Goal: Task Accomplishment & Management: Use online tool/utility

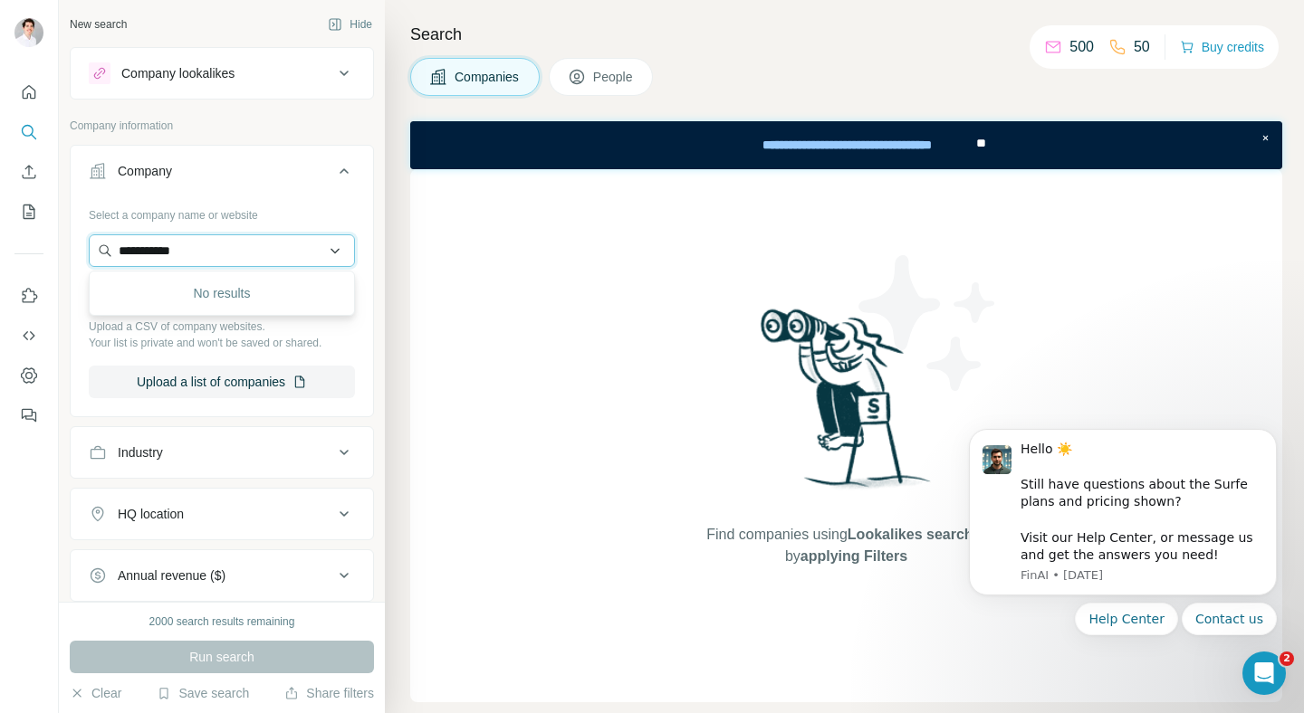
click at [192, 241] on input "**********" at bounding box center [222, 250] width 266 height 33
paste input "text"
click at [192, 241] on input "text" at bounding box center [222, 250] width 266 height 33
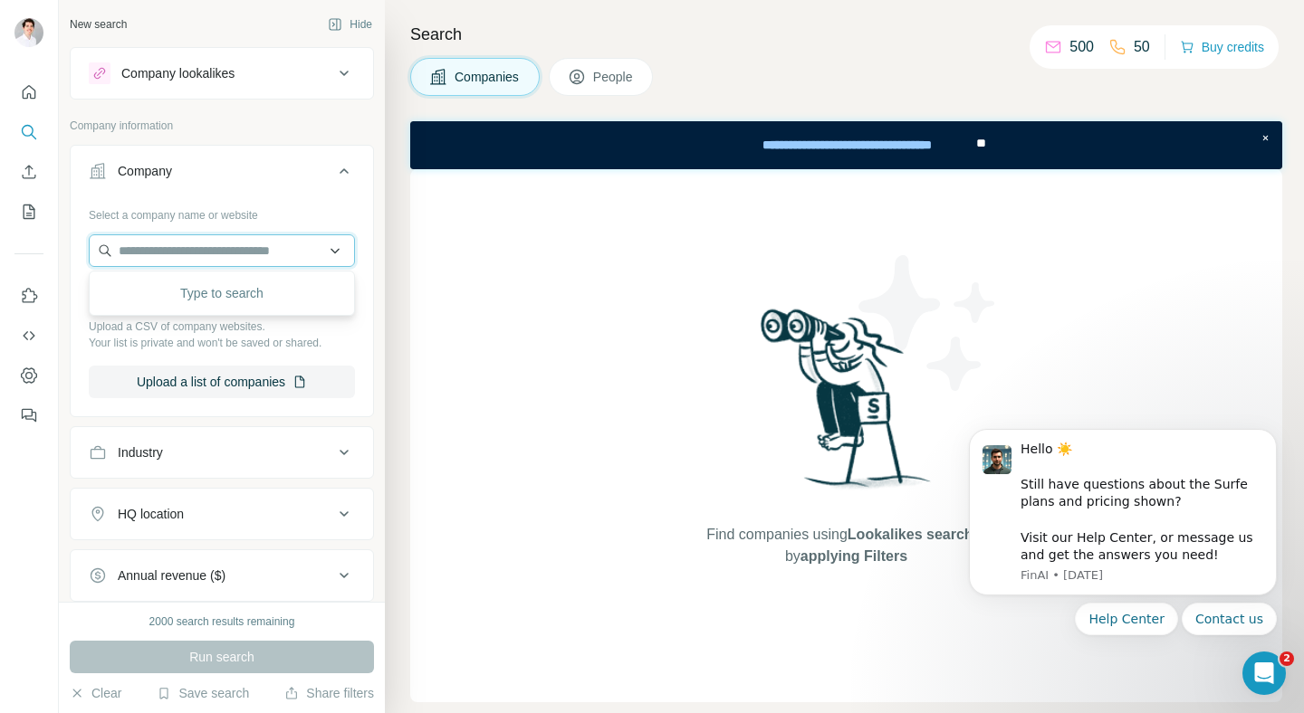
click at [192, 241] on input "text" at bounding box center [222, 250] width 266 height 33
paste input "**********"
drag, startPoint x: 278, startPoint y: 252, endPoint x: 158, endPoint y: 249, distance: 119.5
click at [158, 249] on input "**********" at bounding box center [222, 250] width 266 height 33
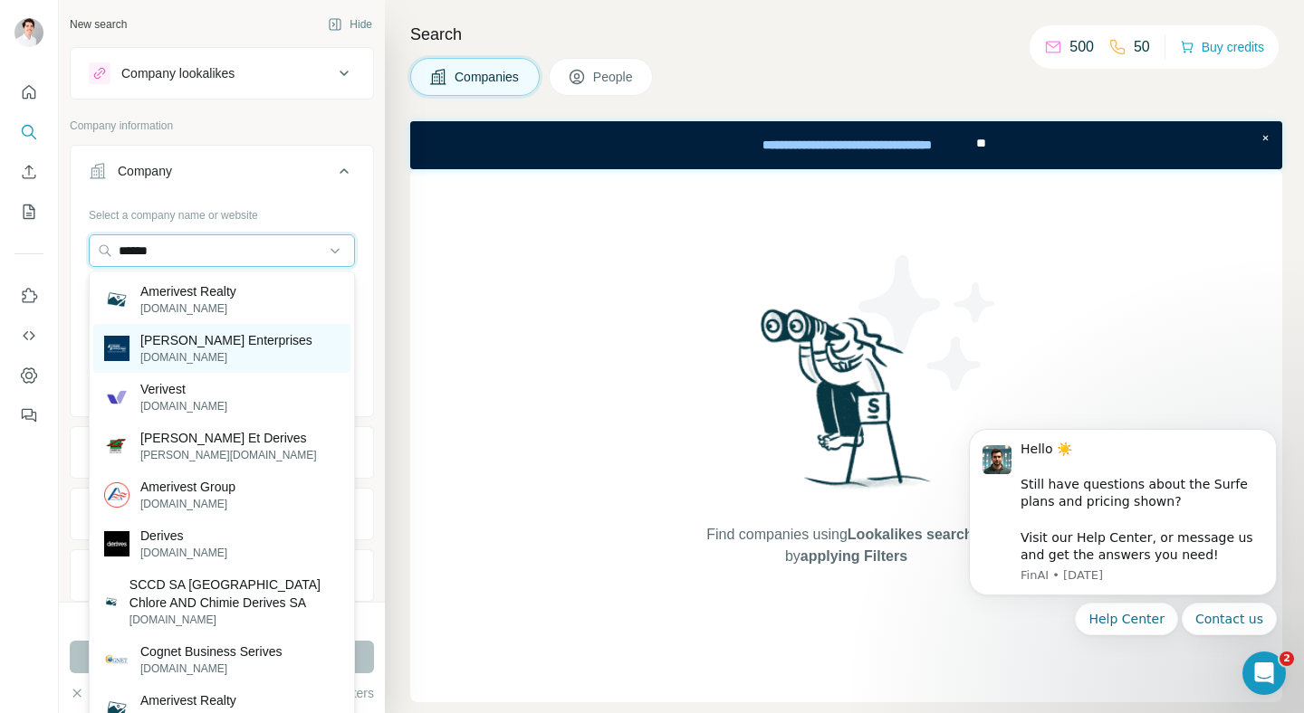
type input "******"
click at [227, 349] on p "[PERSON_NAME] Enterprises" at bounding box center [226, 340] width 172 height 18
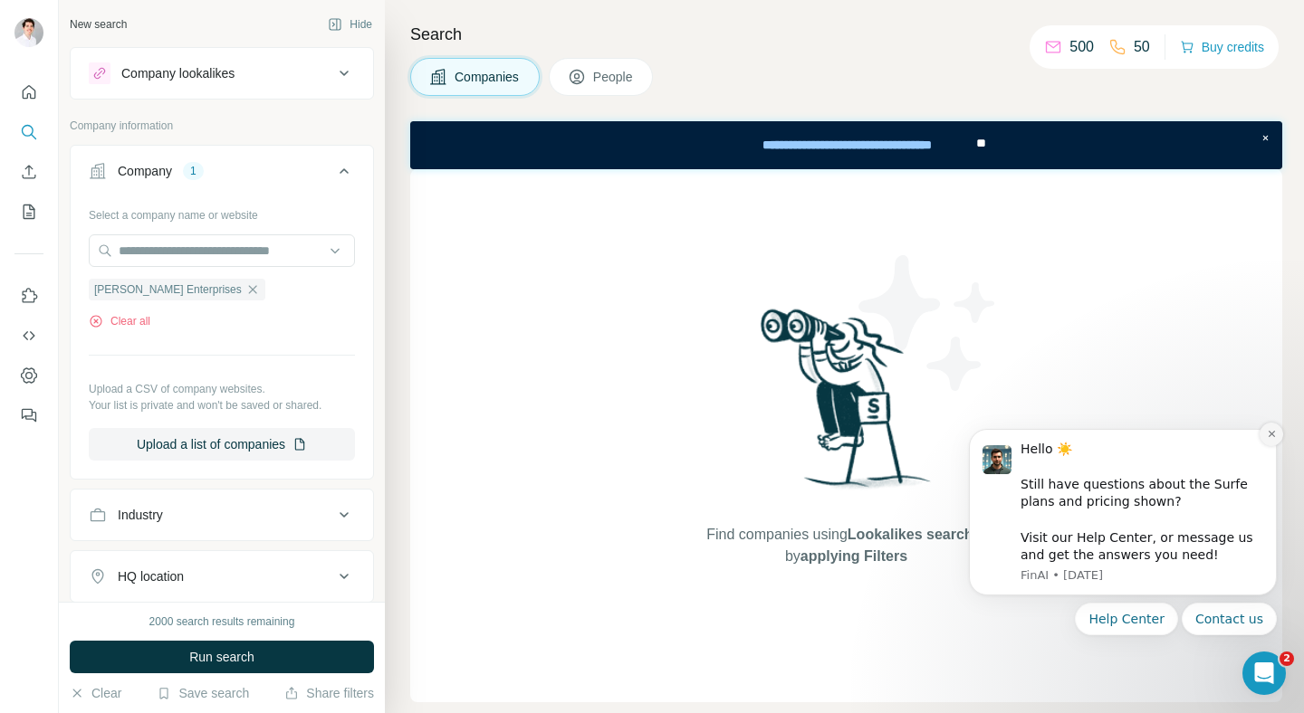
click at [1267, 439] on button "Dismiss notification" at bounding box center [1271, 435] width 24 height 24
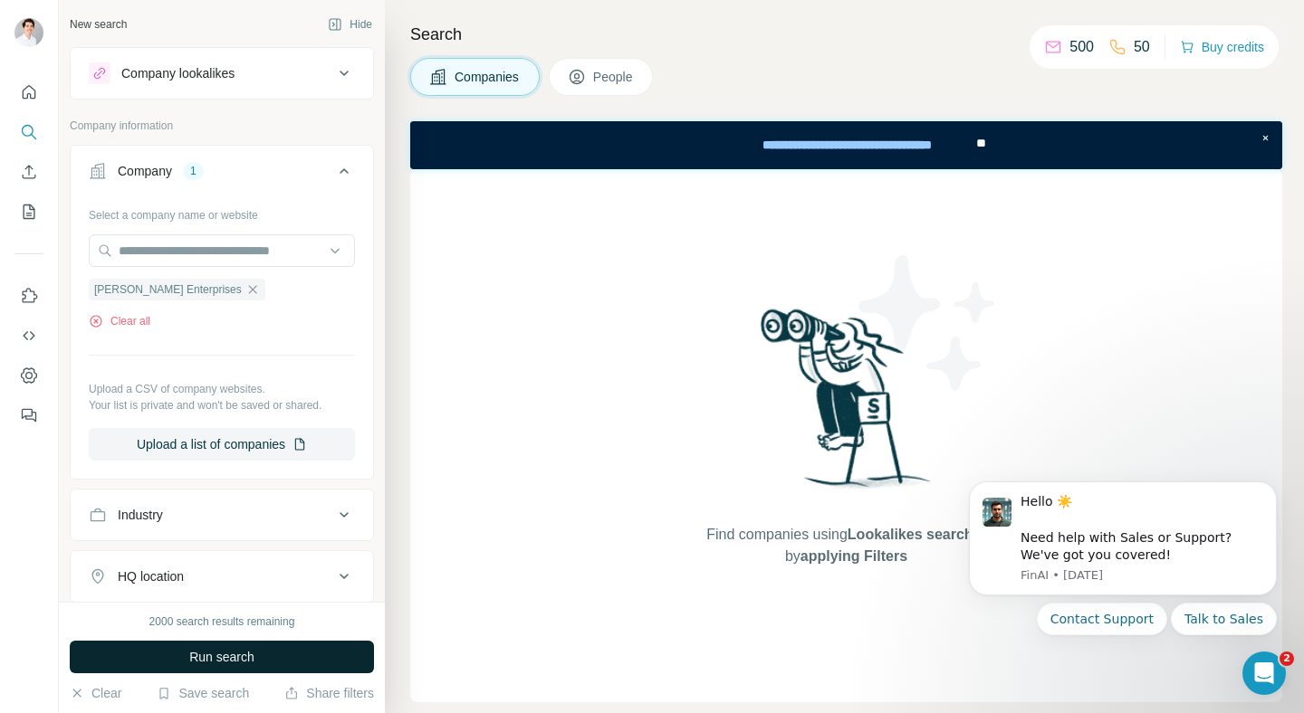
click at [233, 646] on button "Run search" at bounding box center [222, 657] width 304 height 33
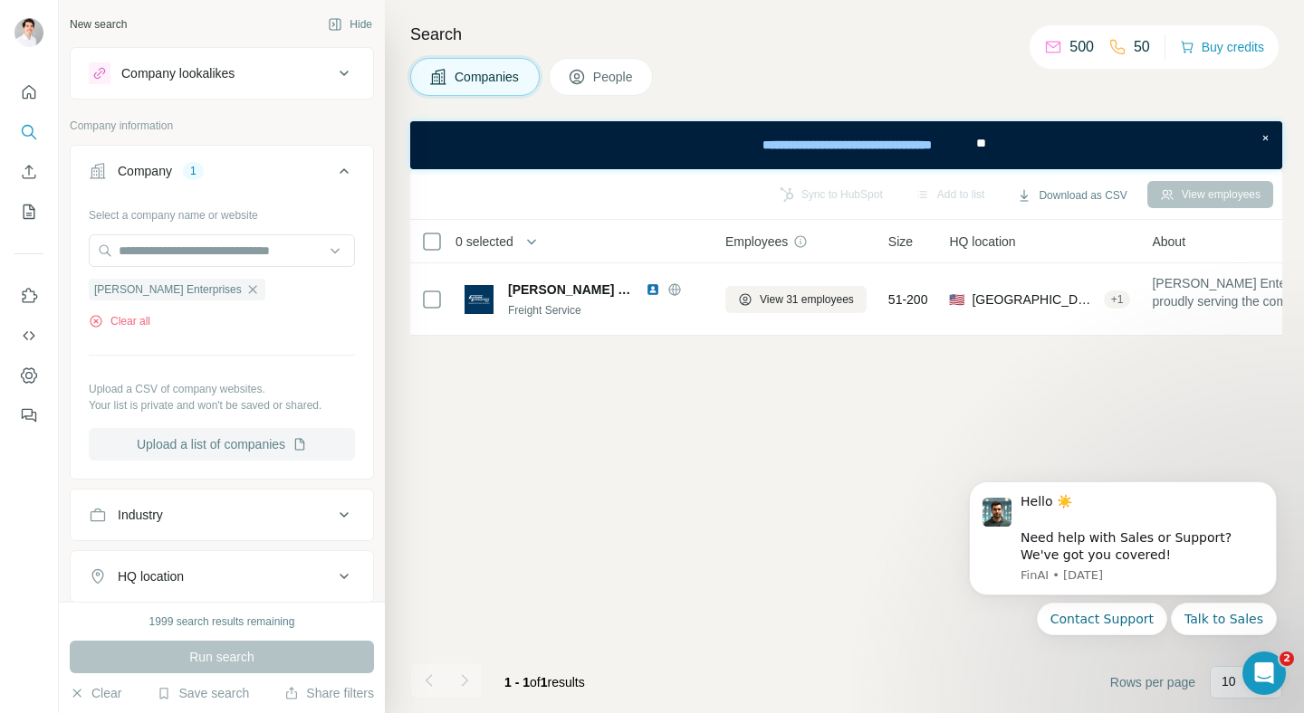
click at [276, 437] on button "Upload a list of companies" at bounding box center [222, 444] width 266 height 33
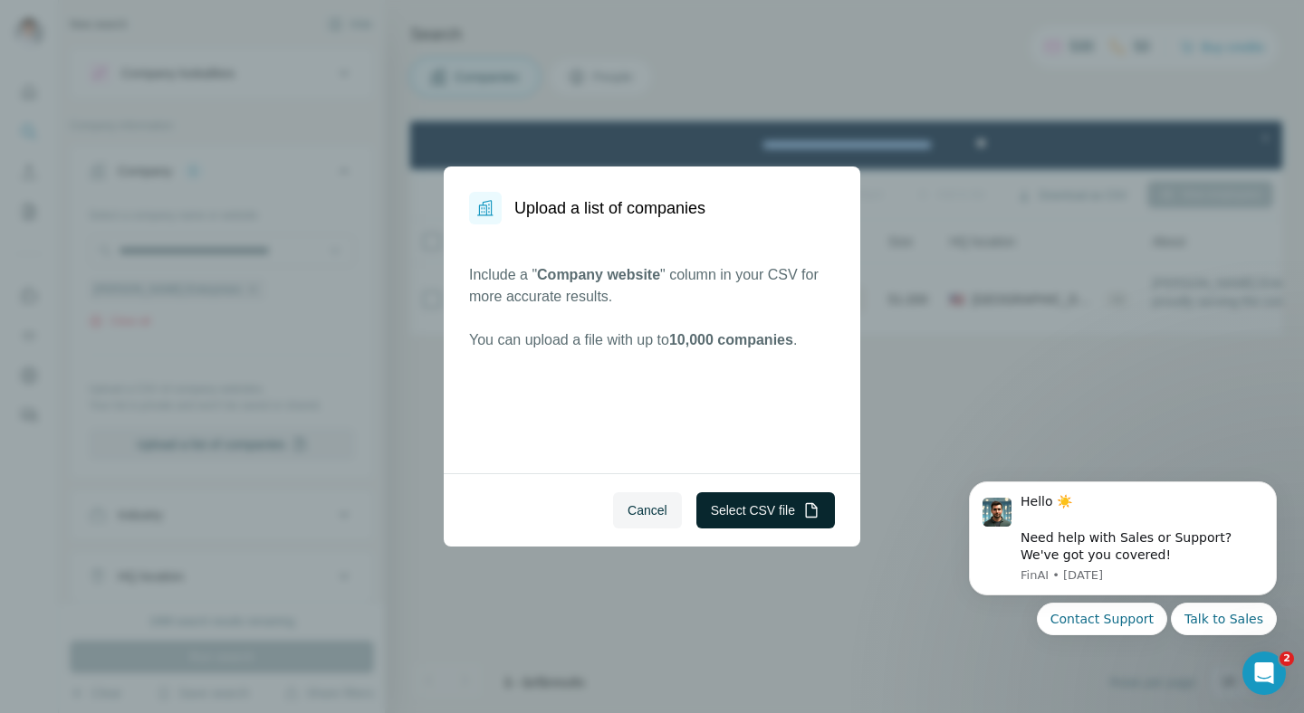
click at [755, 517] on button "Select CSV file" at bounding box center [765, 511] width 139 height 36
click at [771, 512] on button "Select CSV file" at bounding box center [765, 511] width 139 height 36
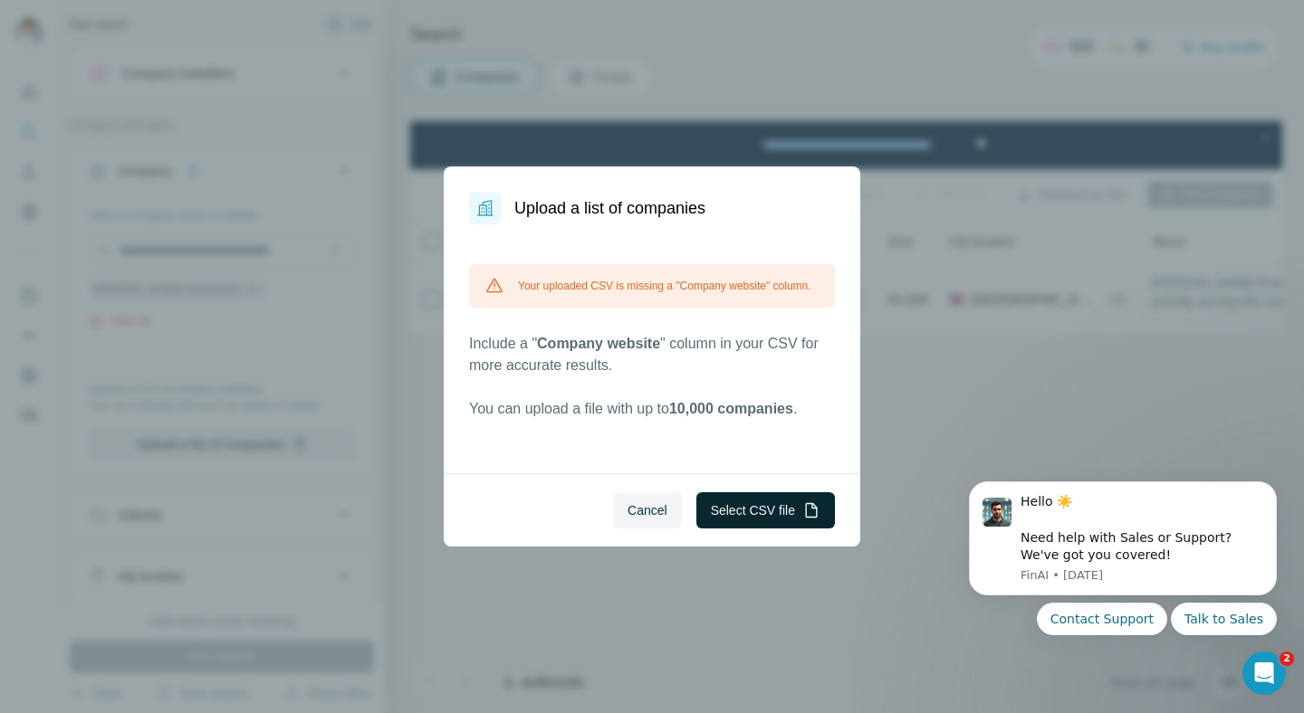
click at [789, 502] on button "Select CSV file" at bounding box center [765, 511] width 139 height 36
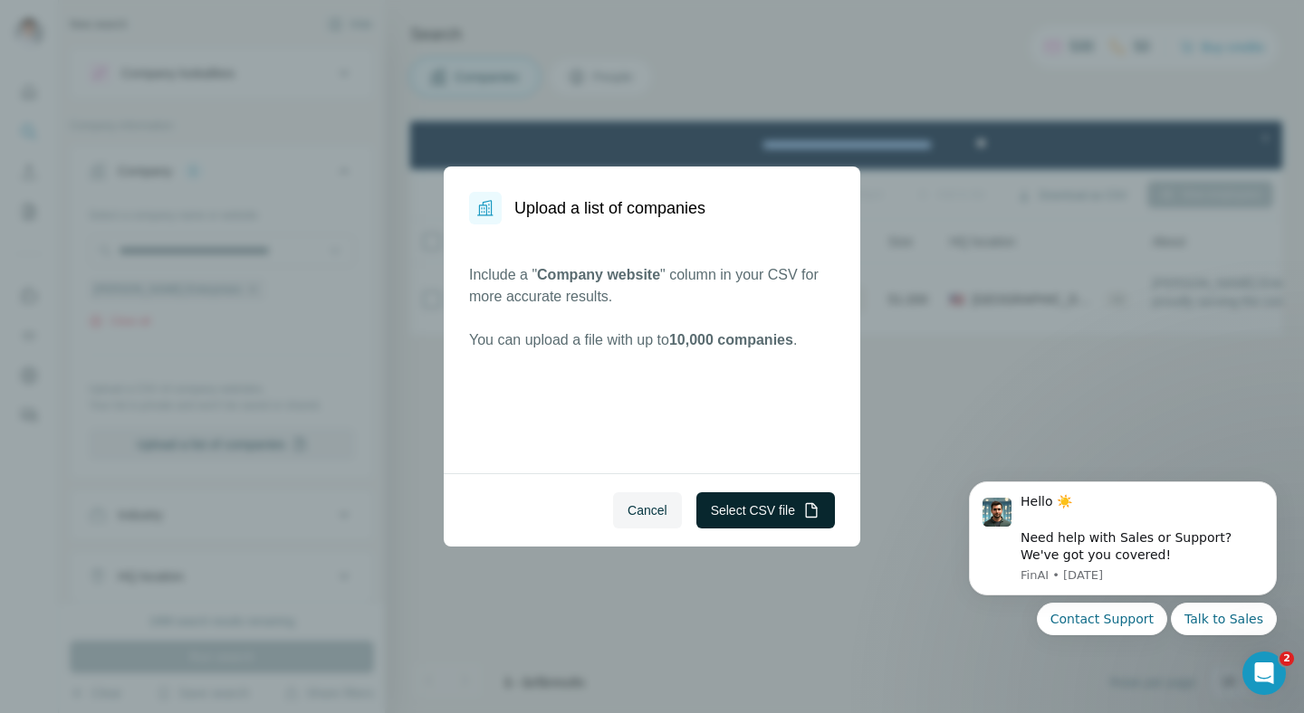
click at [752, 508] on button "Select CSV file" at bounding box center [765, 511] width 139 height 36
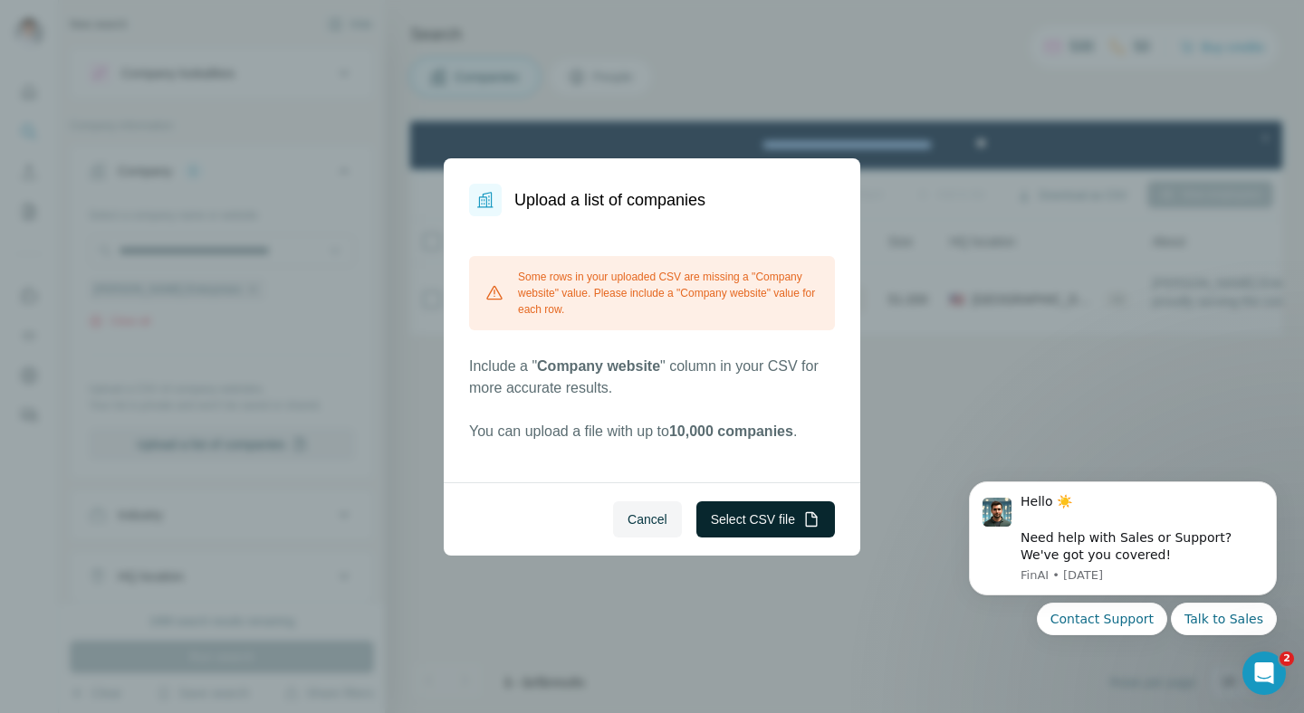
click at [743, 515] on button "Select CSV file" at bounding box center [765, 520] width 139 height 36
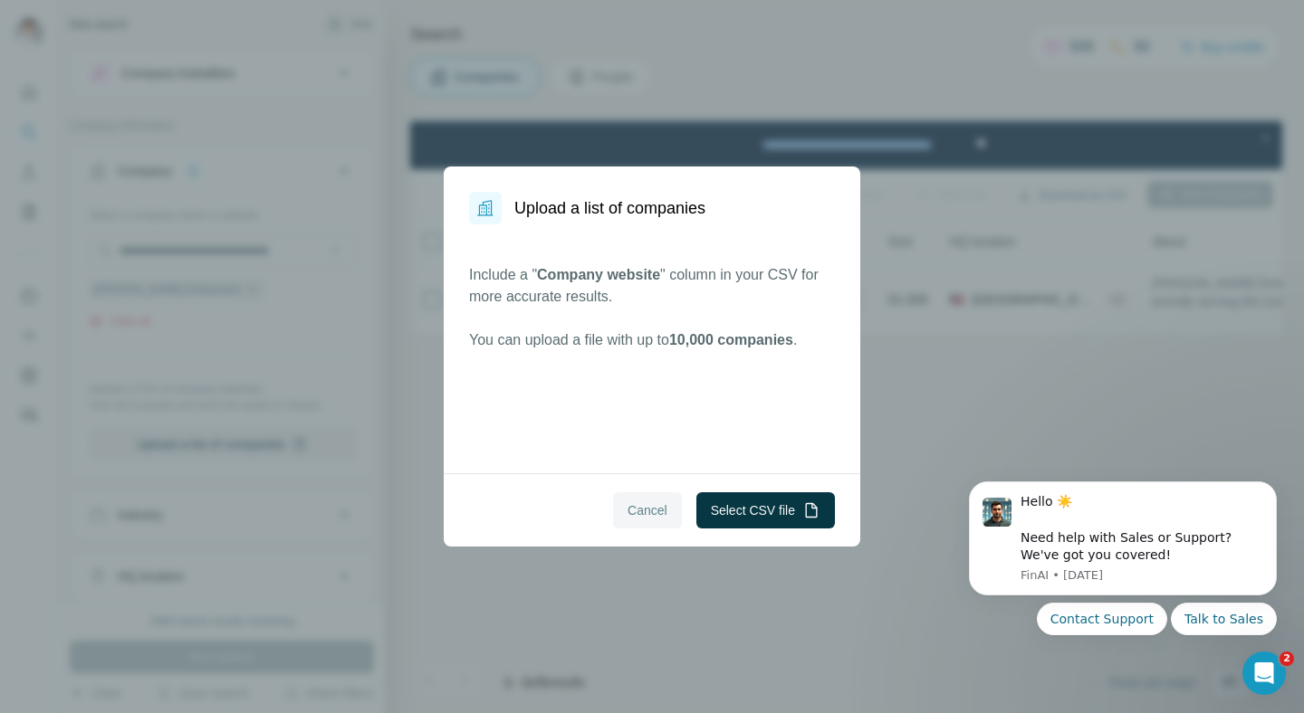
click at [633, 512] on span "Cancel" at bounding box center [647, 511] width 40 height 18
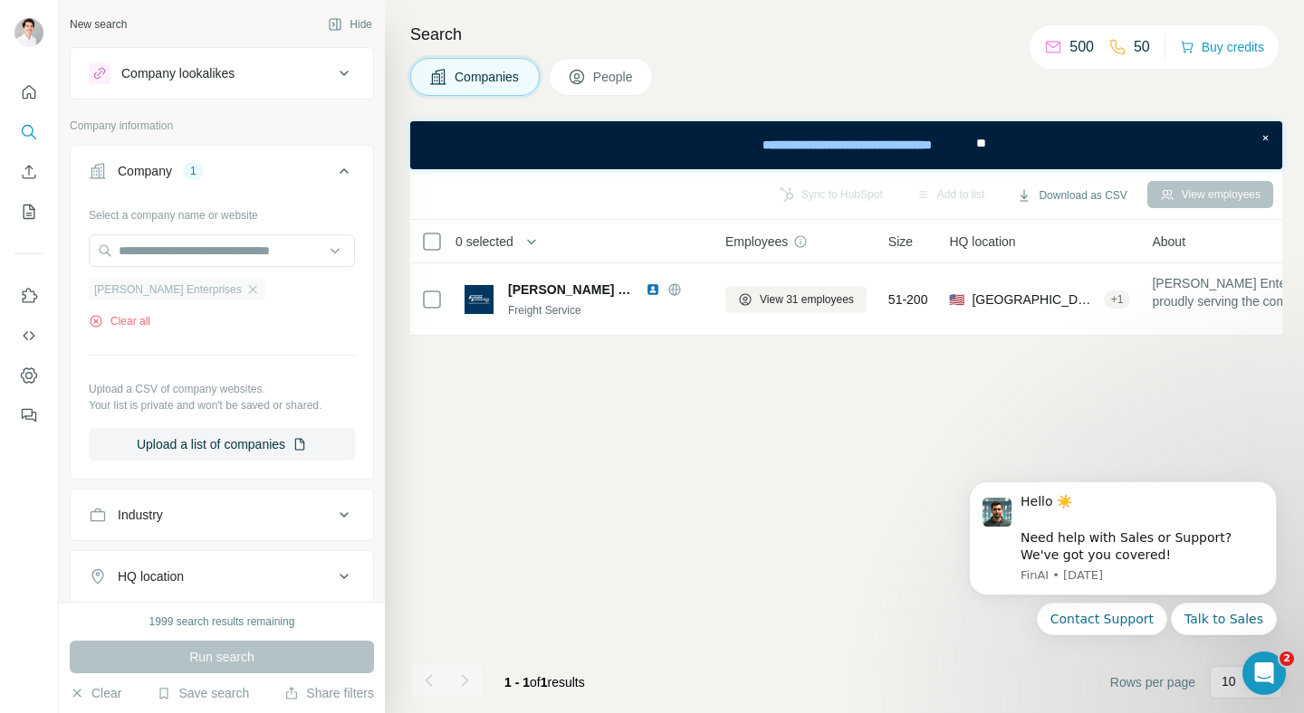
click at [187, 291] on div "[PERSON_NAME] Enterprises" at bounding box center [177, 290] width 177 height 22
click at [245, 290] on icon "button" at bounding box center [252, 289] width 14 height 14
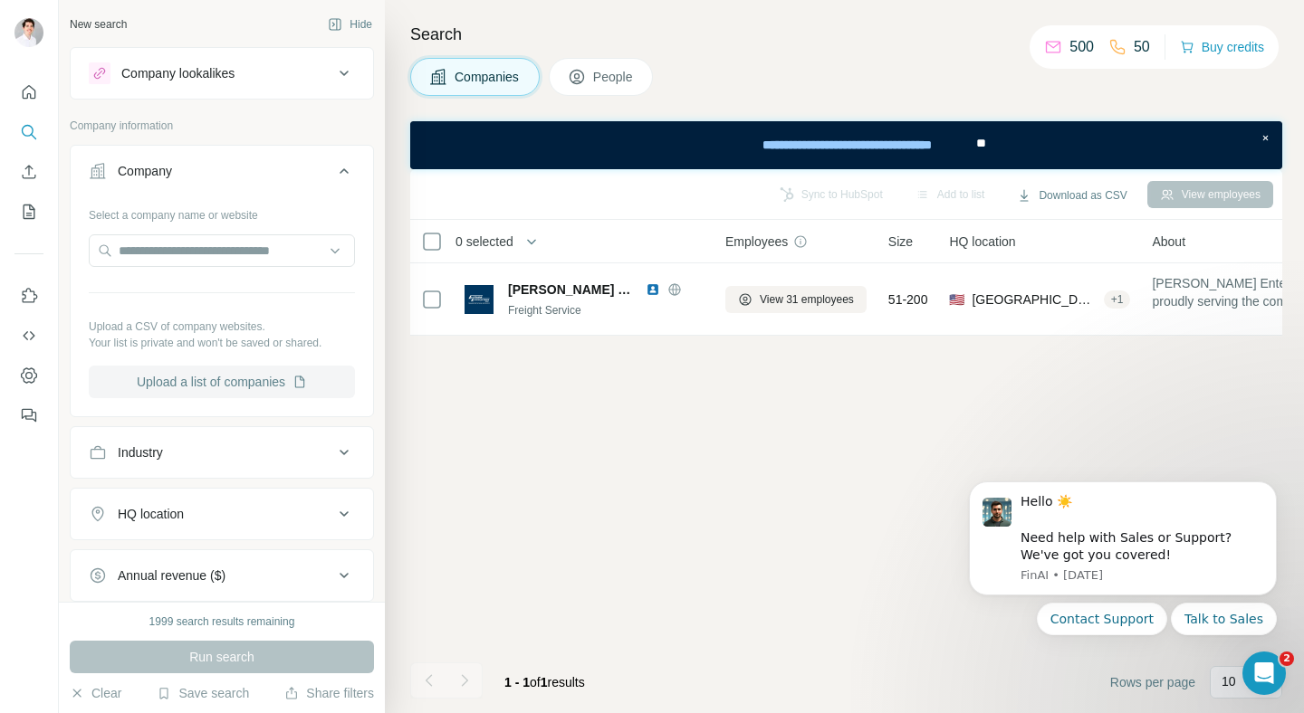
click at [269, 387] on button "Upload a list of companies" at bounding box center [222, 382] width 266 height 33
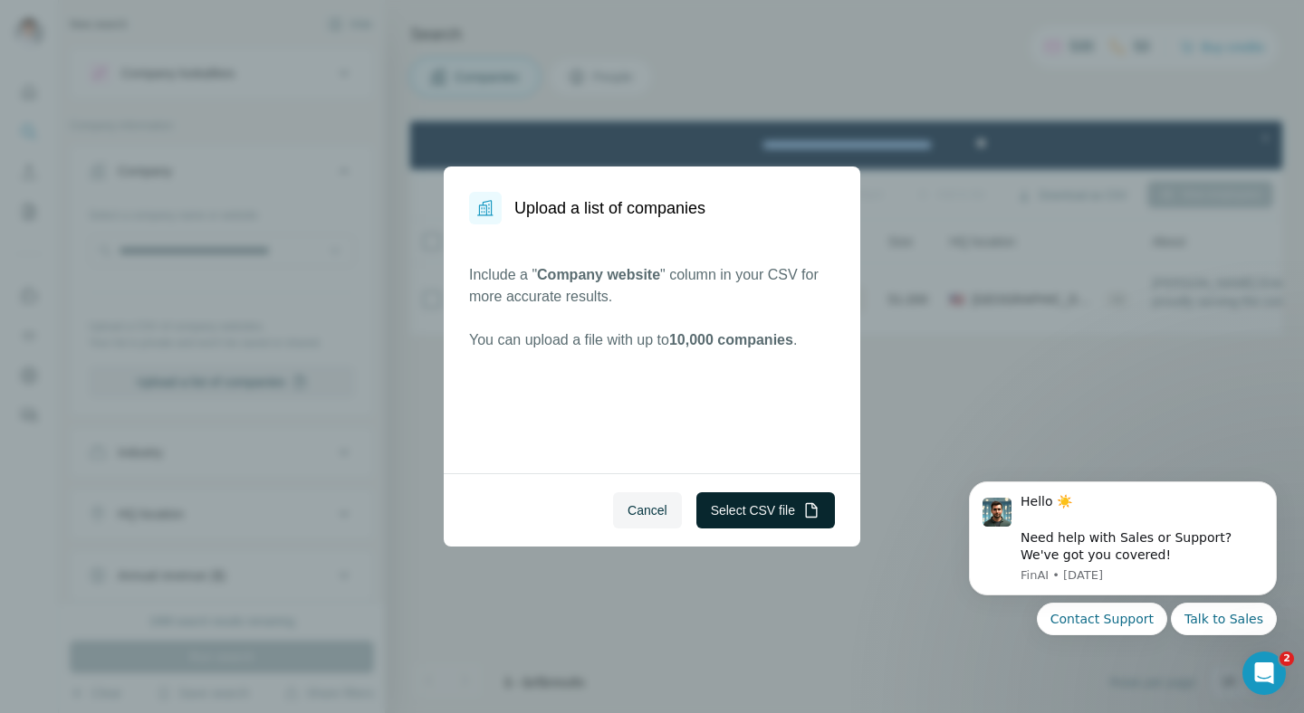
click at [757, 520] on button "Select CSV file" at bounding box center [765, 511] width 139 height 36
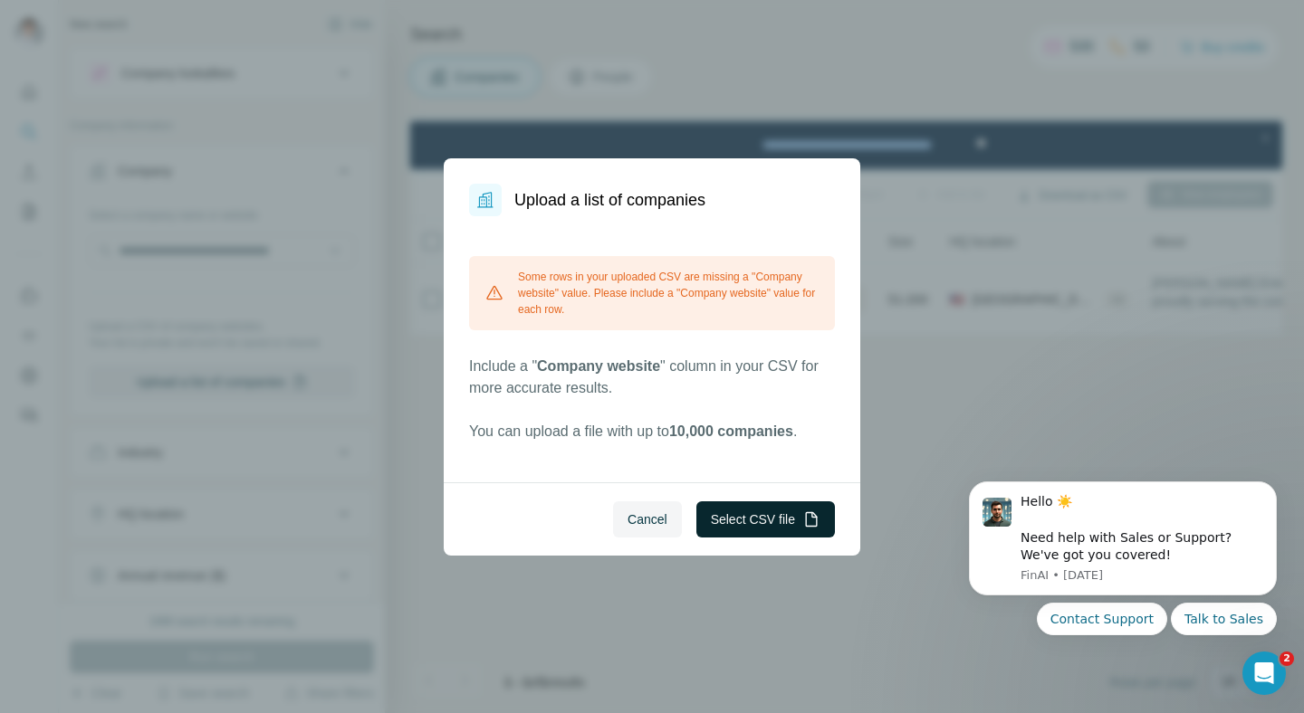
click at [758, 522] on button "Select CSV file" at bounding box center [765, 520] width 139 height 36
click at [750, 524] on button "Select CSV file" at bounding box center [765, 520] width 139 height 36
click at [669, 517] on button "Cancel" at bounding box center [647, 520] width 69 height 36
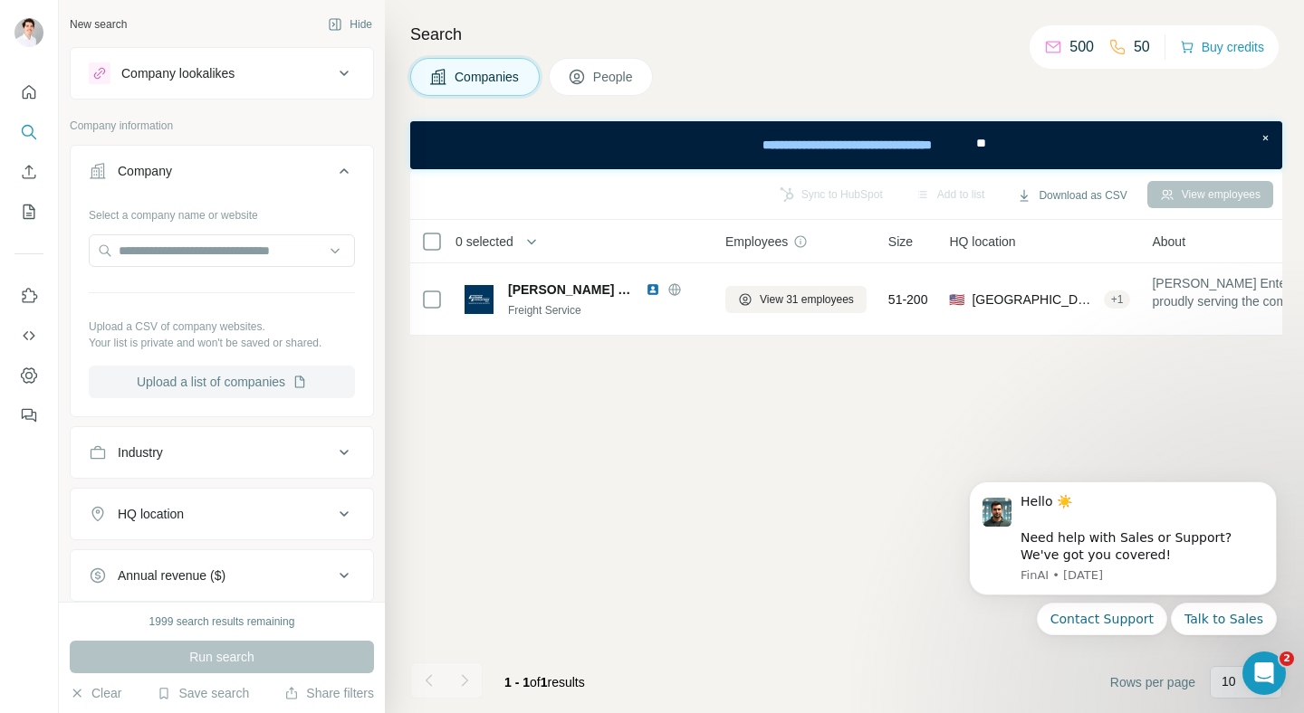
click at [229, 387] on button "Upload a list of companies" at bounding box center [222, 382] width 266 height 33
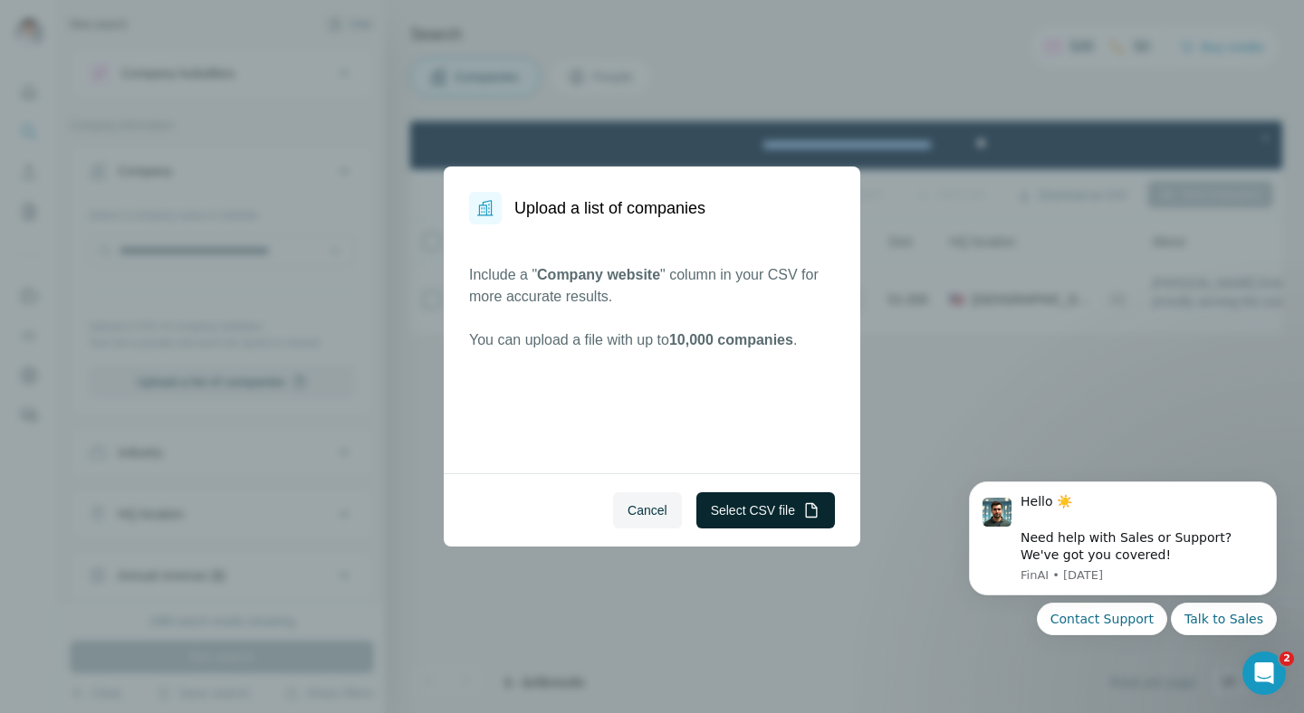
click at [730, 503] on button "Select CSV file" at bounding box center [765, 511] width 139 height 36
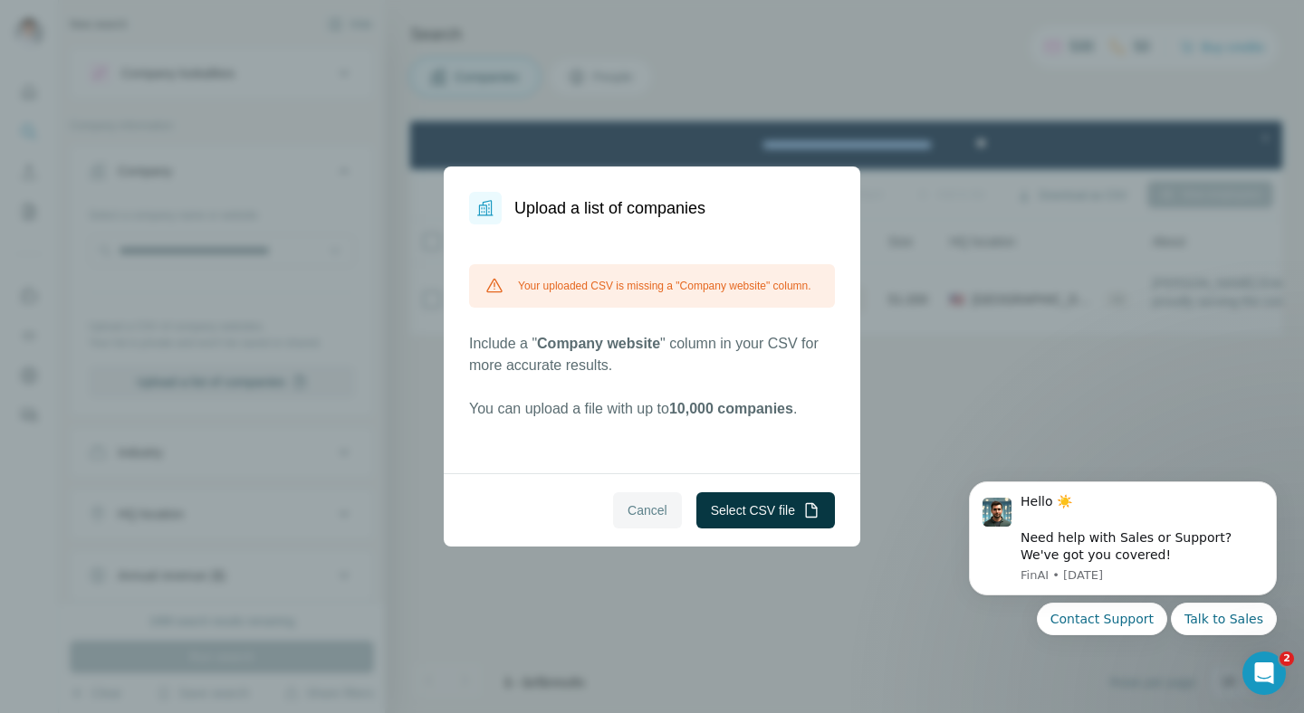
click at [653, 527] on button "Cancel" at bounding box center [647, 511] width 69 height 36
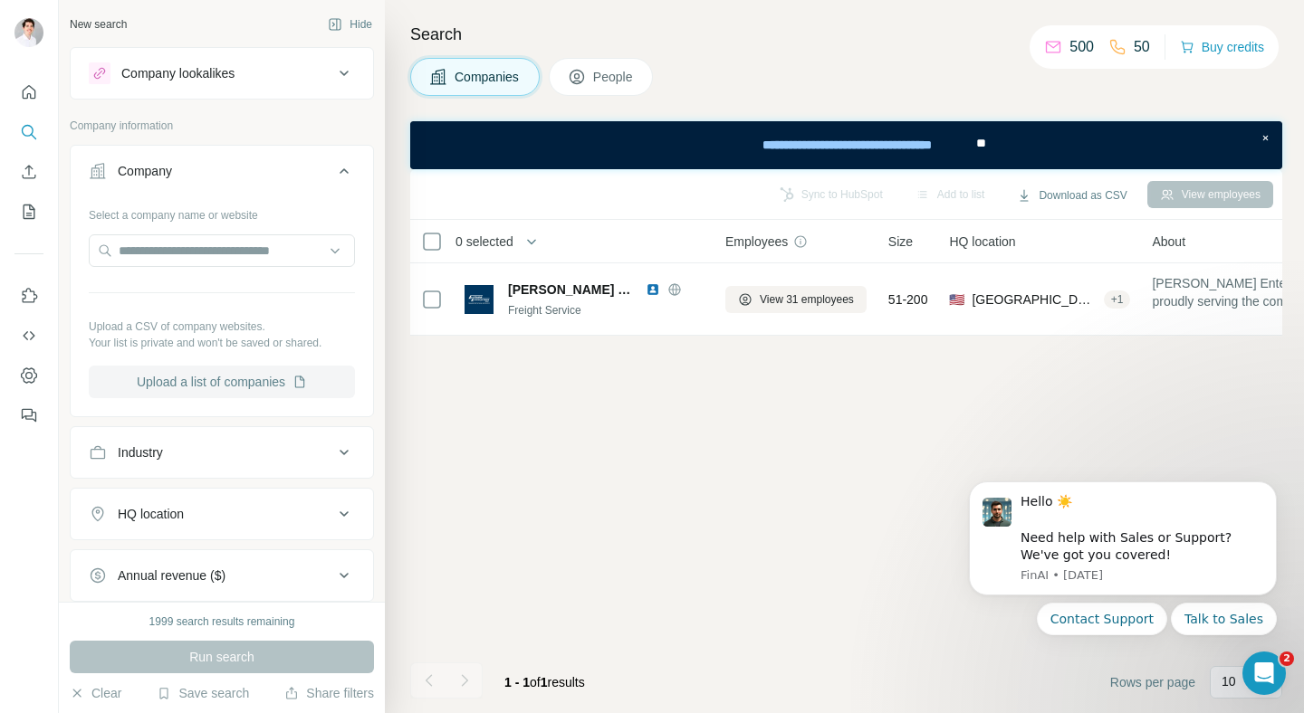
click at [190, 370] on button "Upload a list of companies" at bounding box center [222, 382] width 266 height 33
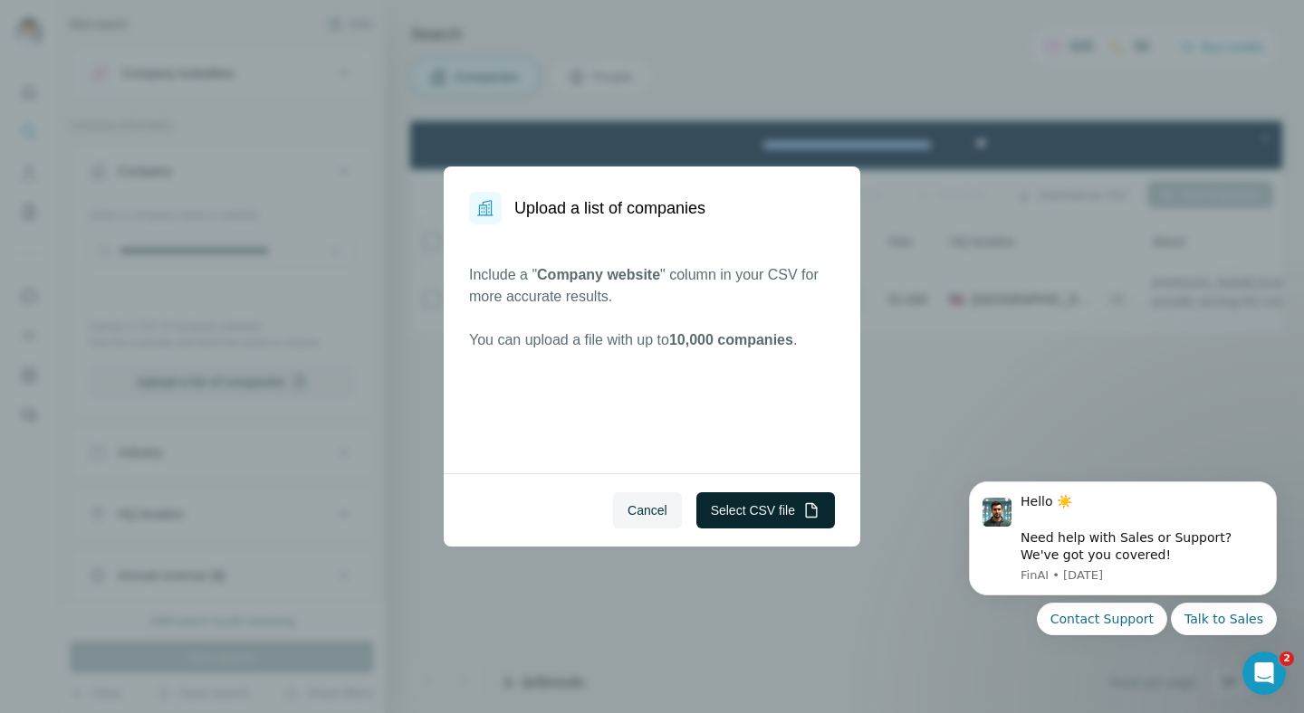
click at [743, 520] on button "Select CSV file" at bounding box center [765, 511] width 139 height 36
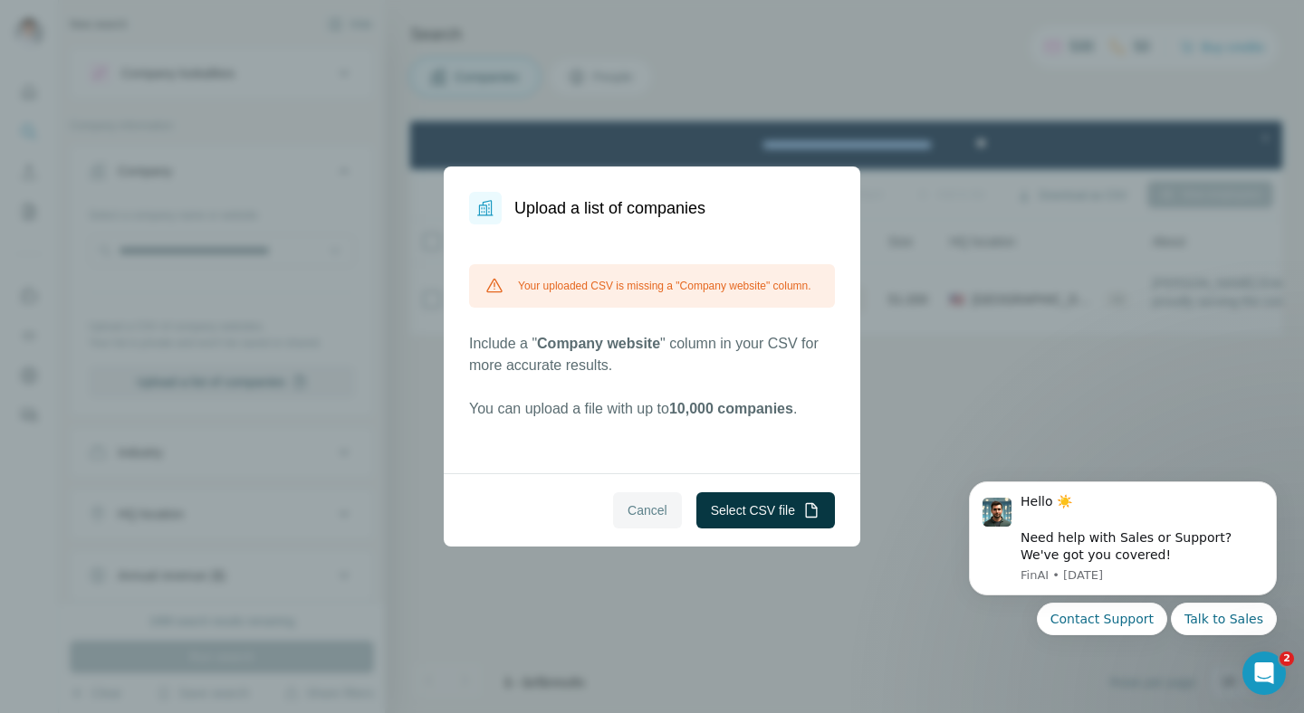
click at [631, 512] on span "Cancel" at bounding box center [647, 511] width 40 height 18
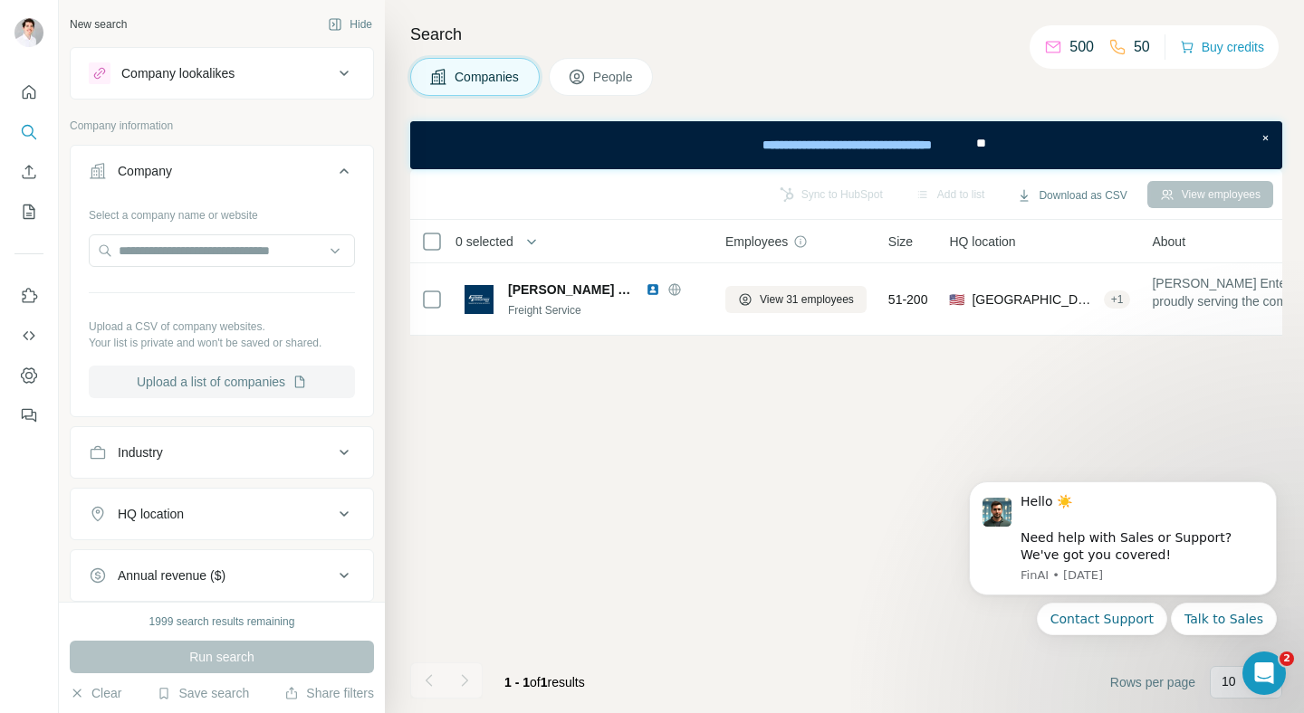
click at [156, 378] on button "Upload a list of companies" at bounding box center [222, 382] width 266 height 33
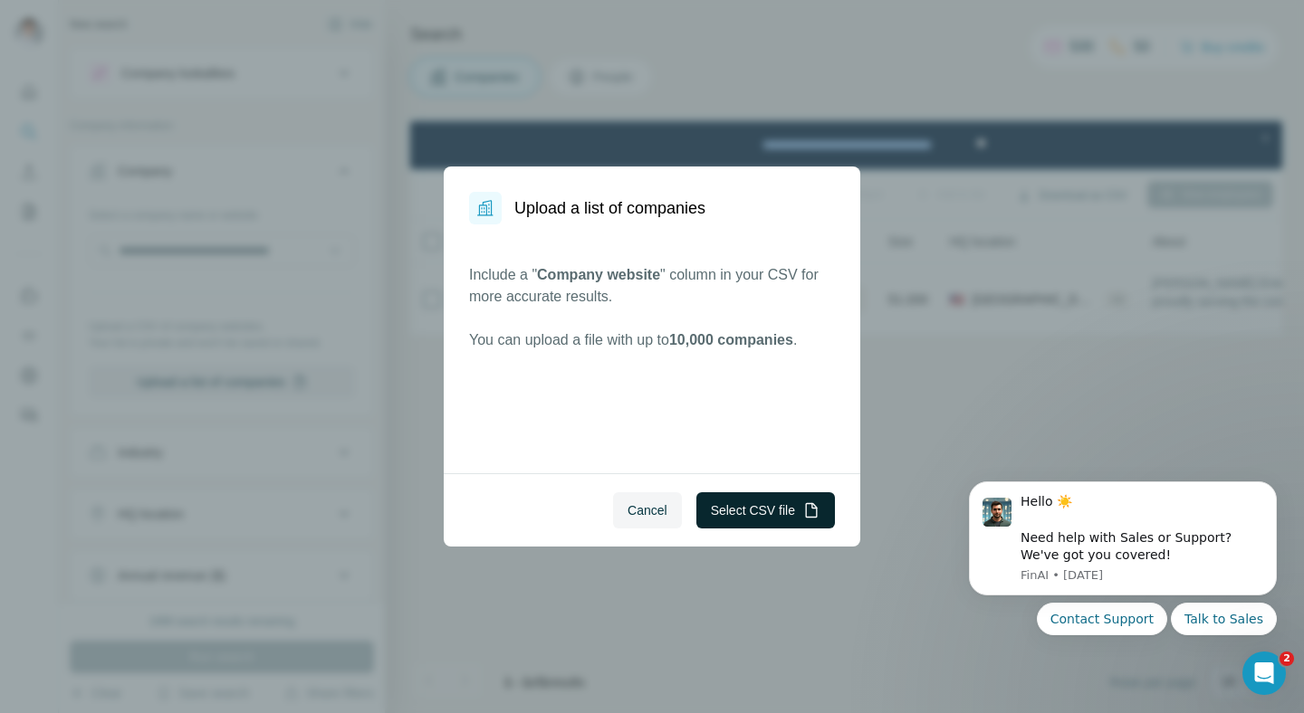
click at [759, 505] on button "Select CSV file" at bounding box center [765, 511] width 139 height 36
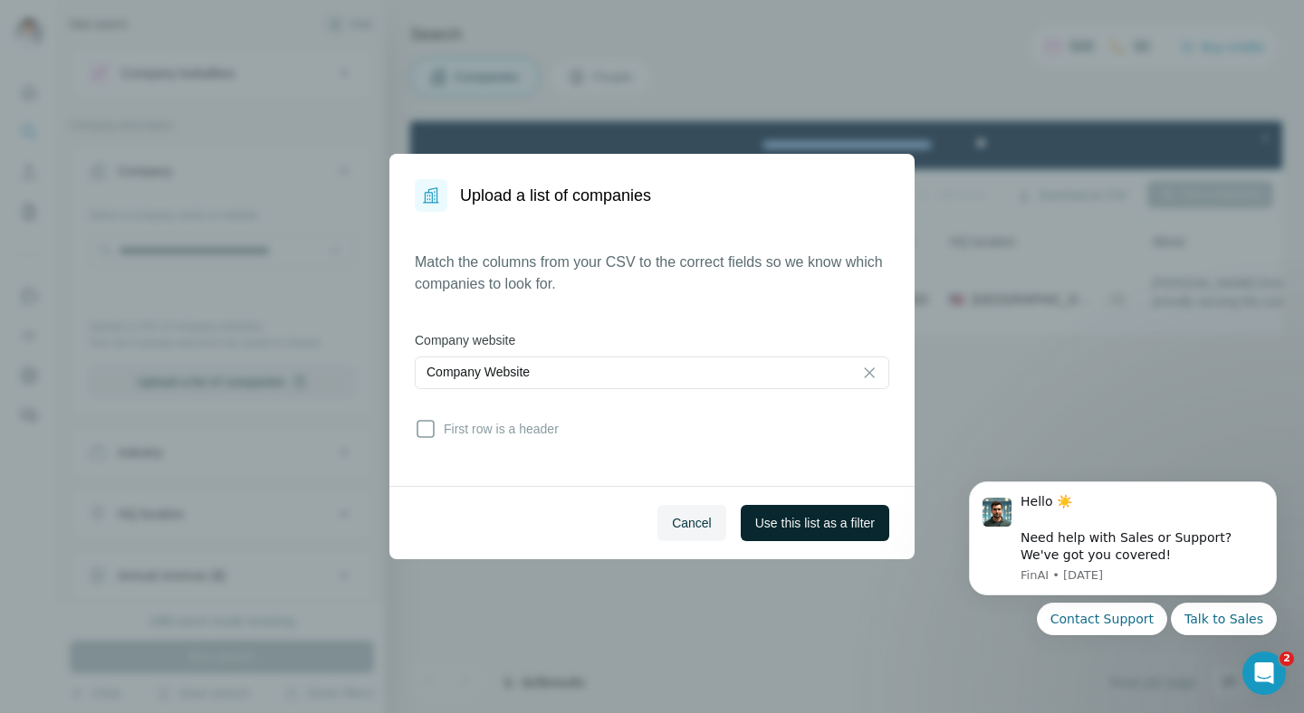
click at [840, 517] on span "Use this list as a filter" at bounding box center [815, 523] width 120 height 18
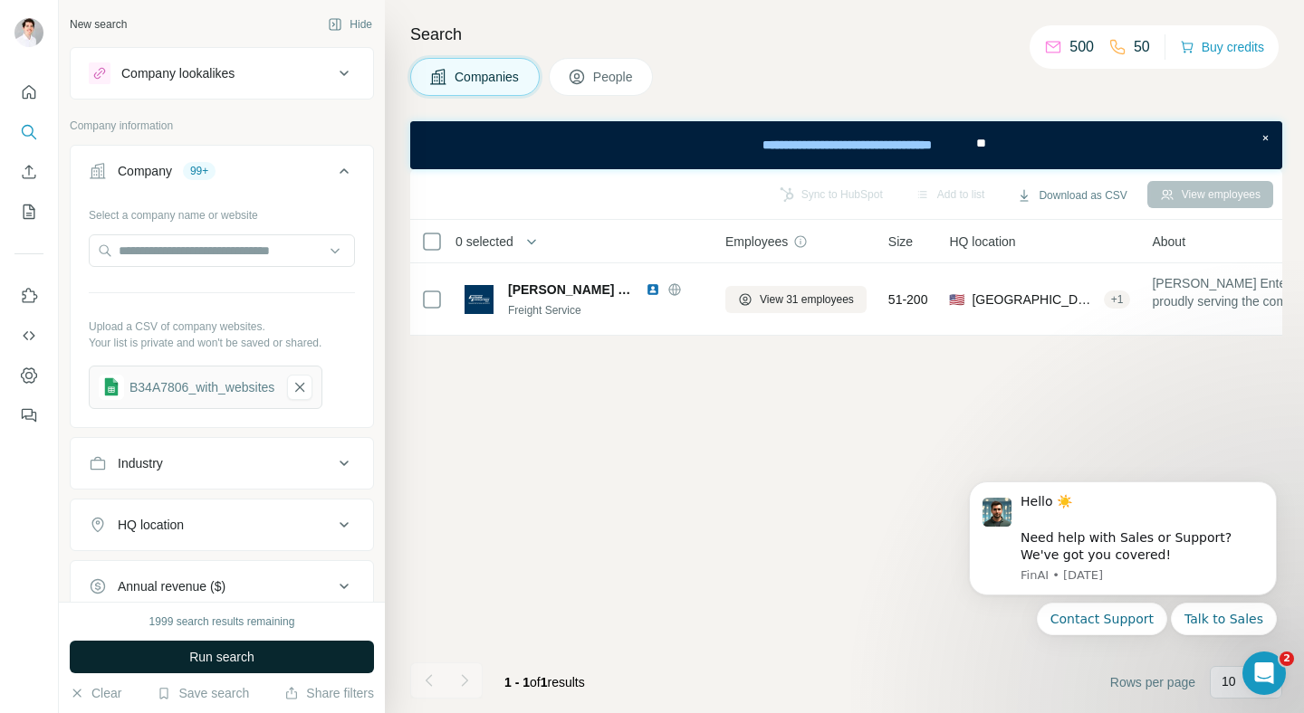
click at [304, 664] on button "Run search" at bounding box center [222, 657] width 304 height 33
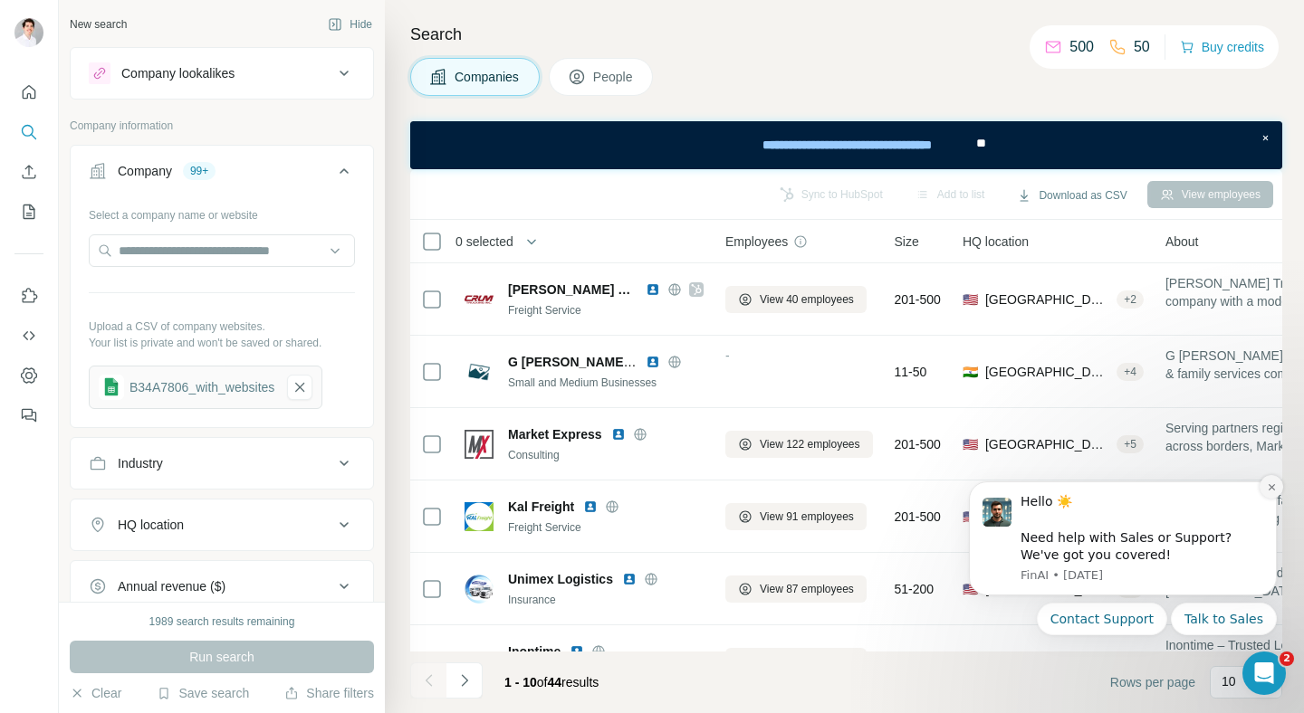
click at [1277, 483] on button "Dismiss notification" at bounding box center [1271, 487] width 24 height 24
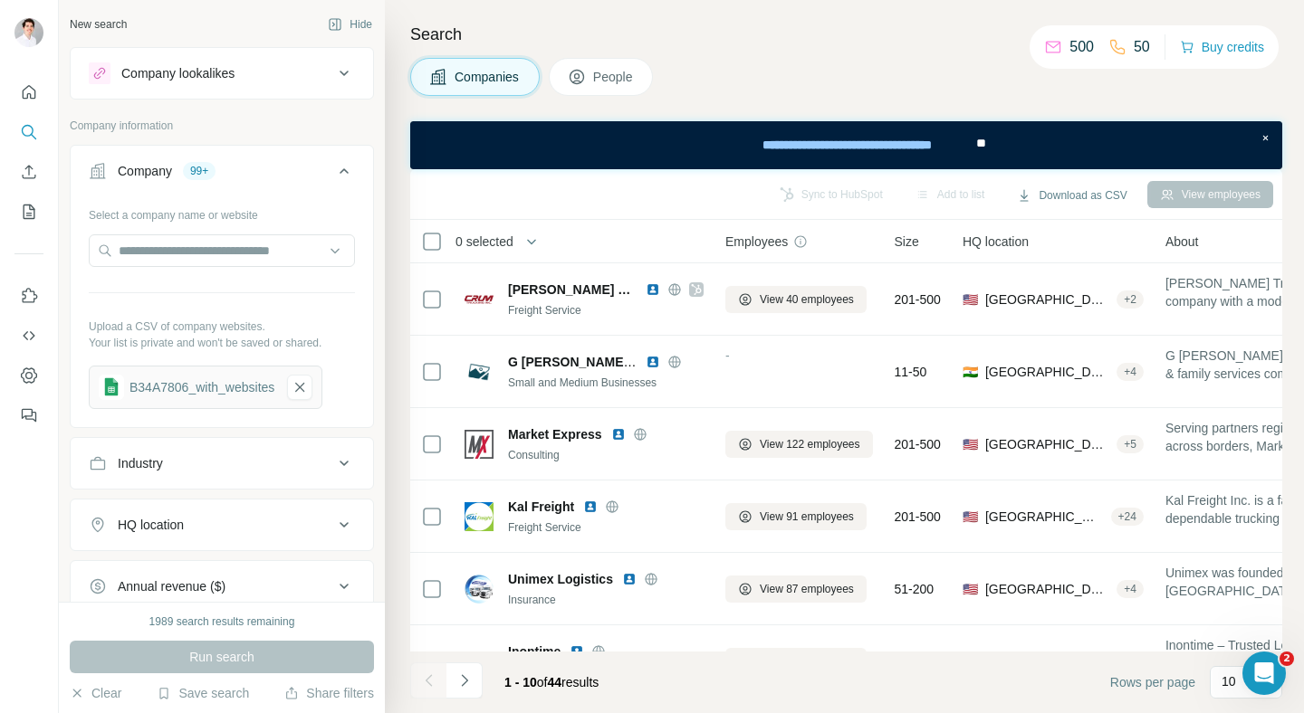
click at [1210, 194] on div "View employees" at bounding box center [1210, 194] width 126 height 27
click at [441, 244] on icon at bounding box center [432, 242] width 22 height 22
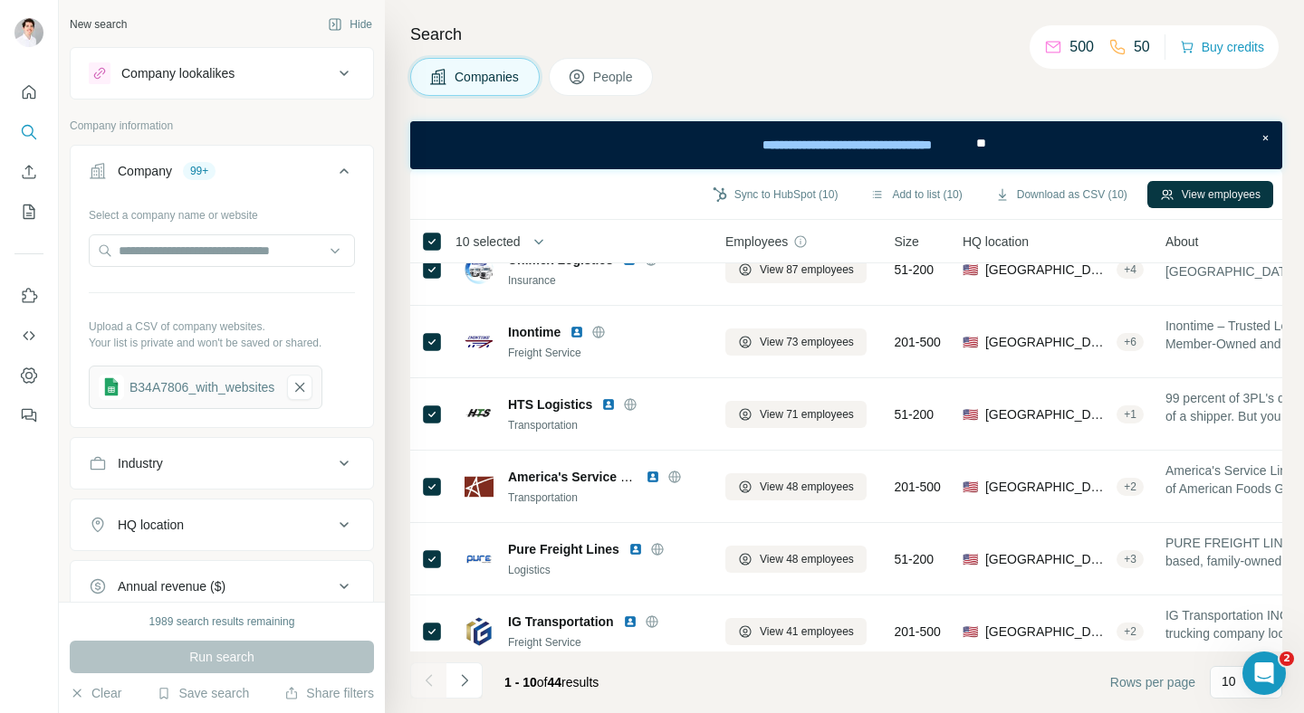
scroll to position [336, 0]
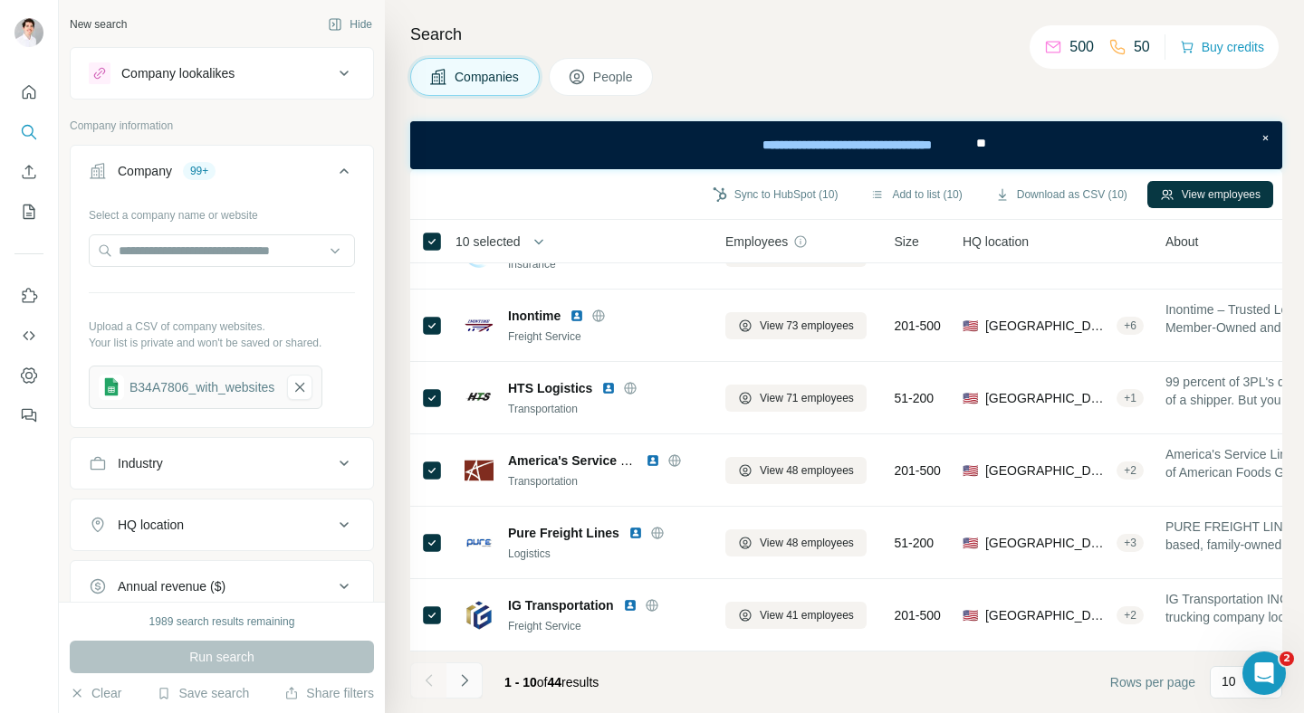
click at [463, 672] on icon "Navigate to next page" at bounding box center [464, 681] width 18 height 18
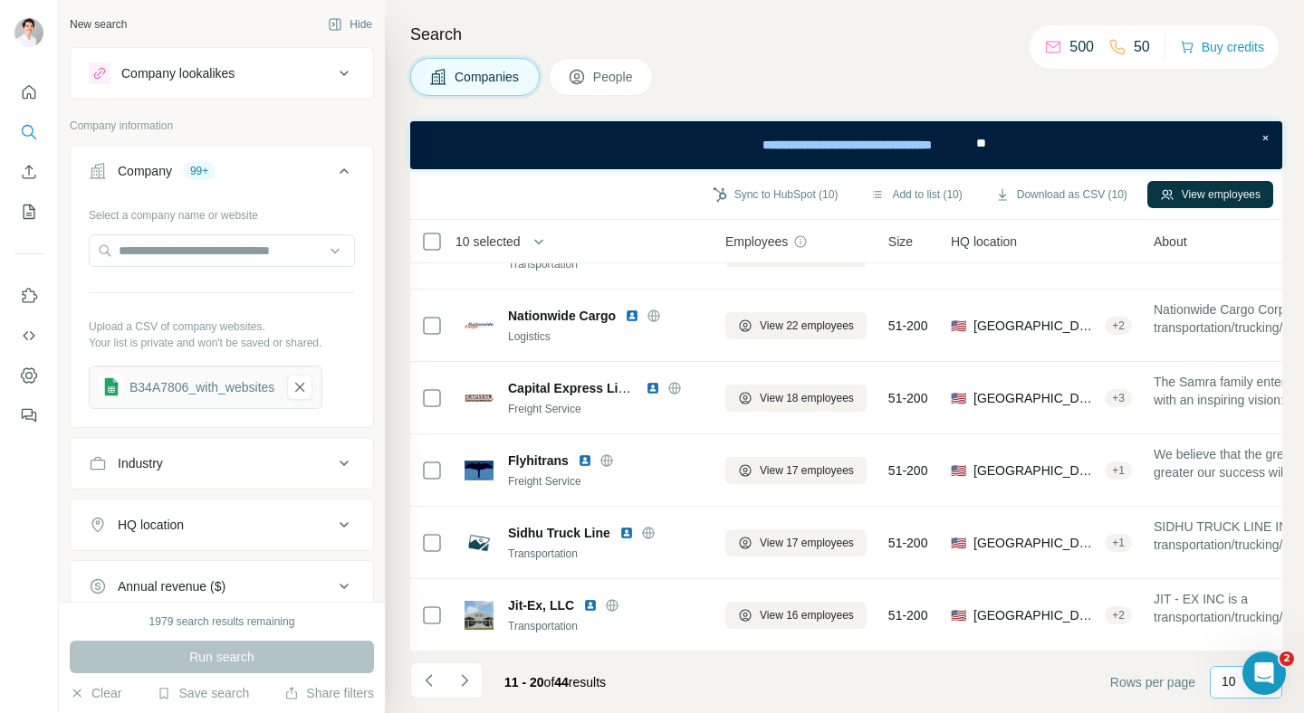
click at [1233, 685] on p "10" at bounding box center [1228, 682] width 14 height 18
click at [1243, 550] on div "60" at bounding box center [1246, 544] width 42 height 18
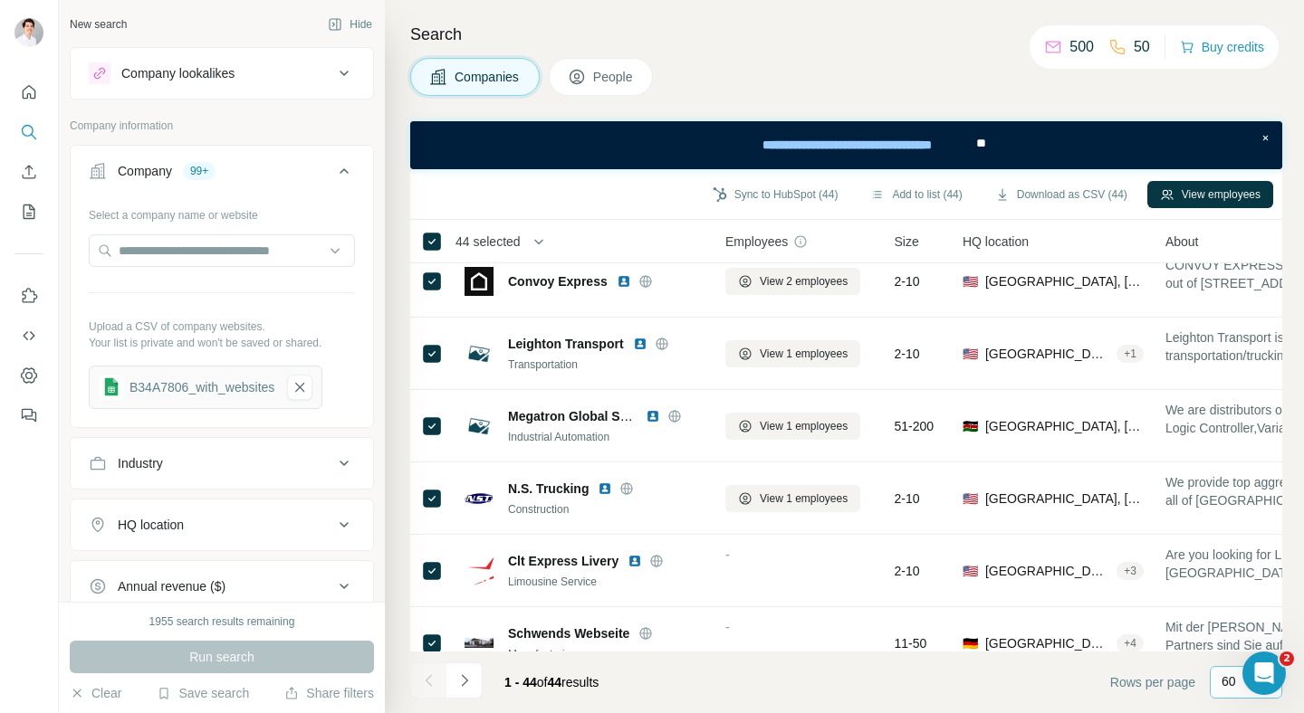
scroll to position [2191, 0]
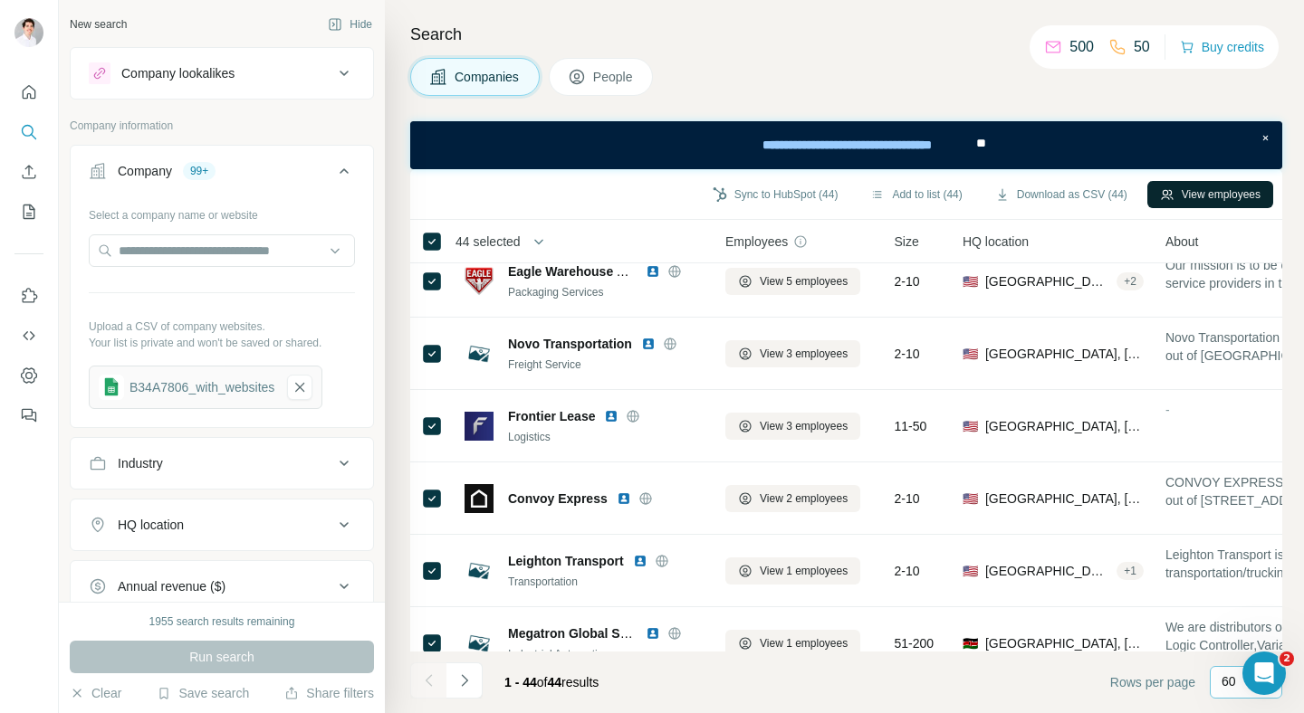
click at [1193, 187] on button "View employees" at bounding box center [1210, 194] width 126 height 27
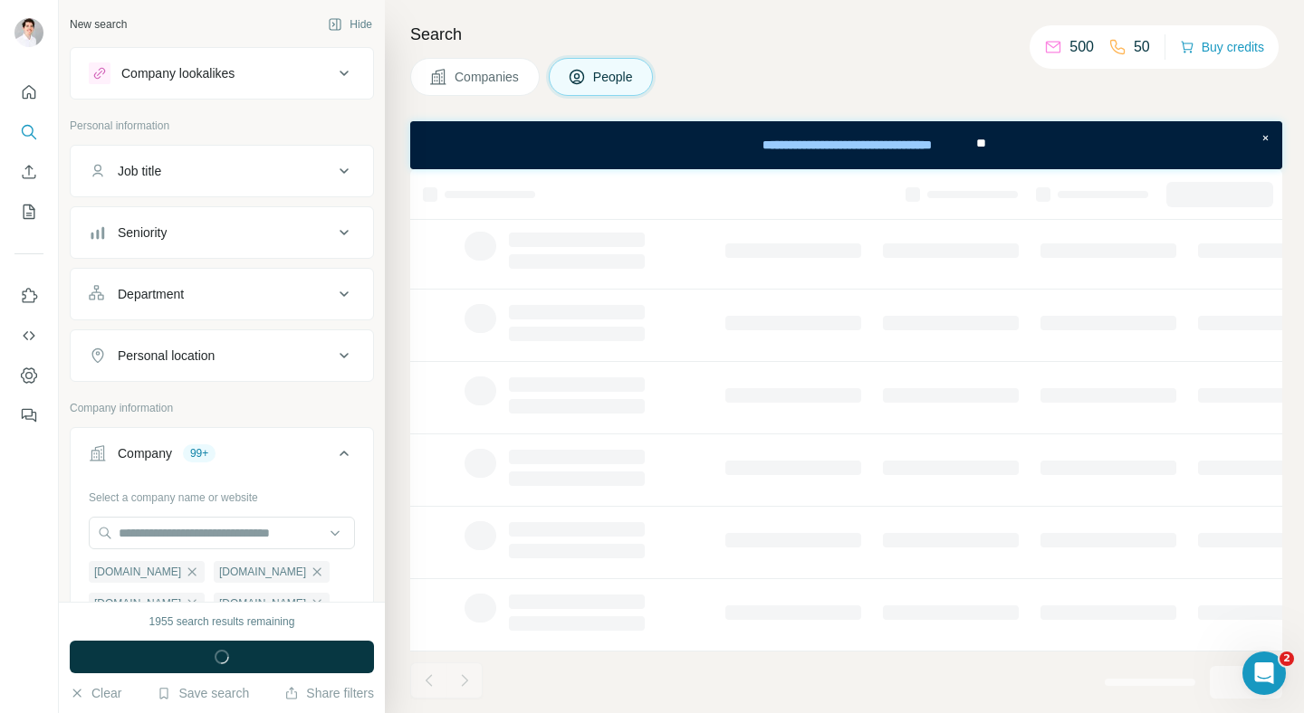
scroll to position [336, 0]
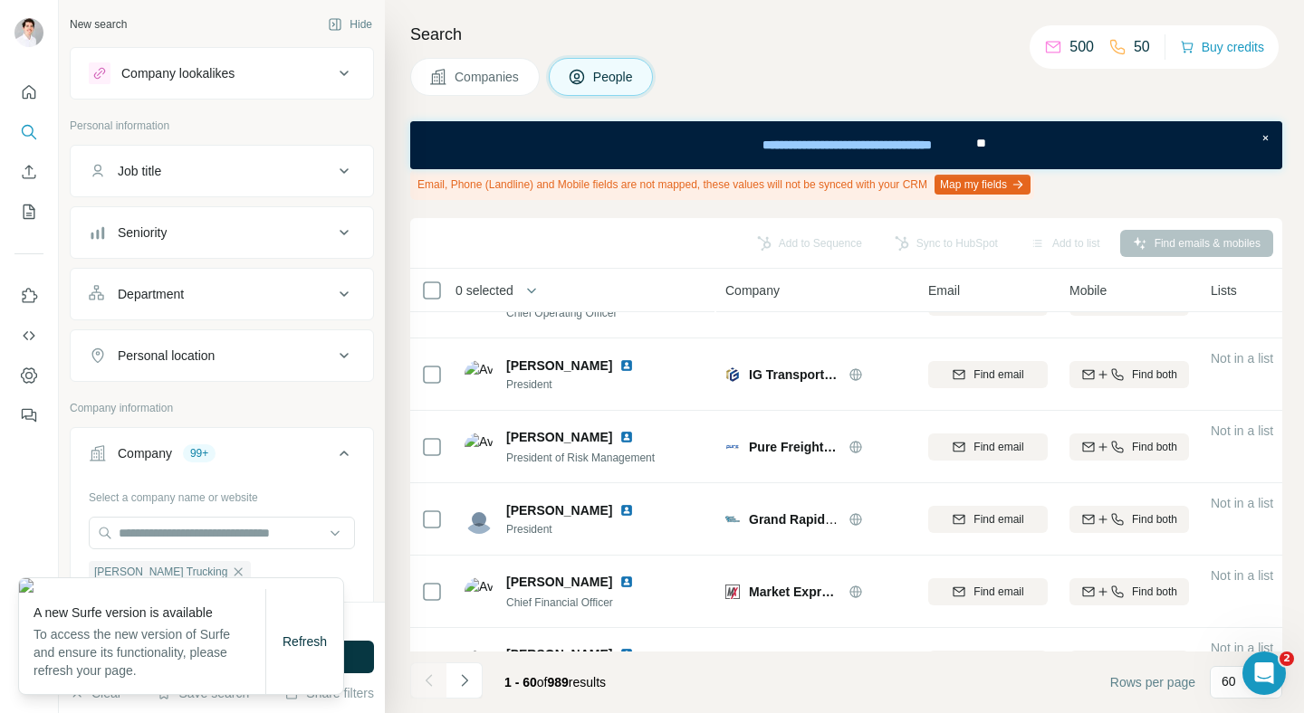
scroll to position [2191, 0]
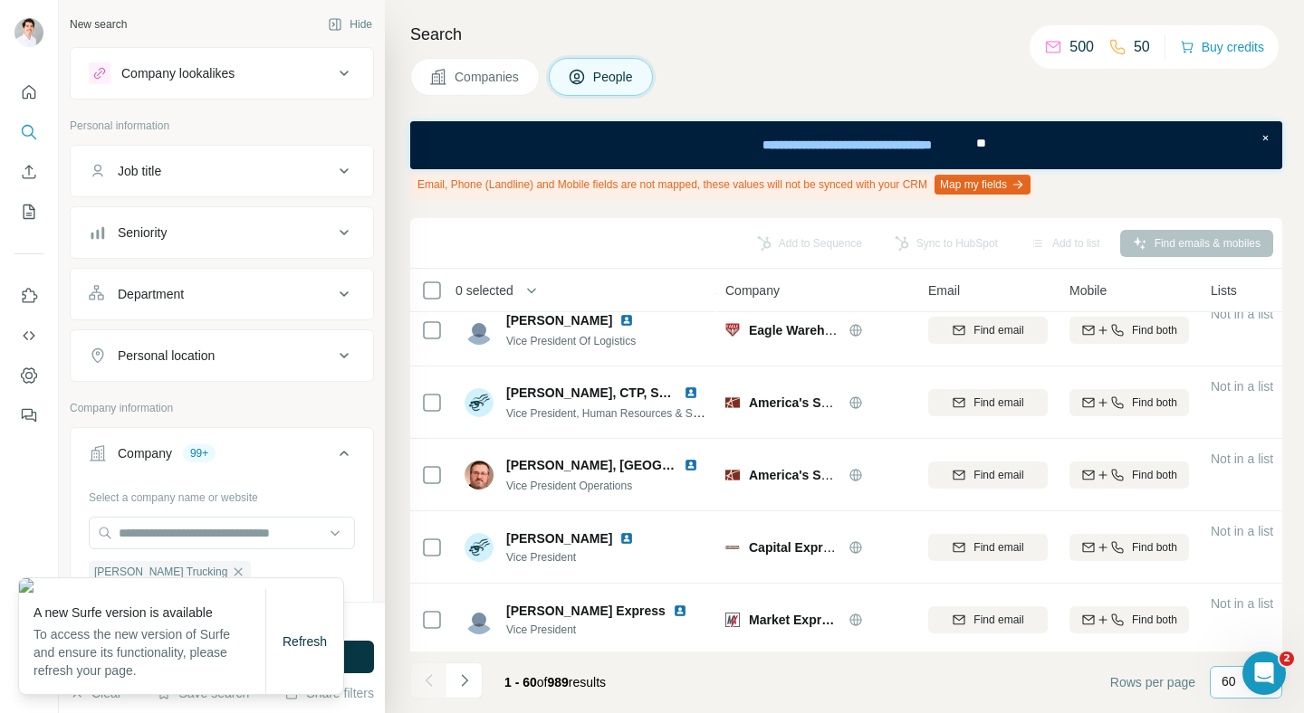
click at [1225, 680] on p "60" at bounding box center [1228, 682] width 14 height 18
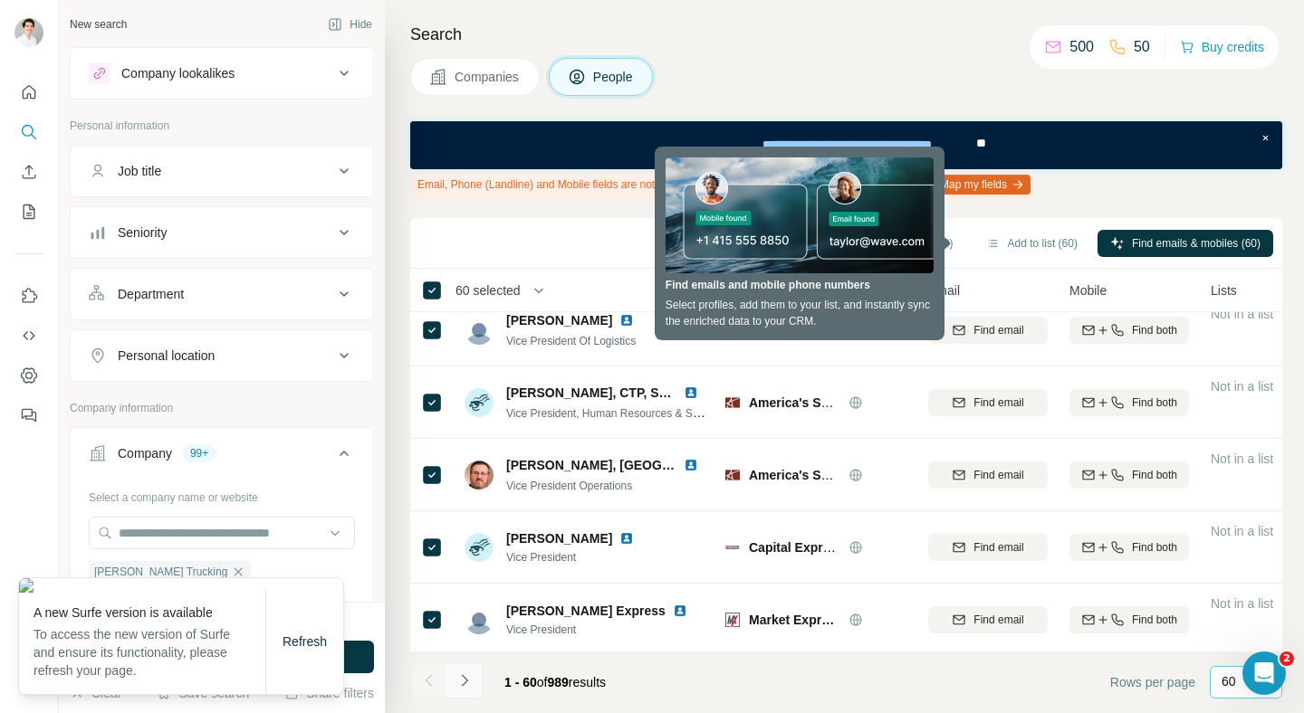
click at [475, 669] on button "Navigate to next page" at bounding box center [464, 681] width 36 height 36
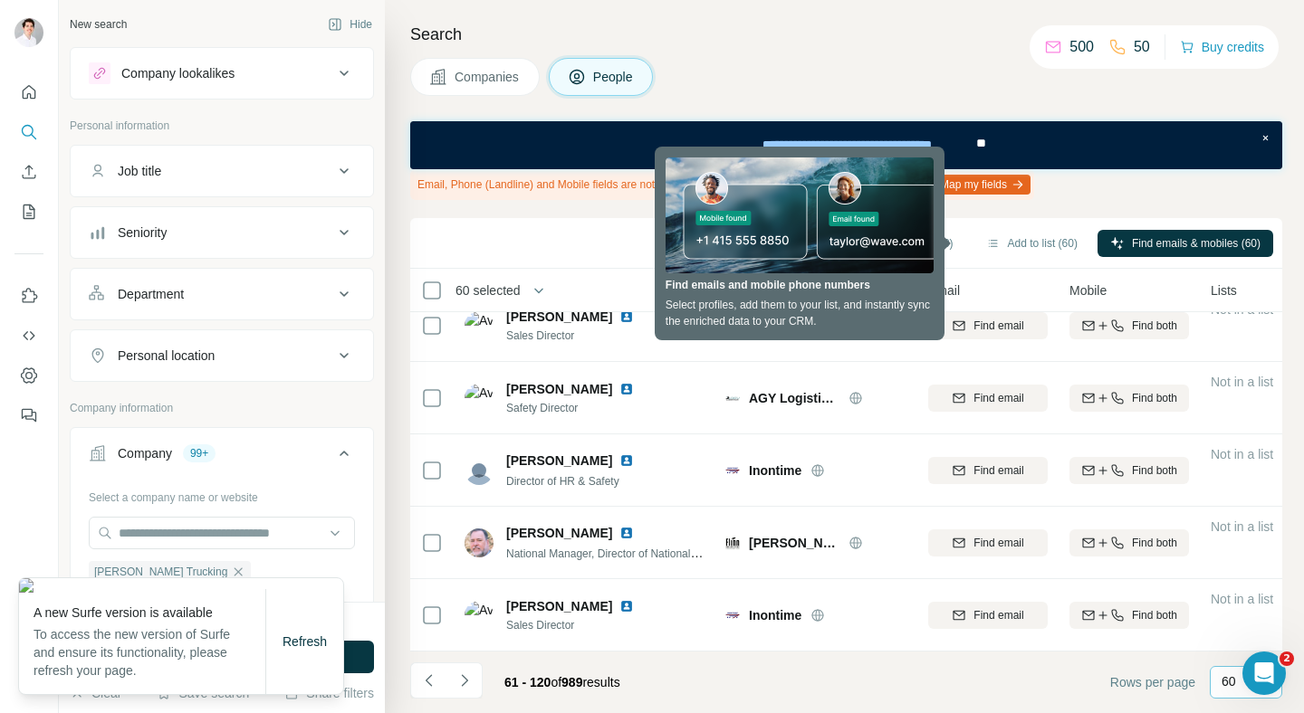
scroll to position [2191, 0]
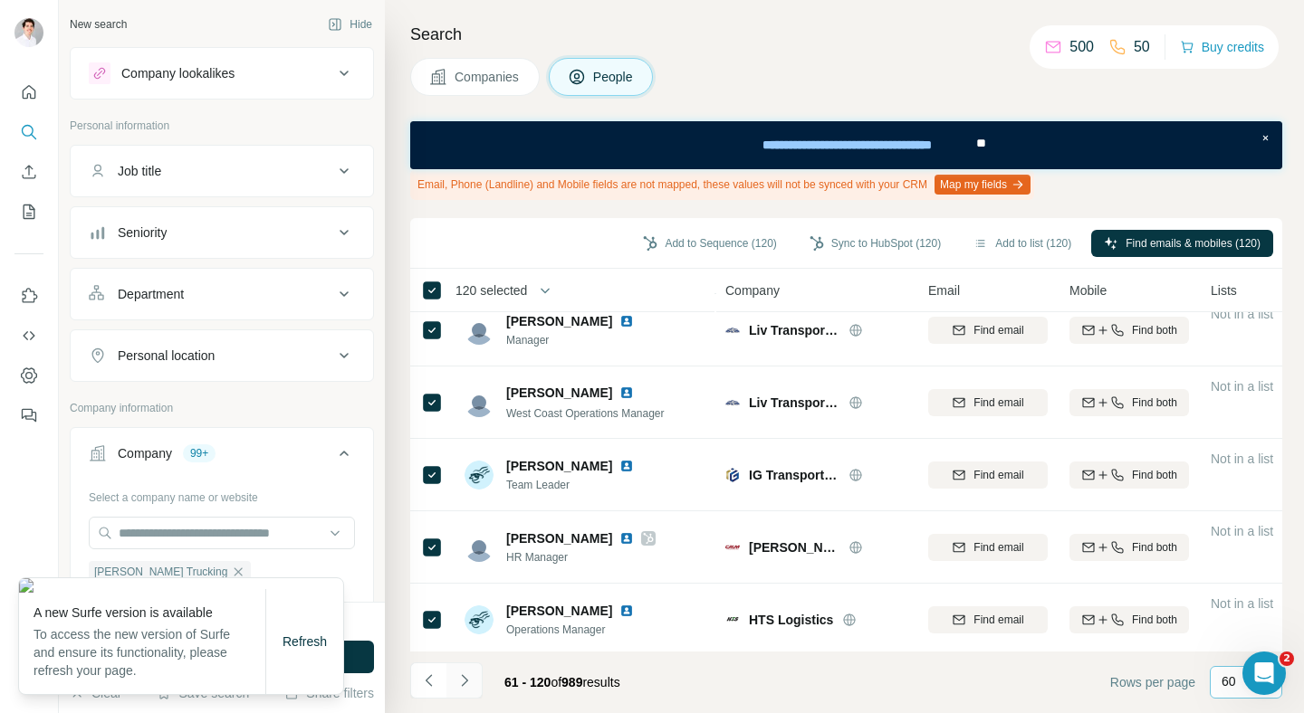
click at [464, 675] on icon "Navigate to next page" at bounding box center [464, 681] width 18 height 18
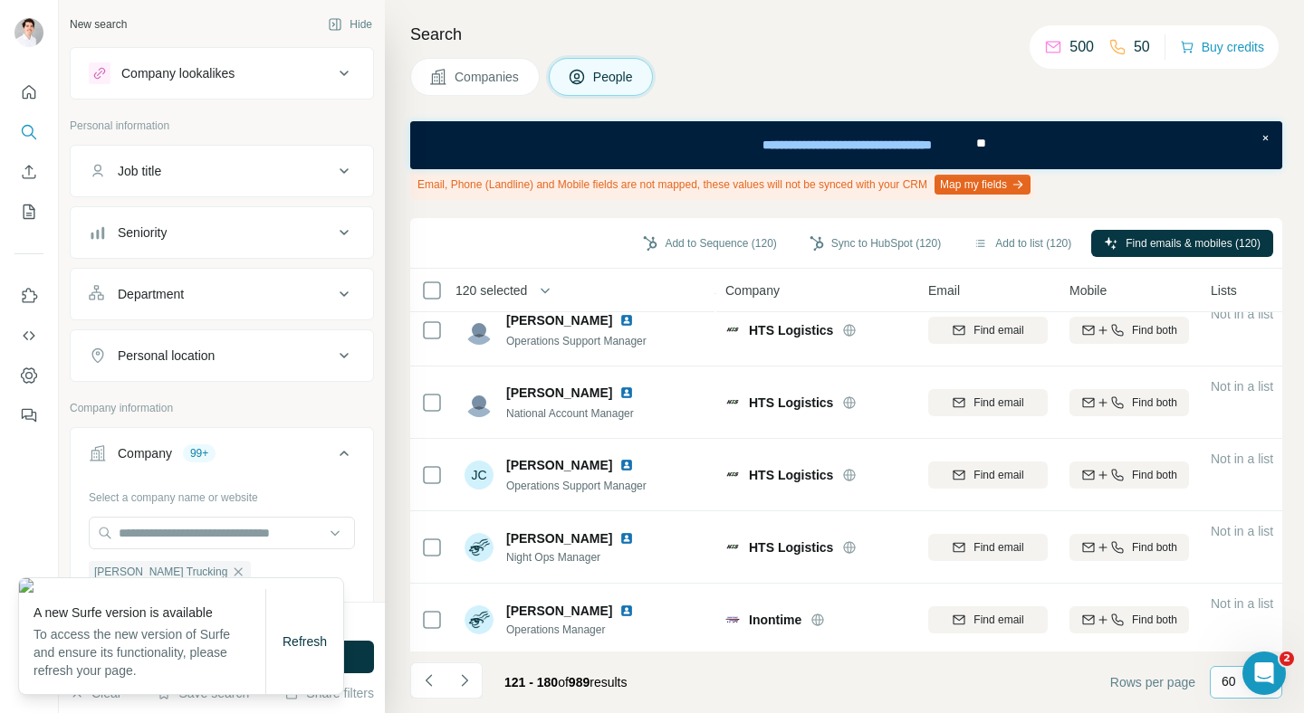
click at [443, 291] on div "120 selected" at bounding box center [485, 291] width 84 height 18
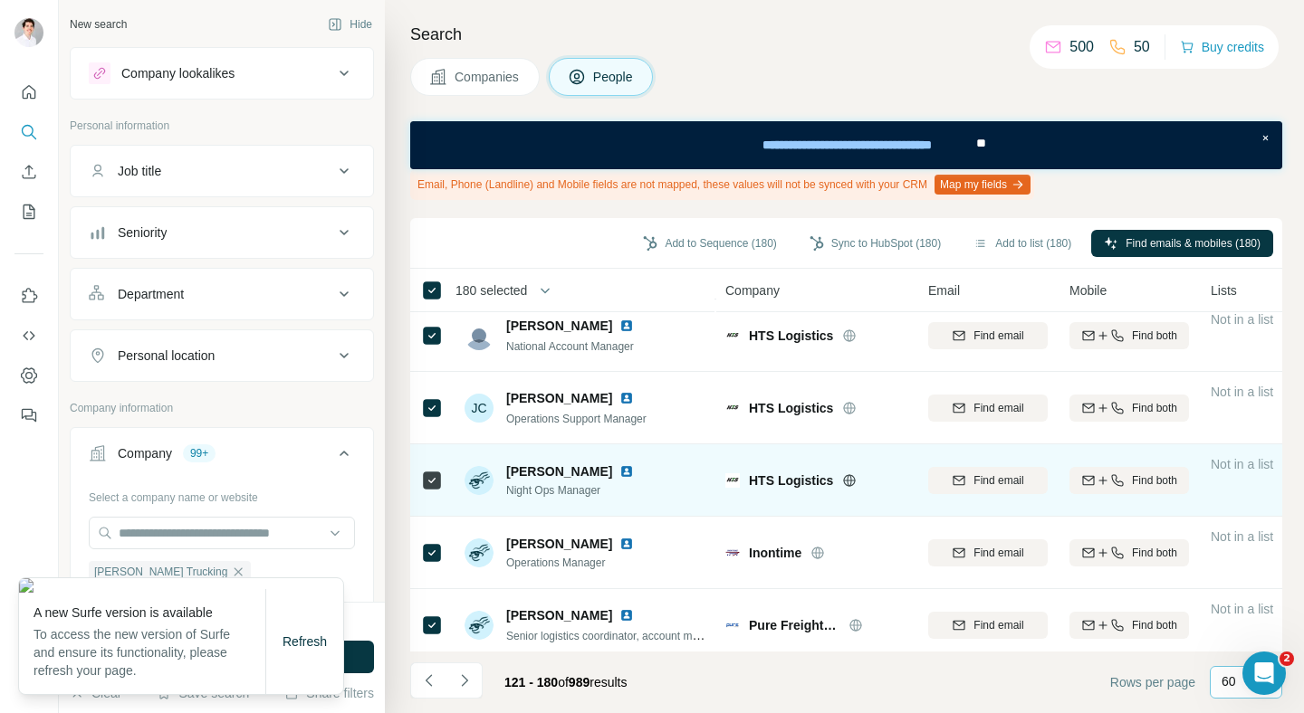
scroll to position [2259, 0]
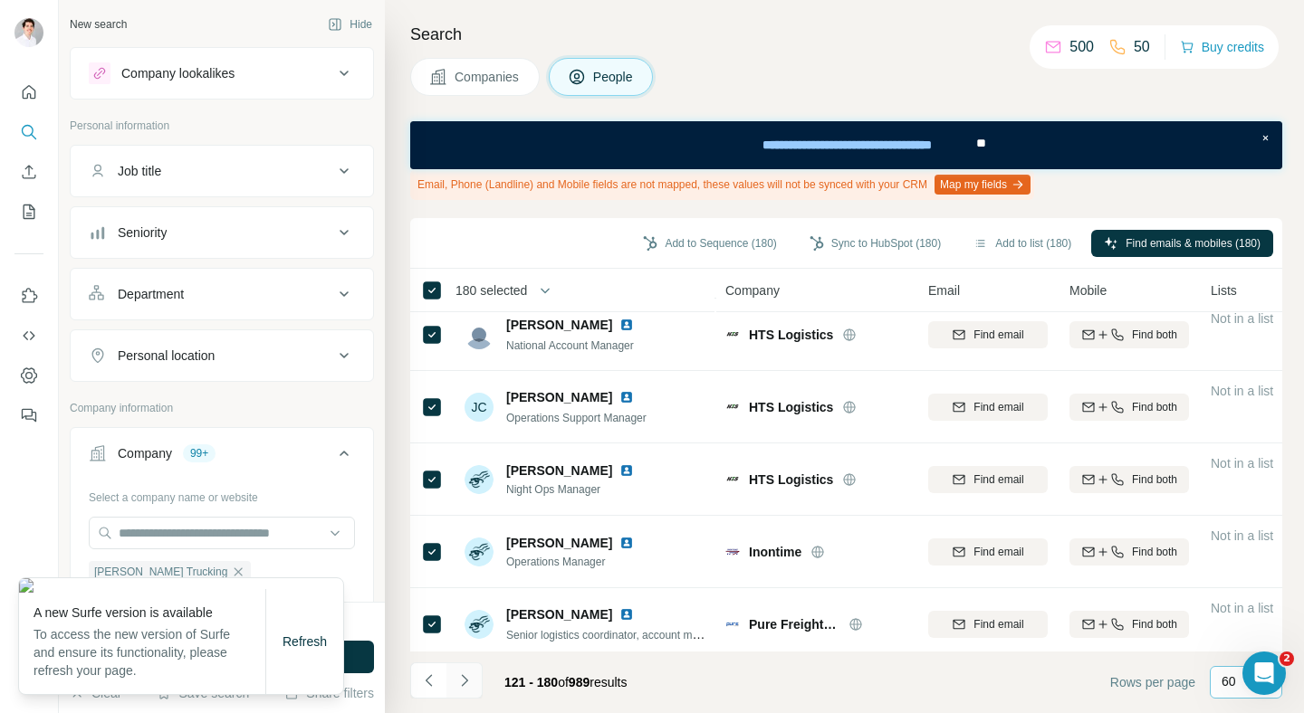
click at [473, 685] on icon "Navigate to next page" at bounding box center [464, 681] width 18 height 18
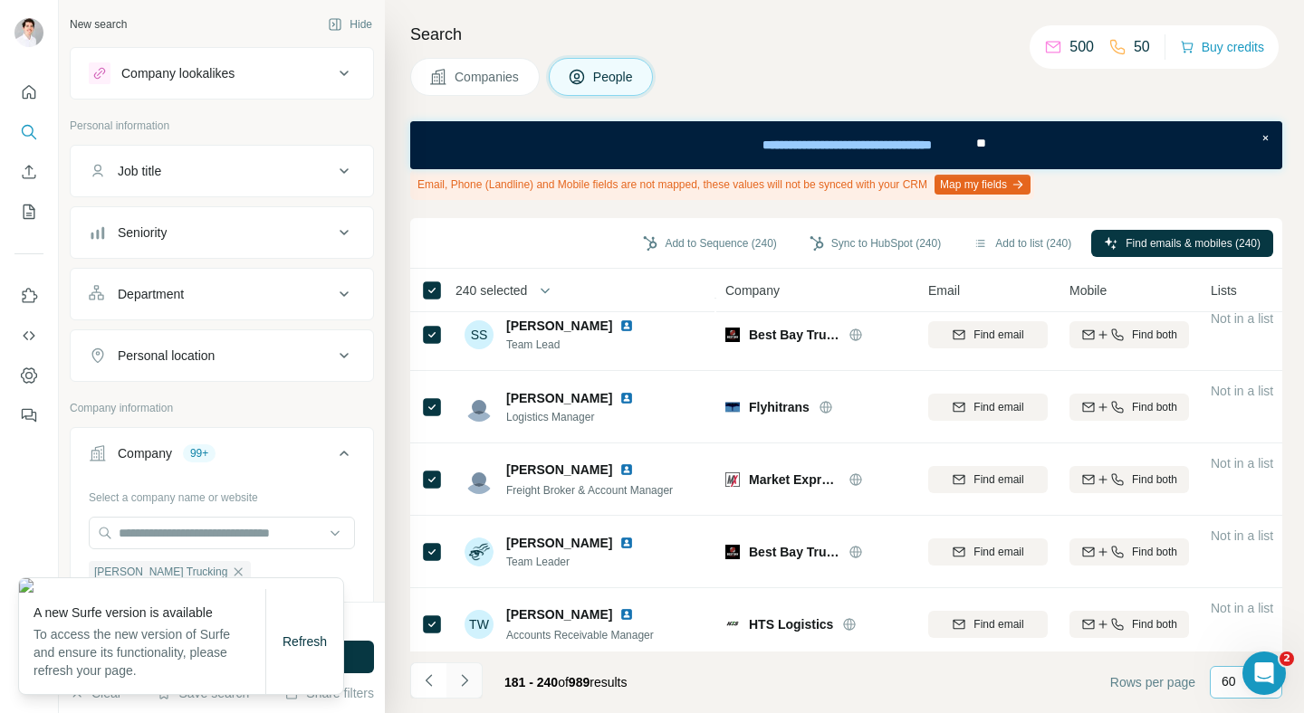
click at [464, 681] on icon "Navigate to next page" at bounding box center [464, 681] width 18 height 18
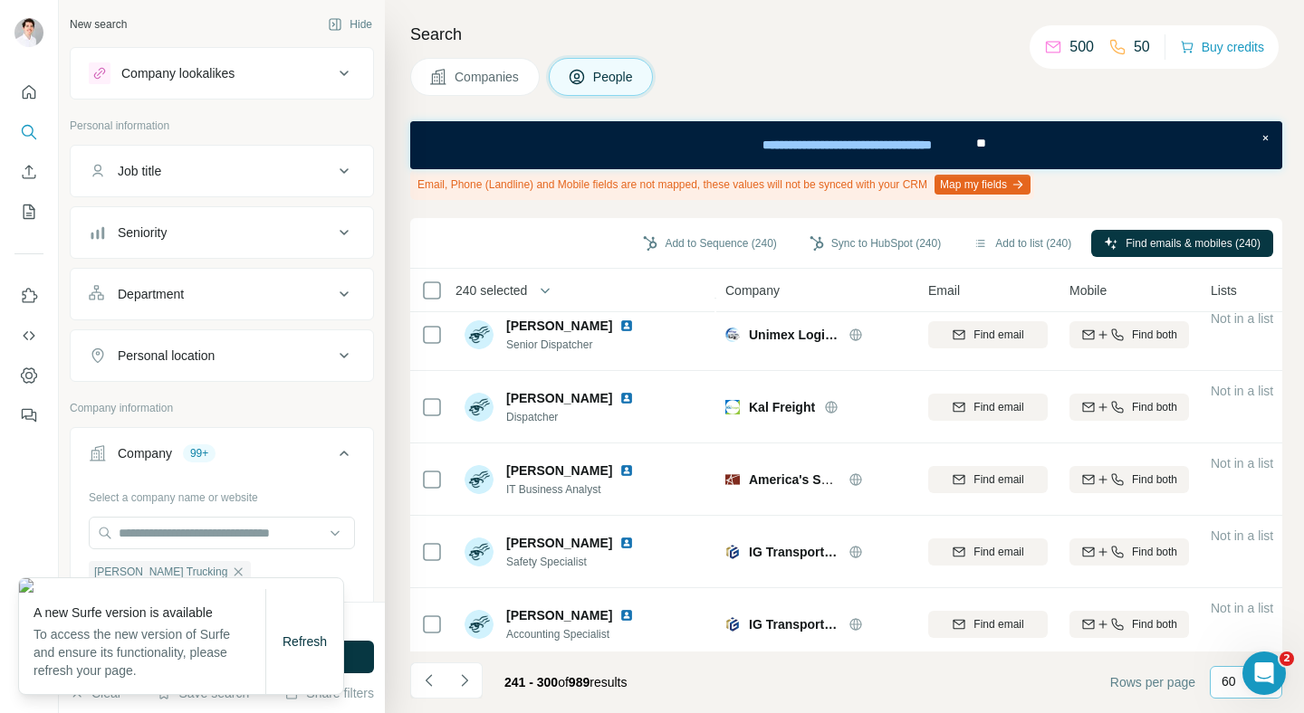
click at [435, 271] on th "240 selected" at bounding box center [555, 290] width 290 height 43
click at [422, 279] on th "240 selected" at bounding box center [555, 290] width 290 height 43
click at [470, 679] on icon "Navigate to next page" at bounding box center [464, 681] width 18 height 18
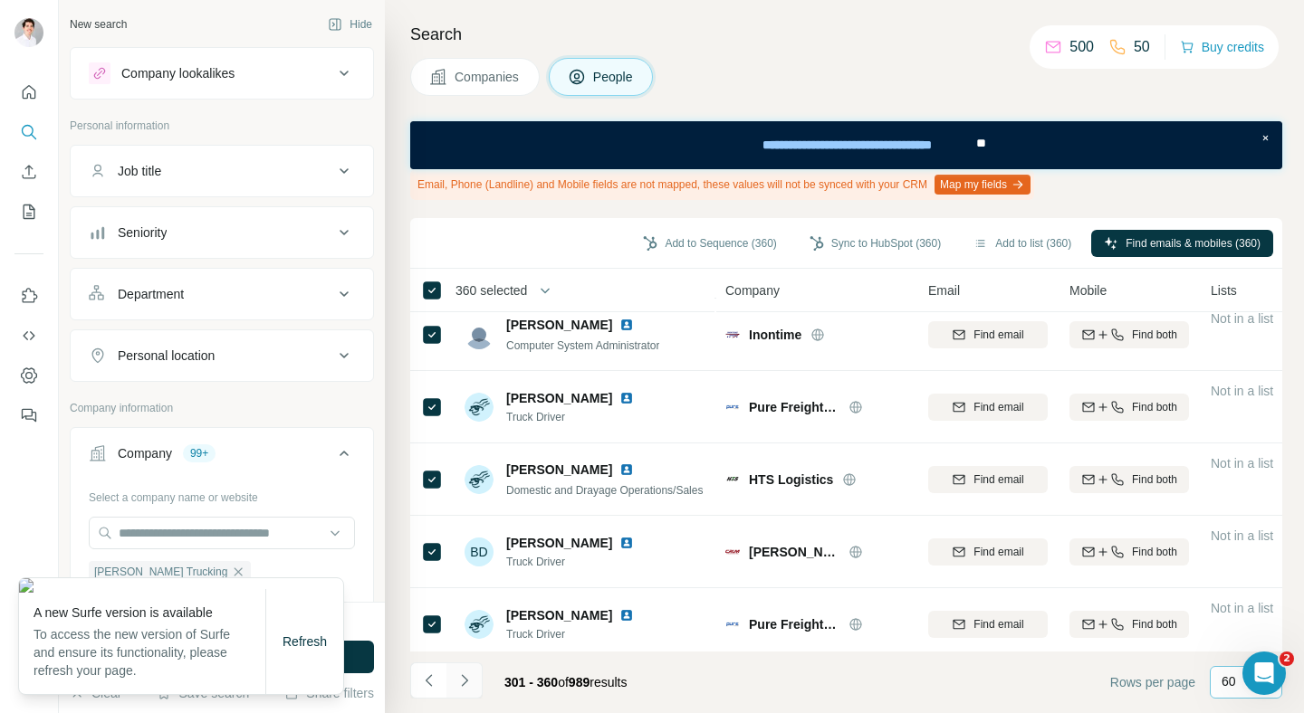
click at [475, 675] on button "Navigate to next page" at bounding box center [464, 681] width 36 height 36
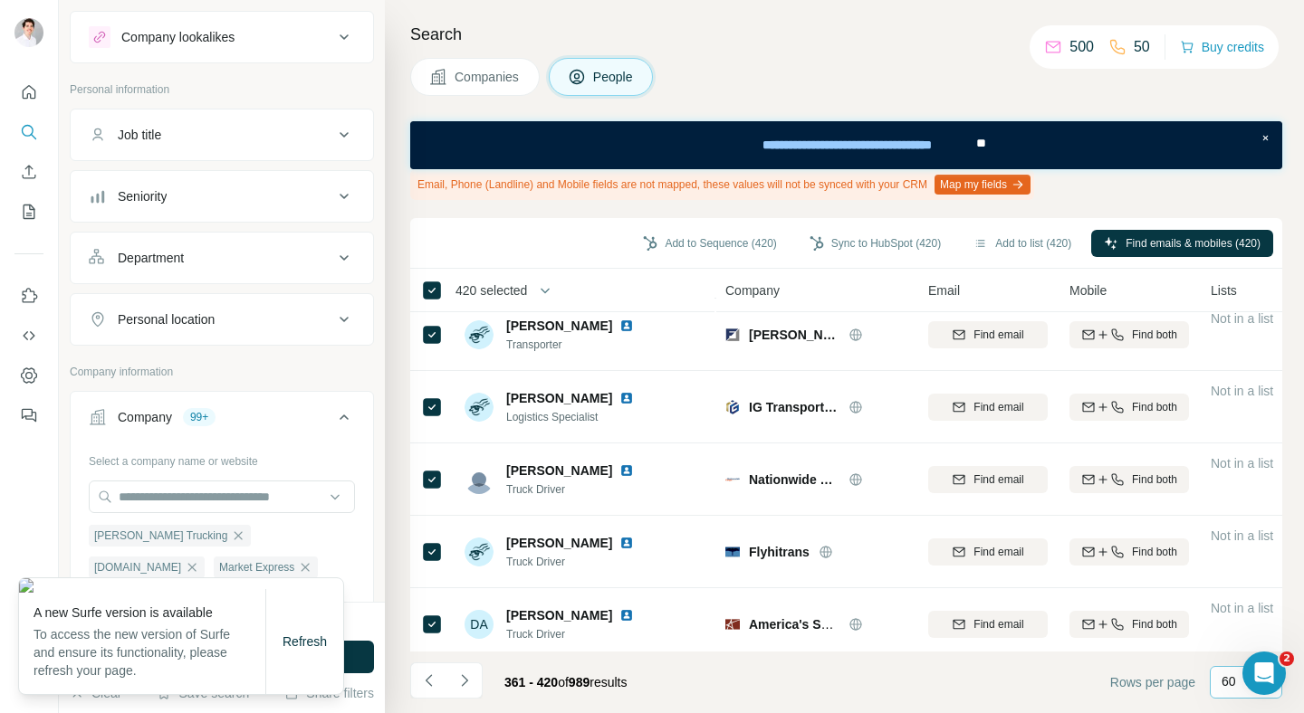
scroll to position [0, 0]
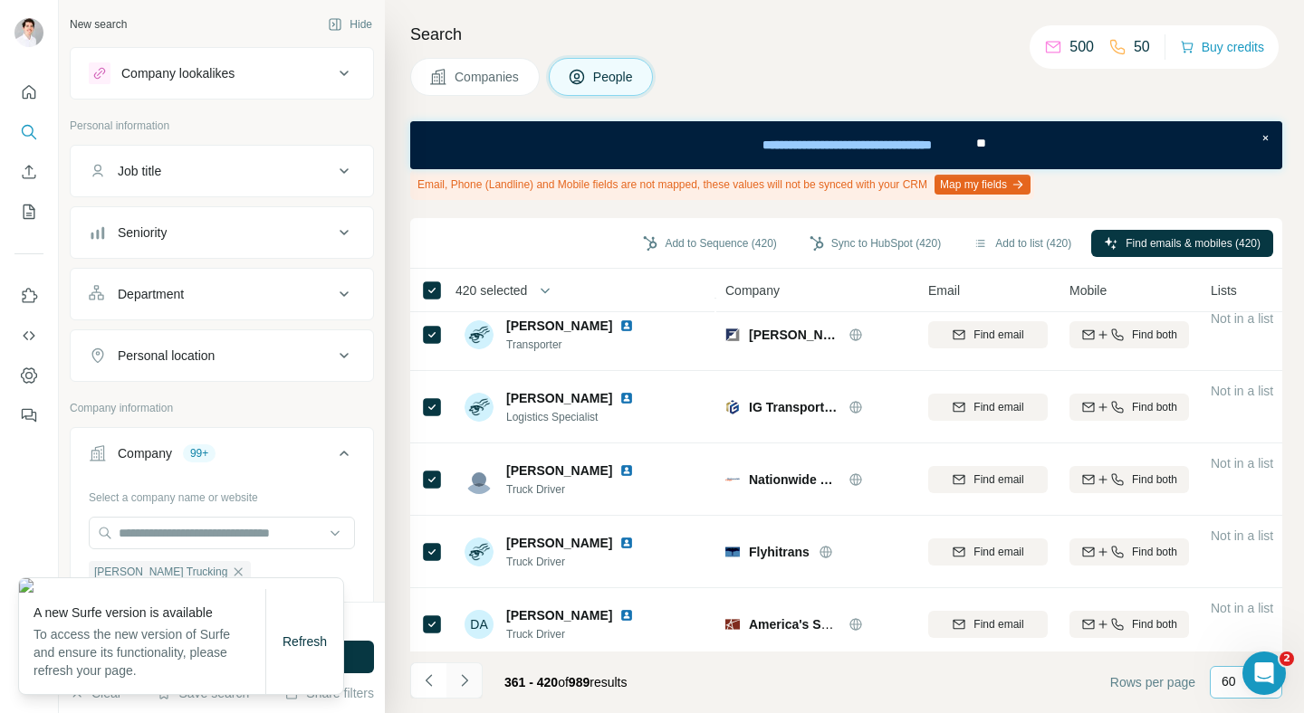
click at [461, 681] on icon "Navigate to next page" at bounding box center [464, 681] width 18 height 18
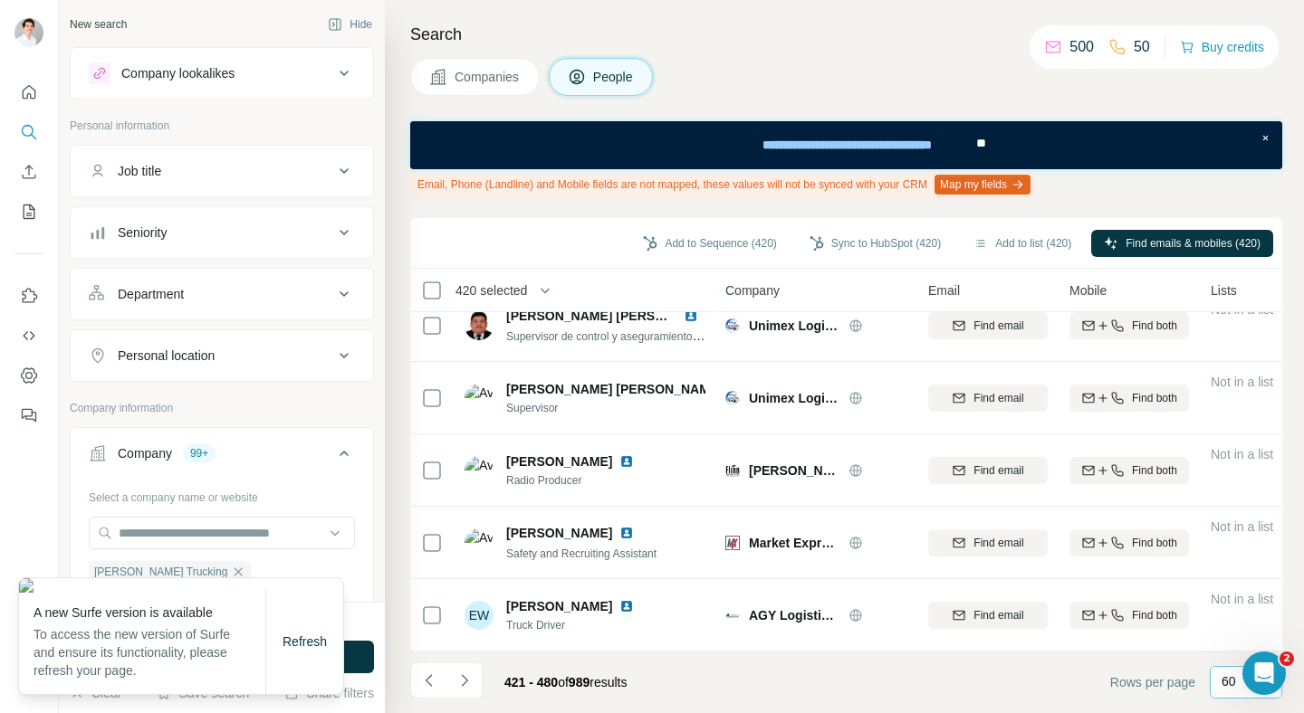
scroll to position [2259, 0]
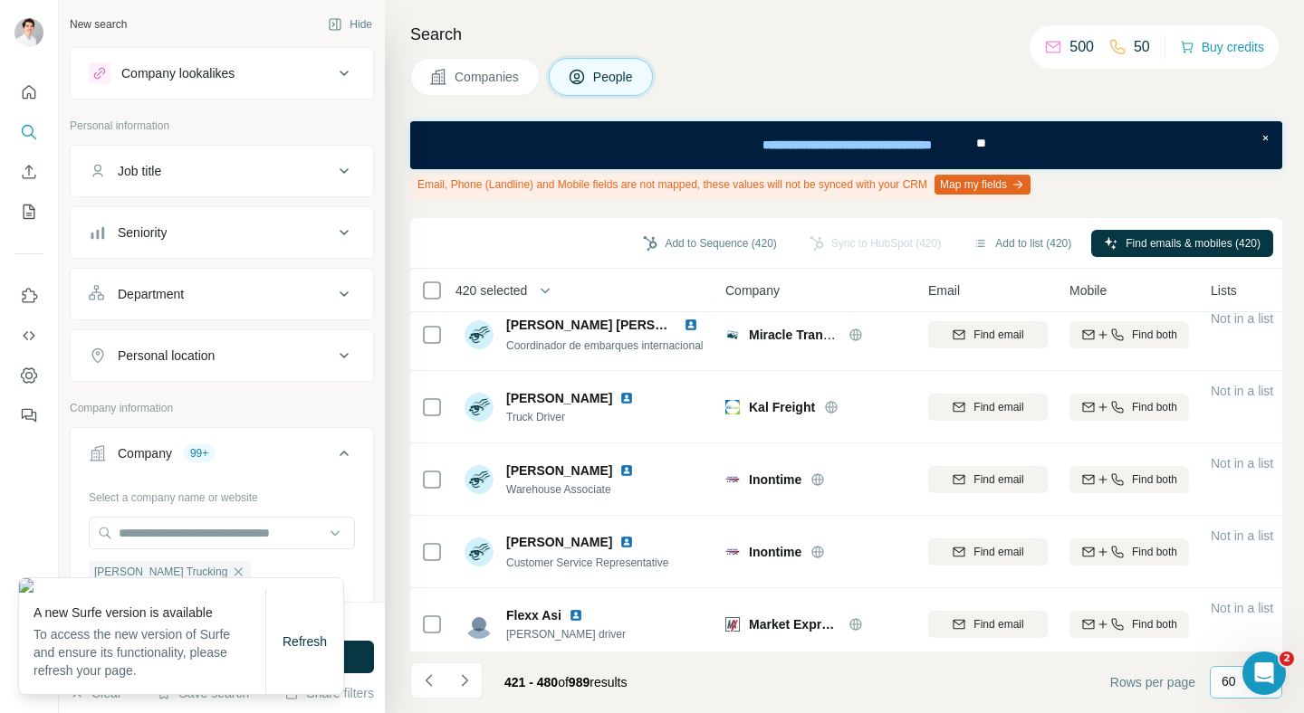
click at [455, 292] on span "420 selected" at bounding box center [491, 291] width 72 height 18
click at [460, 679] on icon "Navigate to next page" at bounding box center [464, 681] width 18 height 18
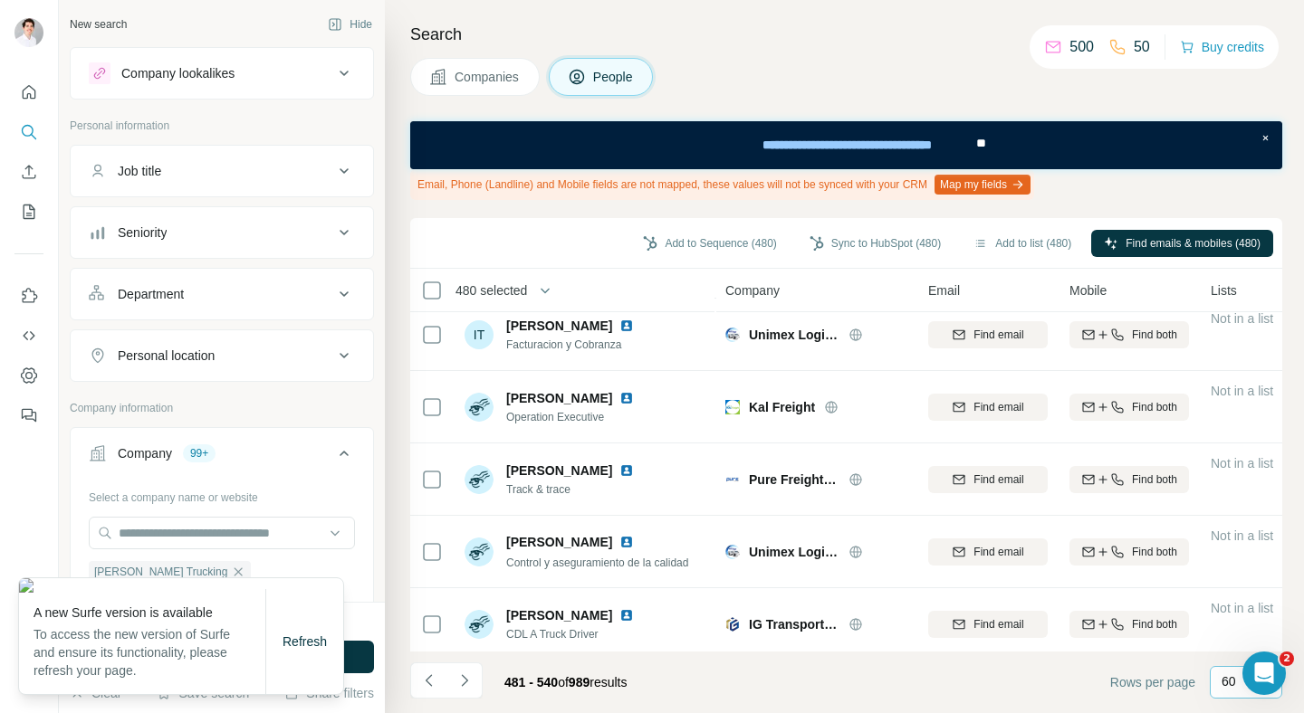
click at [518, 283] on span "480 selected" at bounding box center [491, 291] width 72 height 18
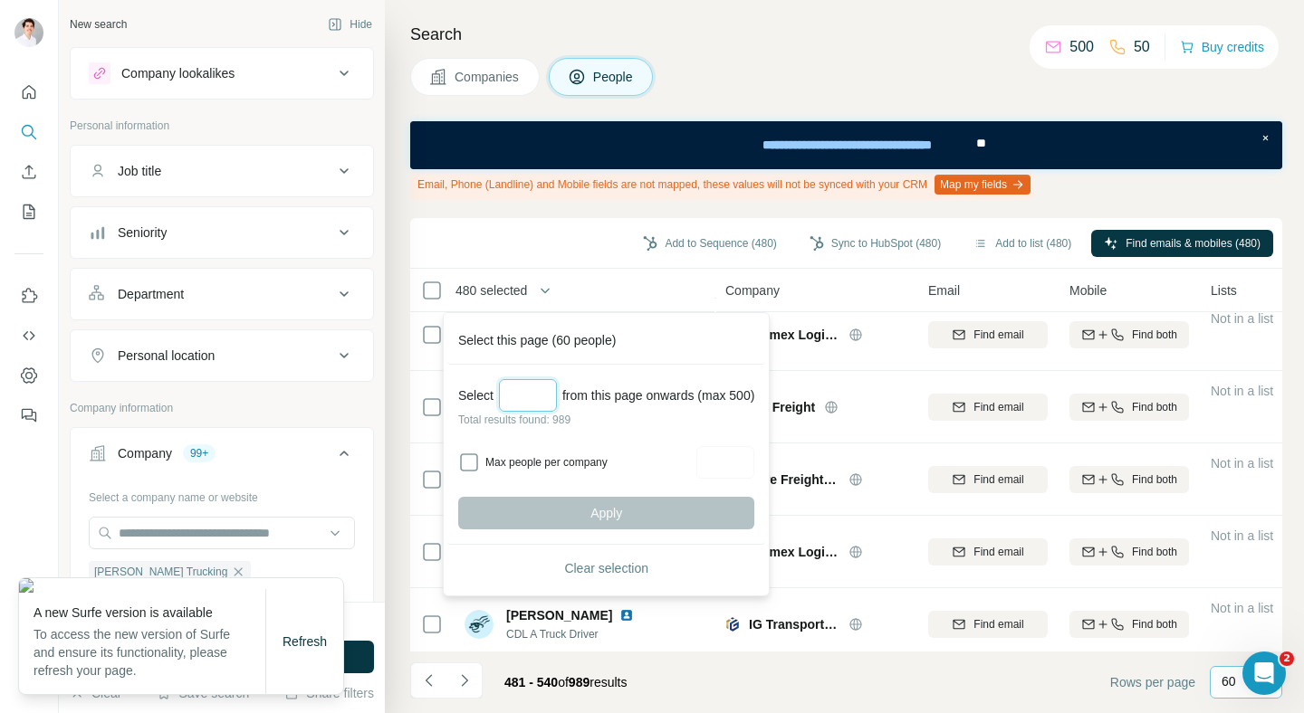
click at [543, 399] on input "Select a number (up to 500)" at bounding box center [528, 395] width 58 height 33
click at [525, 391] on input "***" at bounding box center [528, 395] width 58 height 33
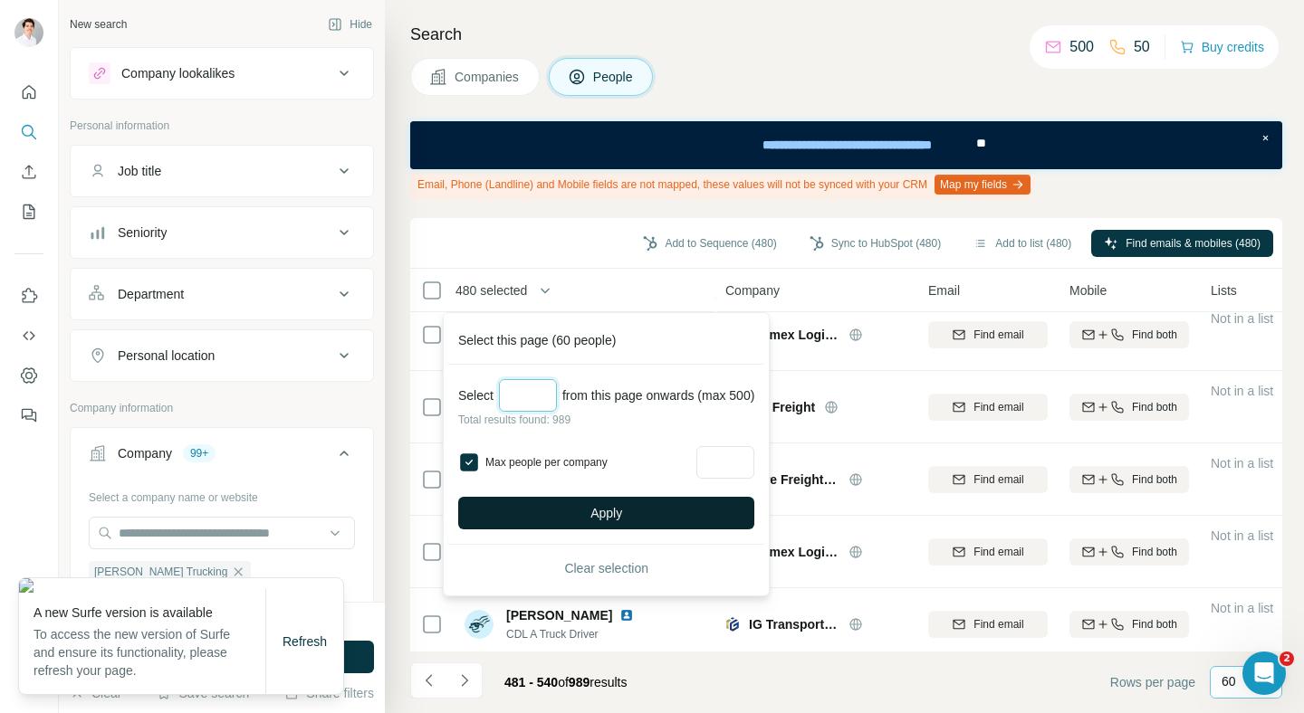
type input "***"
click at [631, 502] on button "Apply" at bounding box center [606, 513] width 296 height 33
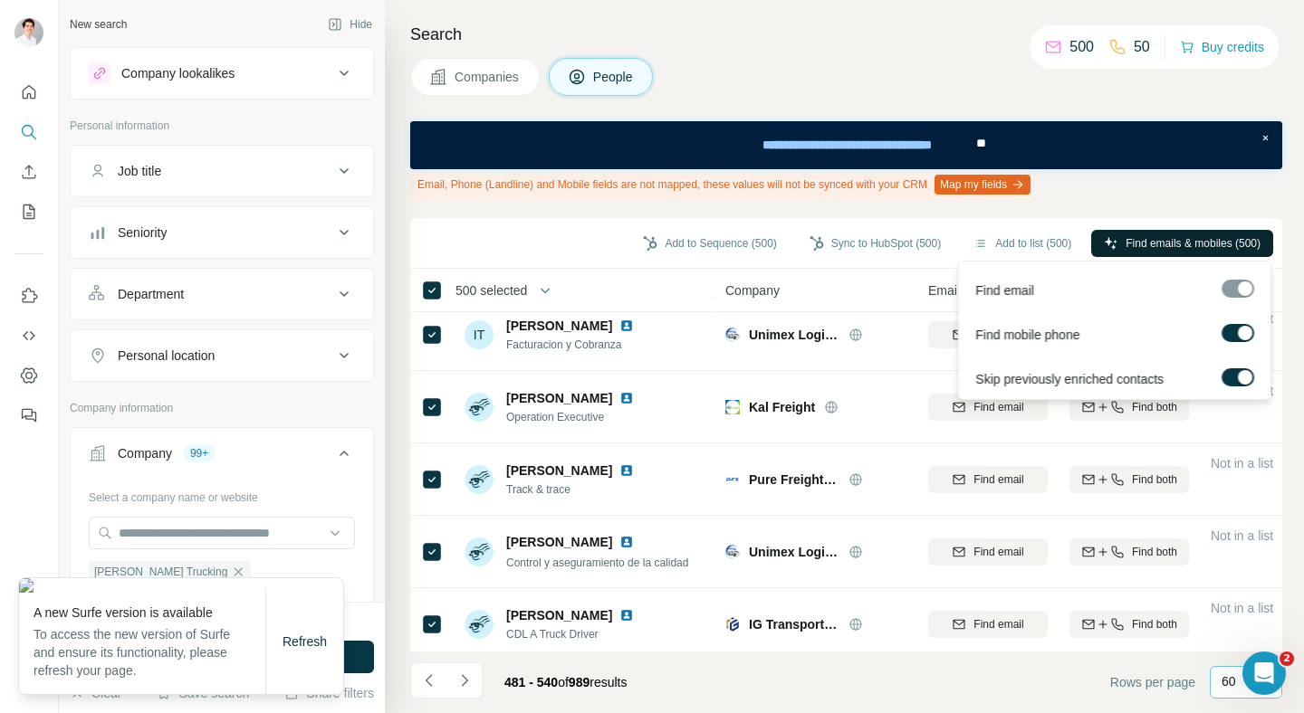
click at [1220, 244] on span "Find emails & mobiles (500)" at bounding box center [1192, 243] width 135 height 16
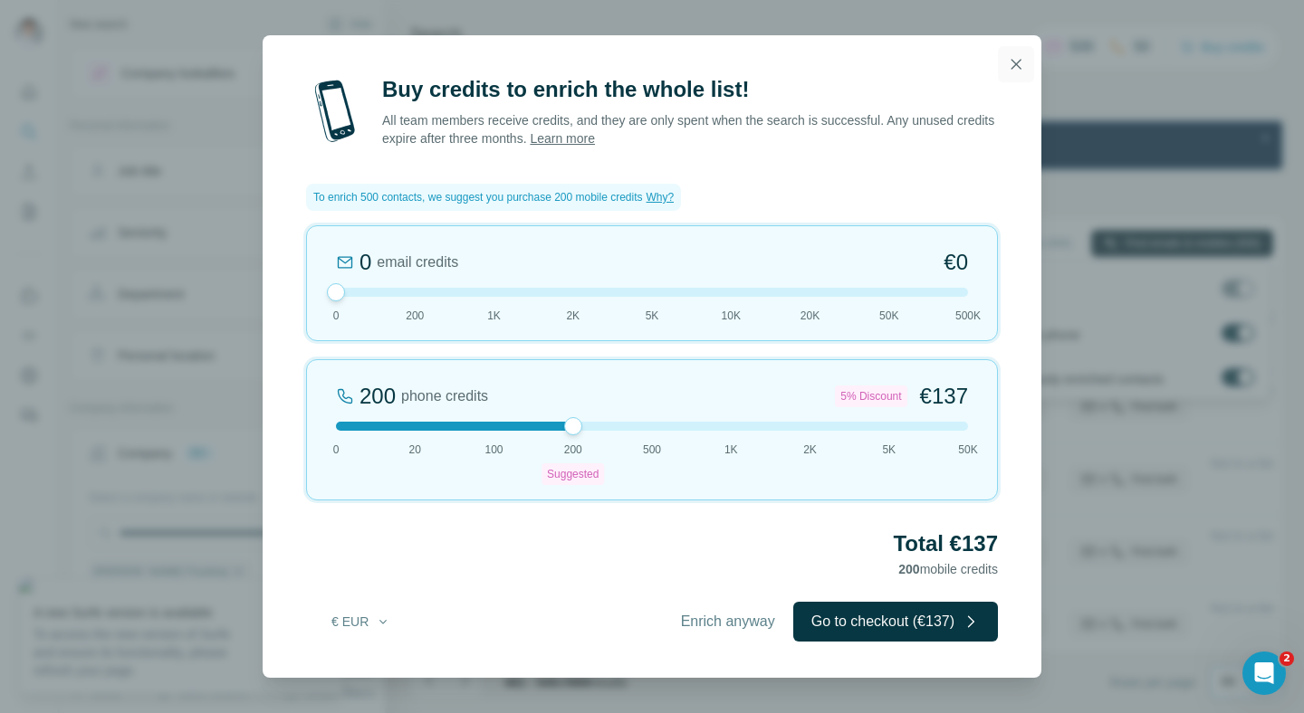
click at [1016, 70] on icon "button" at bounding box center [1016, 64] width 18 height 18
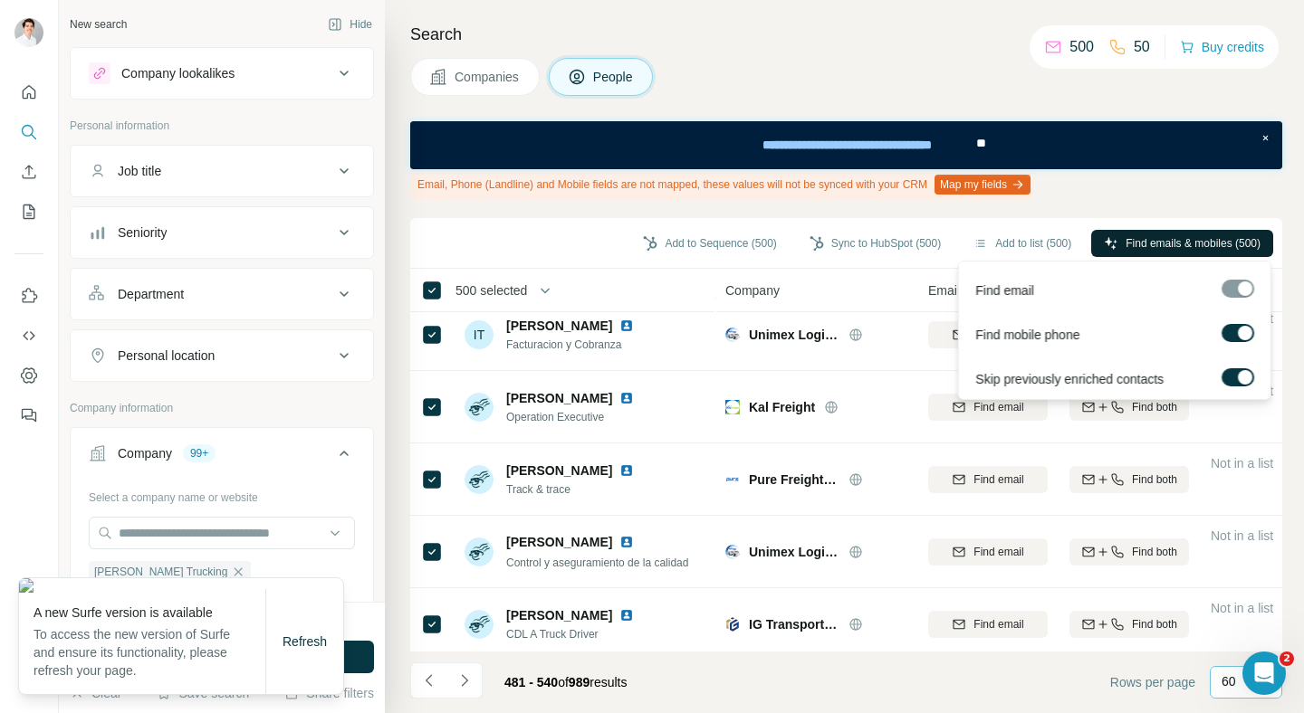
click at [1142, 205] on div "Search Companies People Email, Phone (Landline) and Mobile fields are not mappe…" at bounding box center [844, 356] width 919 height 713
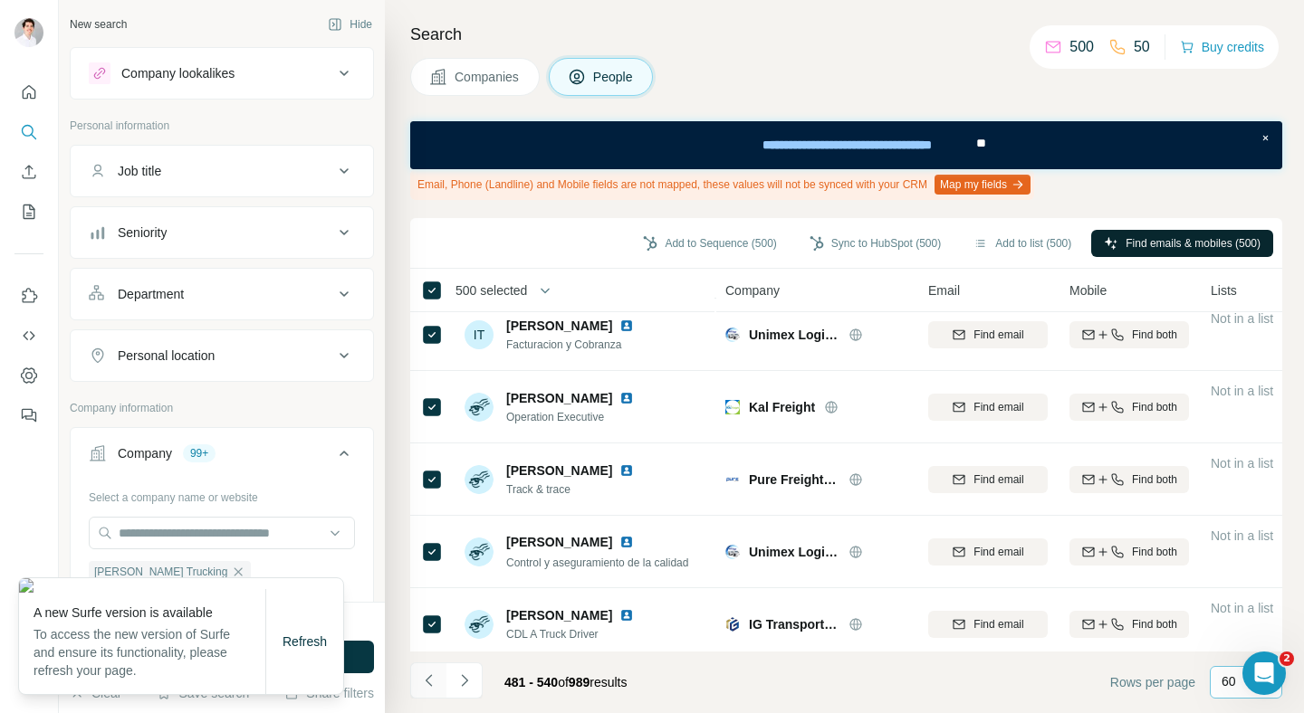
click at [416, 668] on button "Navigate to previous page" at bounding box center [428, 681] width 36 height 36
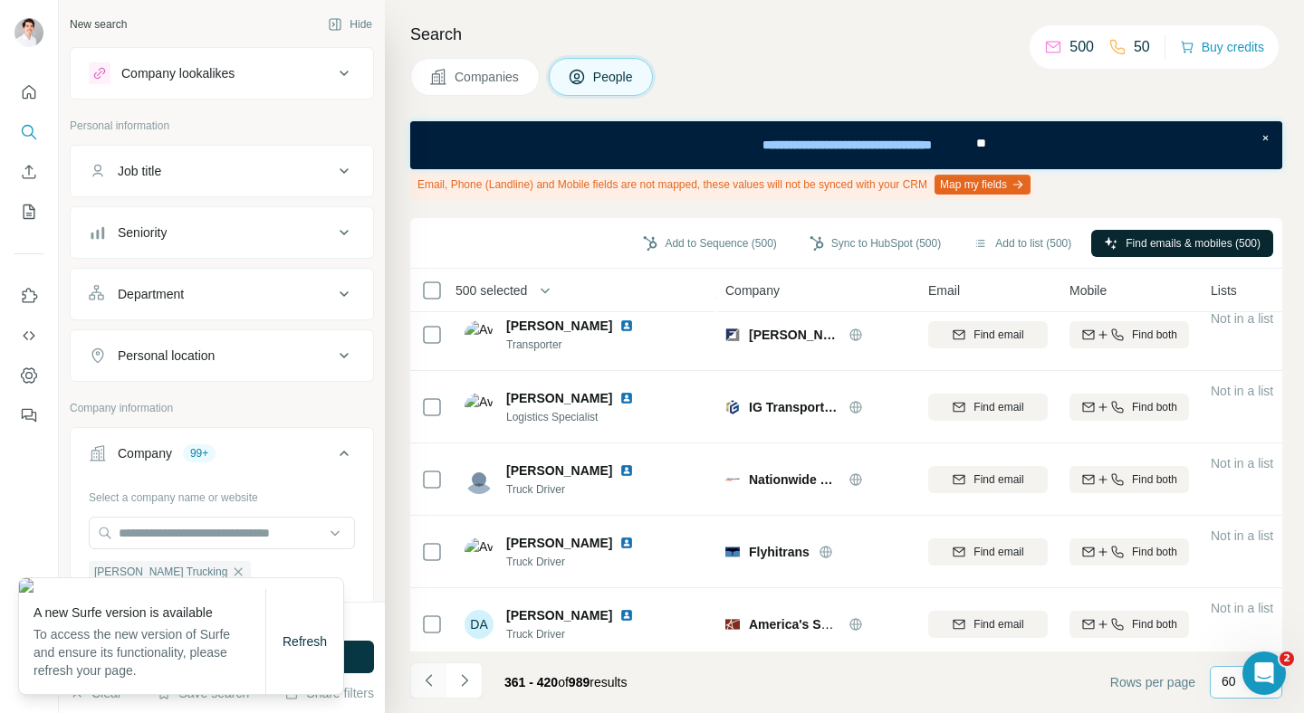
click at [416, 668] on button "Navigate to previous page" at bounding box center [428, 681] width 36 height 36
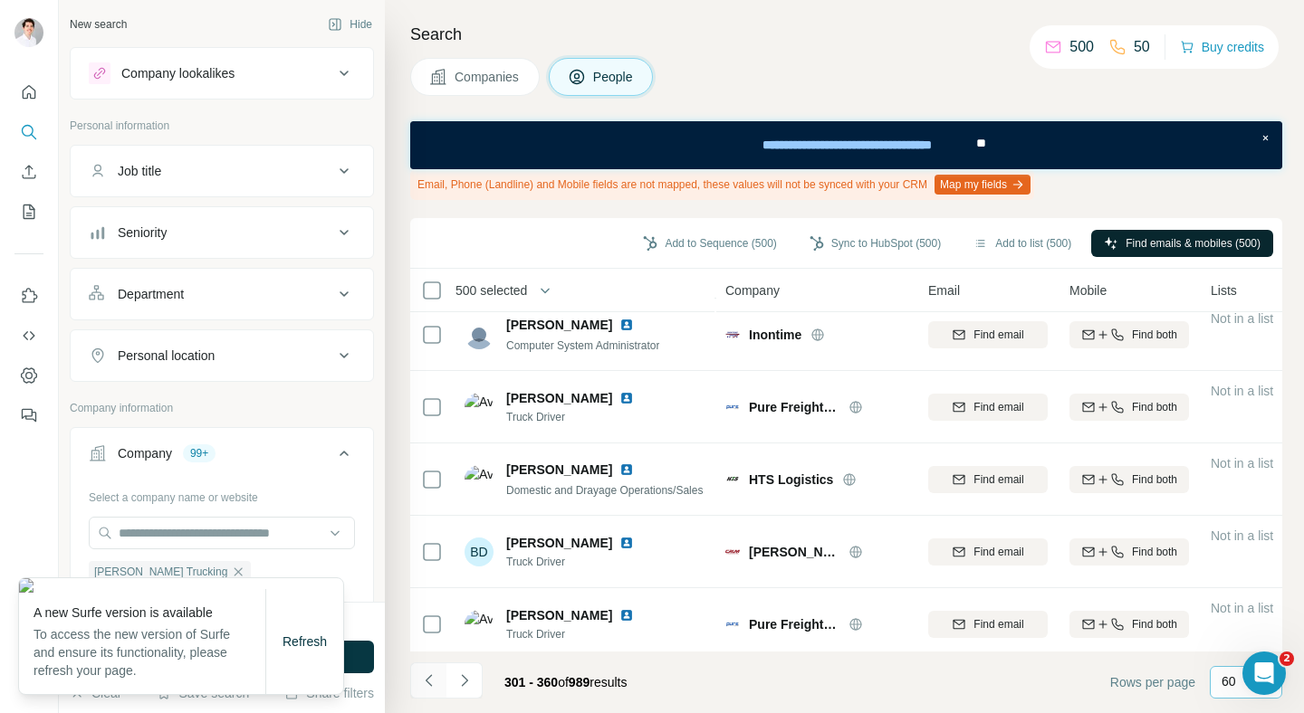
click at [416, 668] on button "Navigate to previous page" at bounding box center [428, 681] width 36 height 36
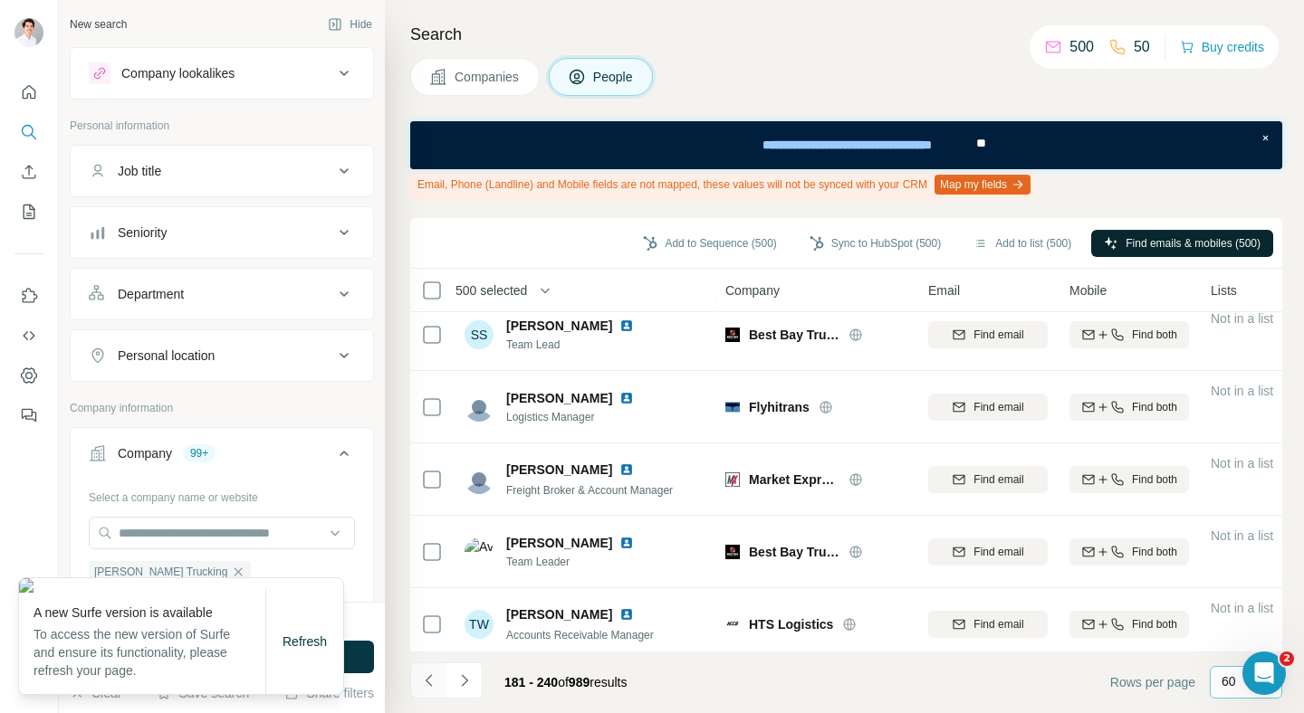
click at [416, 668] on button "Navigate to previous page" at bounding box center [428, 681] width 36 height 36
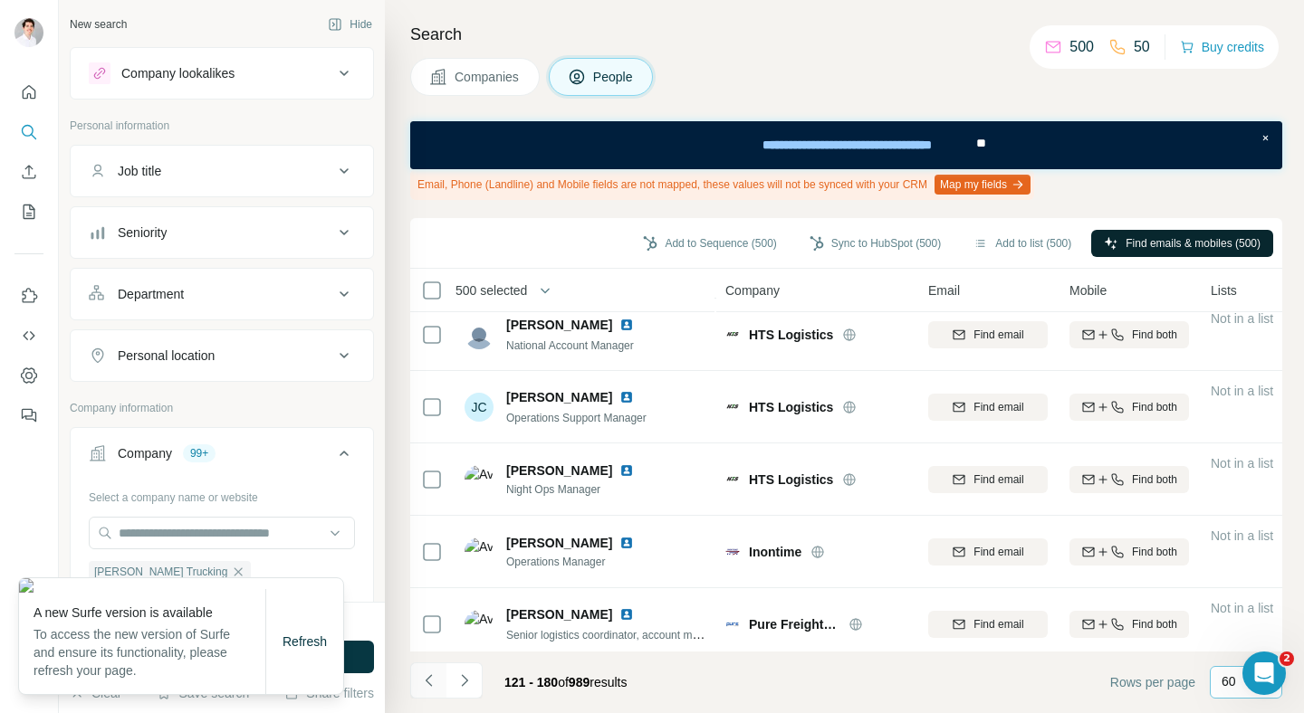
click at [416, 668] on button "Navigate to previous page" at bounding box center [428, 681] width 36 height 36
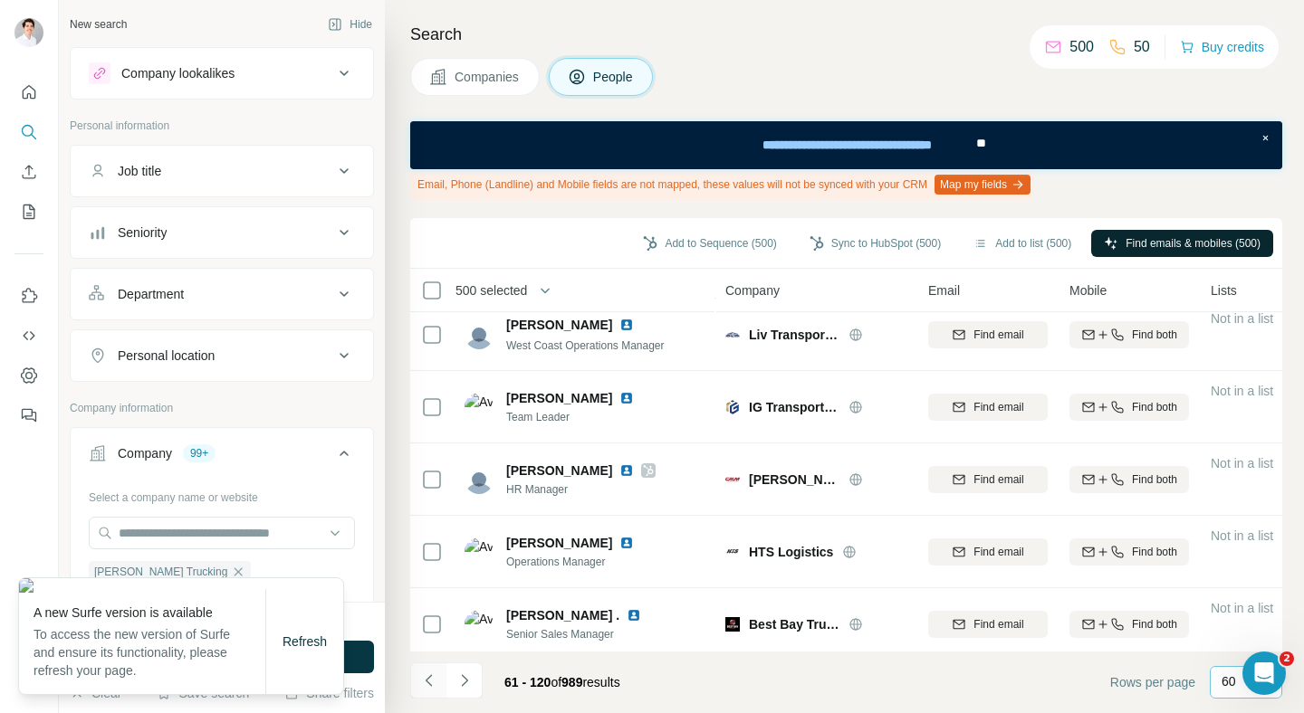
click at [416, 668] on button "Navigate to previous page" at bounding box center [428, 681] width 36 height 36
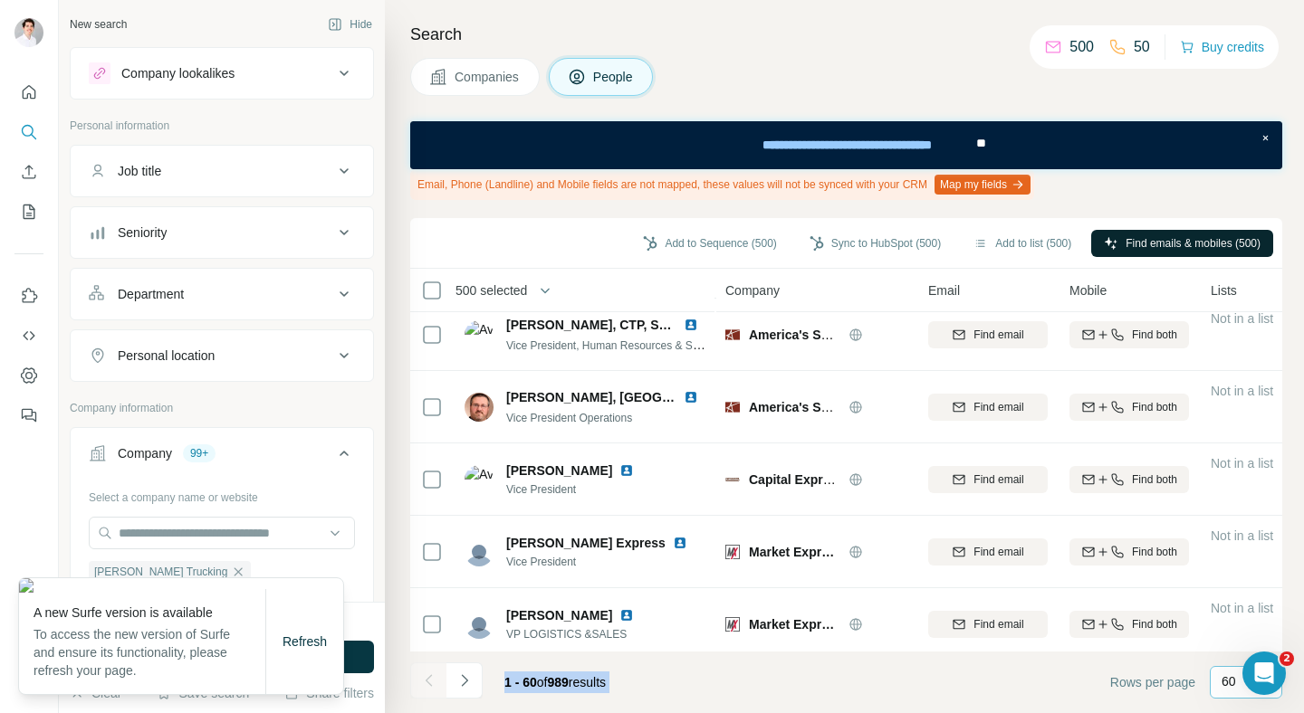
click at [416, 668] on div at bounding box center [428, 681] width 36 height 36
click at [486, 294] on span "500 selected" at bounding box center [491, 291] width 72 height 18
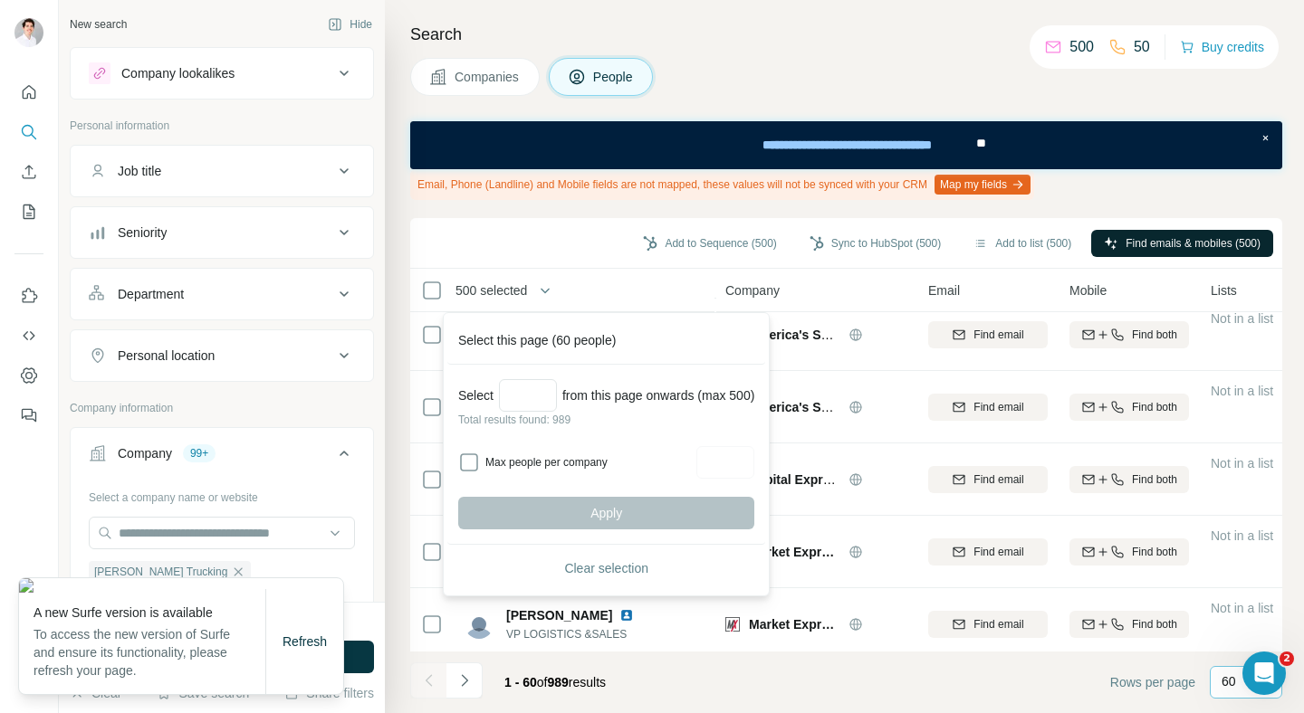
click at [535, 378] on div "Select from this page onwards (max 500) Total results found: 989 Max people per…" at bounding box center [606, 455] width 318 height 180
click at [611, 554] on button "Clear selection" at bounding box center [606, 568] width 296 height 33
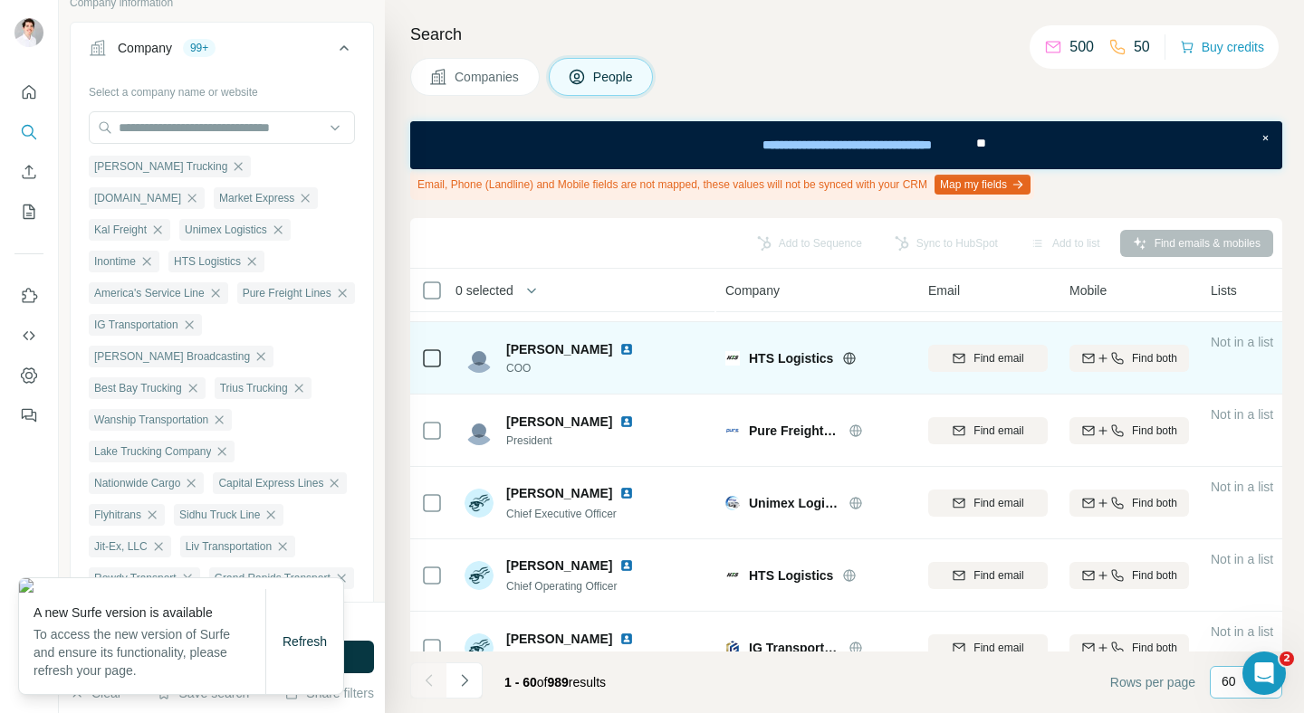
scroll to position [0, 0]
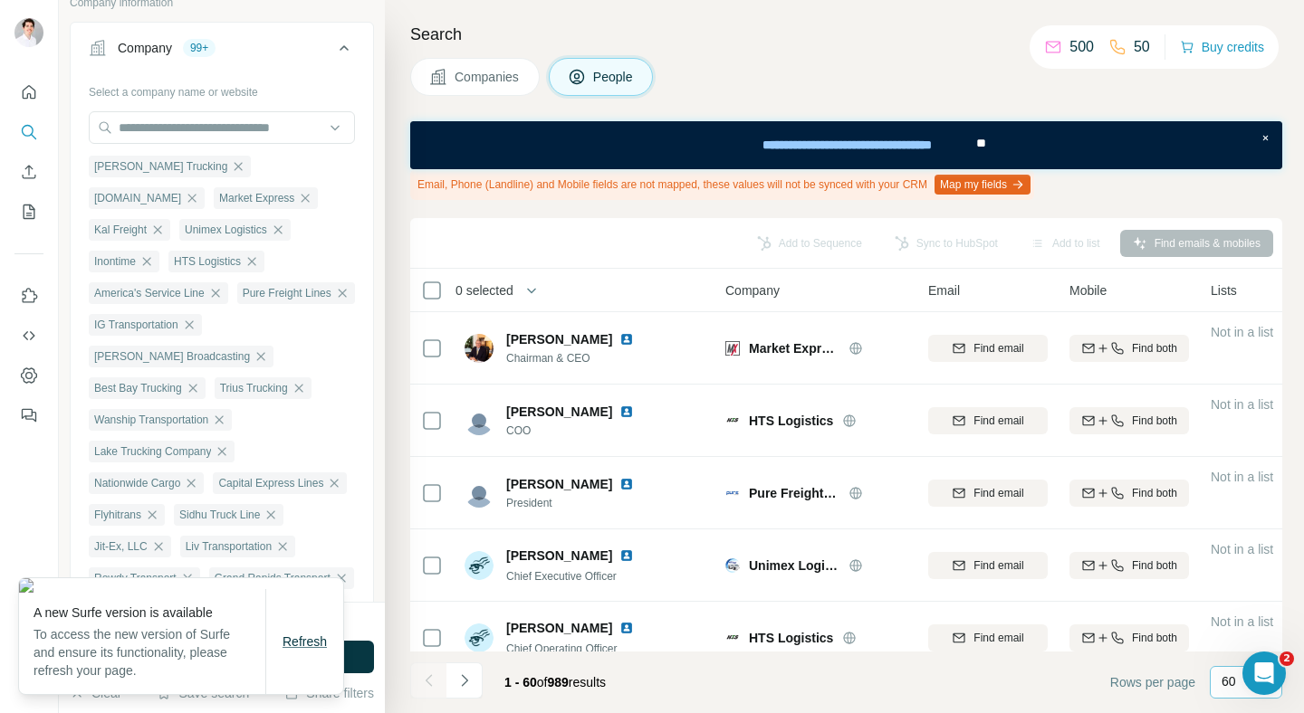
click at [313, 648] on span "Refresh" at bounding box center [304, 642] width 44 height 14
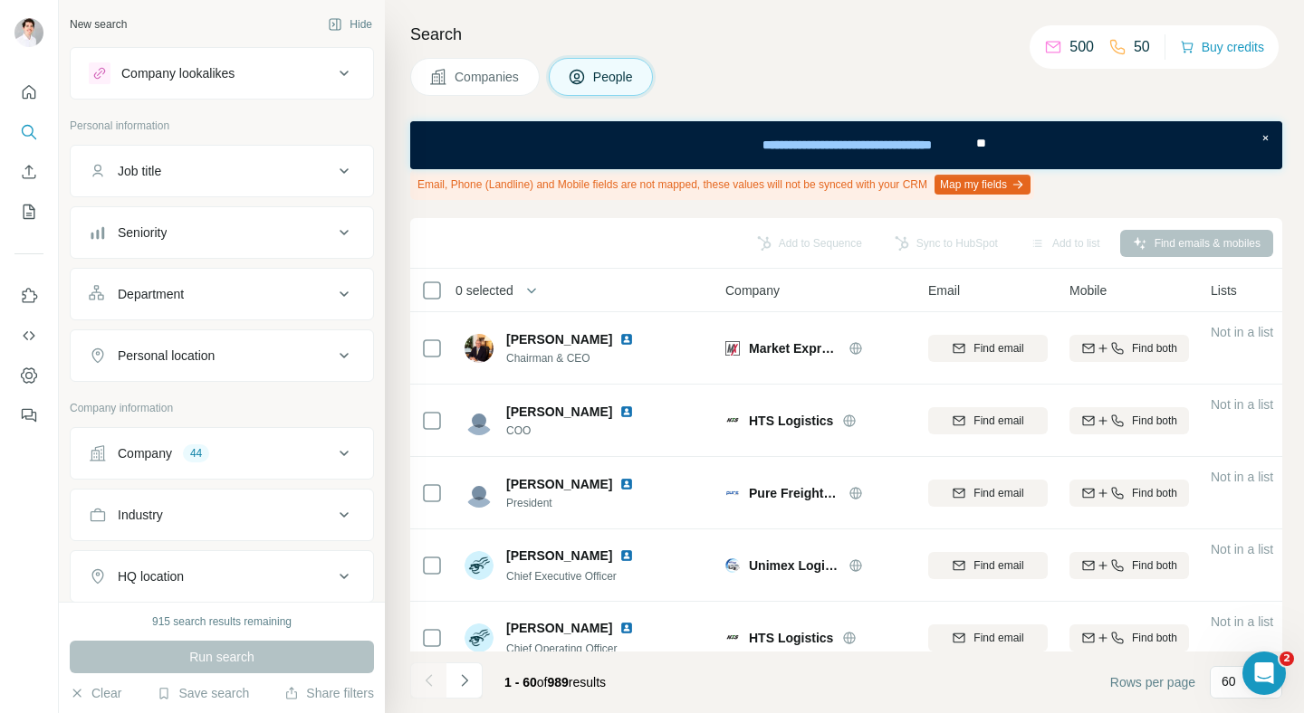
click at [311, 175] on div "Job title" at bounding box center [211, 171] width 244 height 18
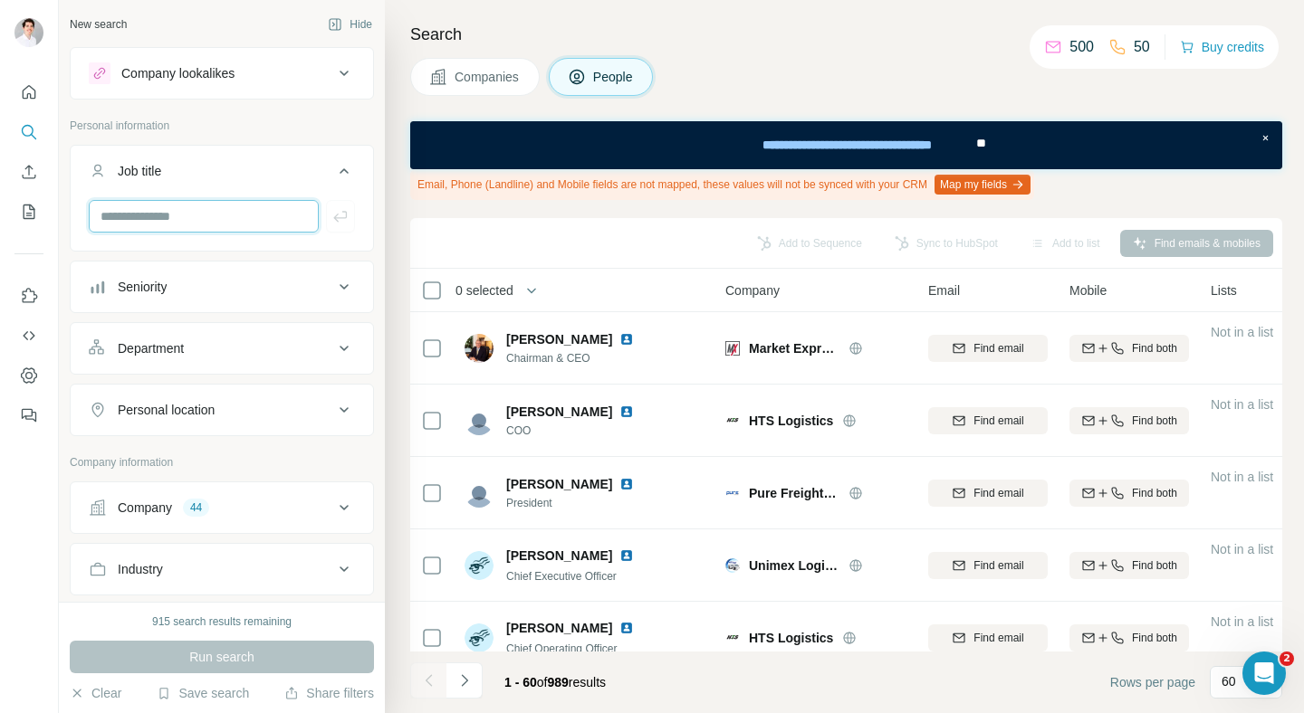
click at [235, 222] on input "text" at bounding box center [204, 216] width 230 height 33
type input "**********"
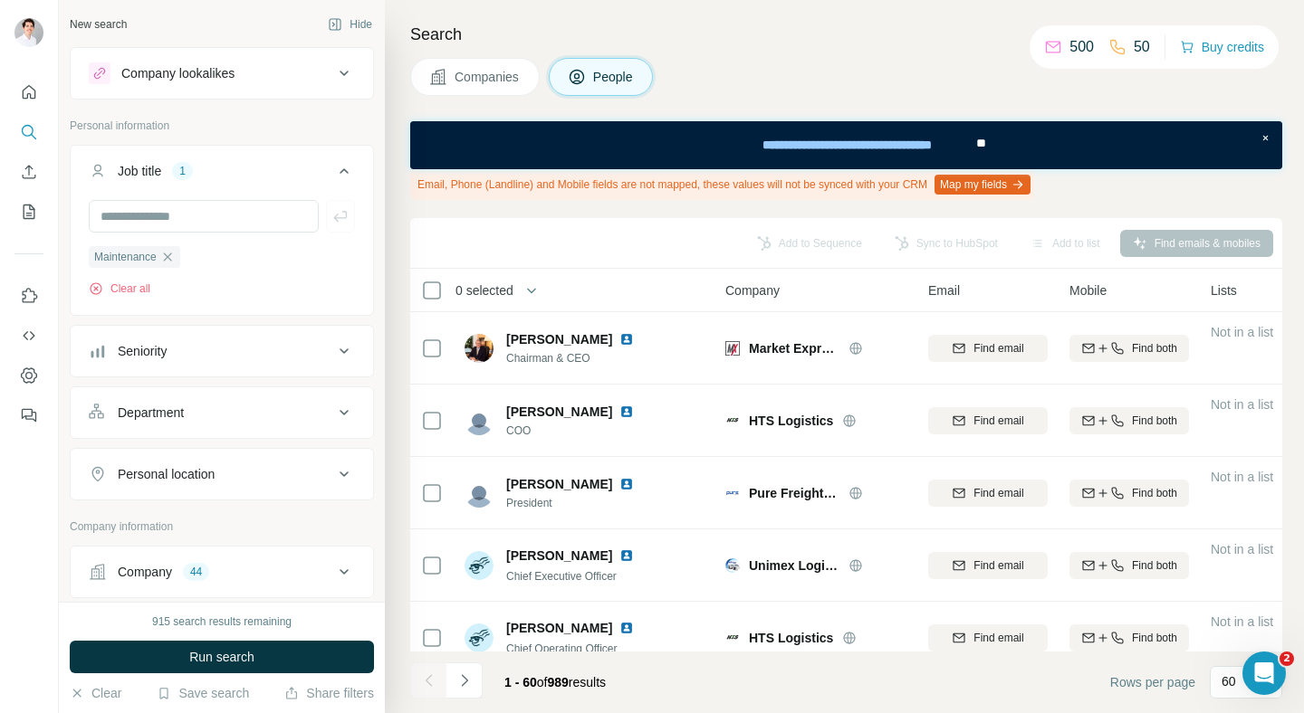
click at [212, 340] on button "Seniority" at bounding box center [222, 351] width 302 height 43
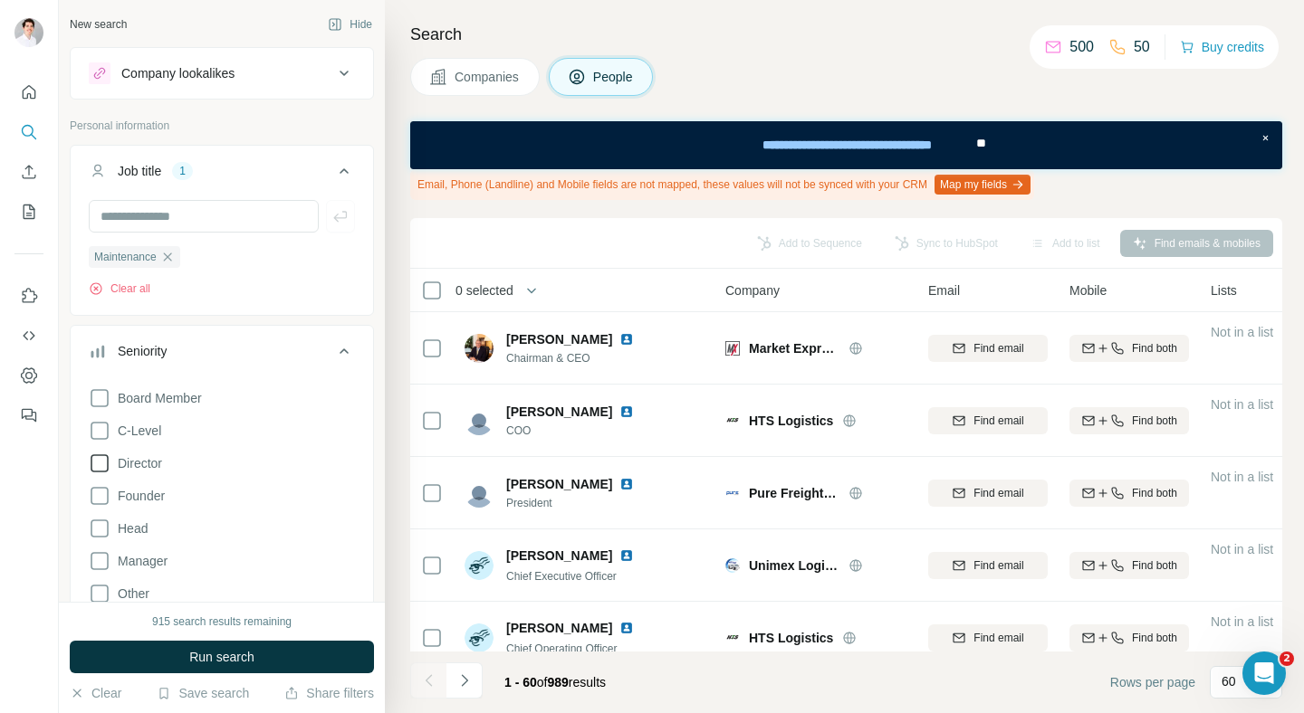
click at [142, 465] on span "Director" at bounding box center [136, 463] width 52 height 18
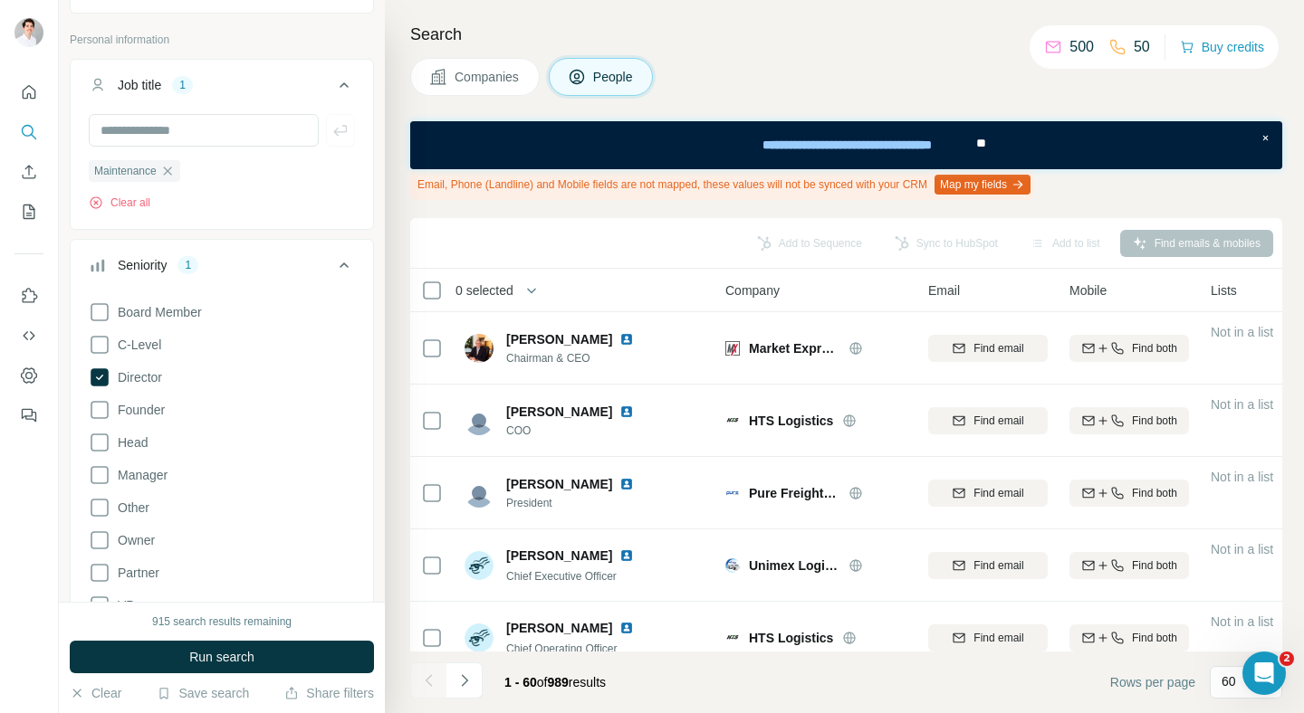
scroll to position [93, 0]
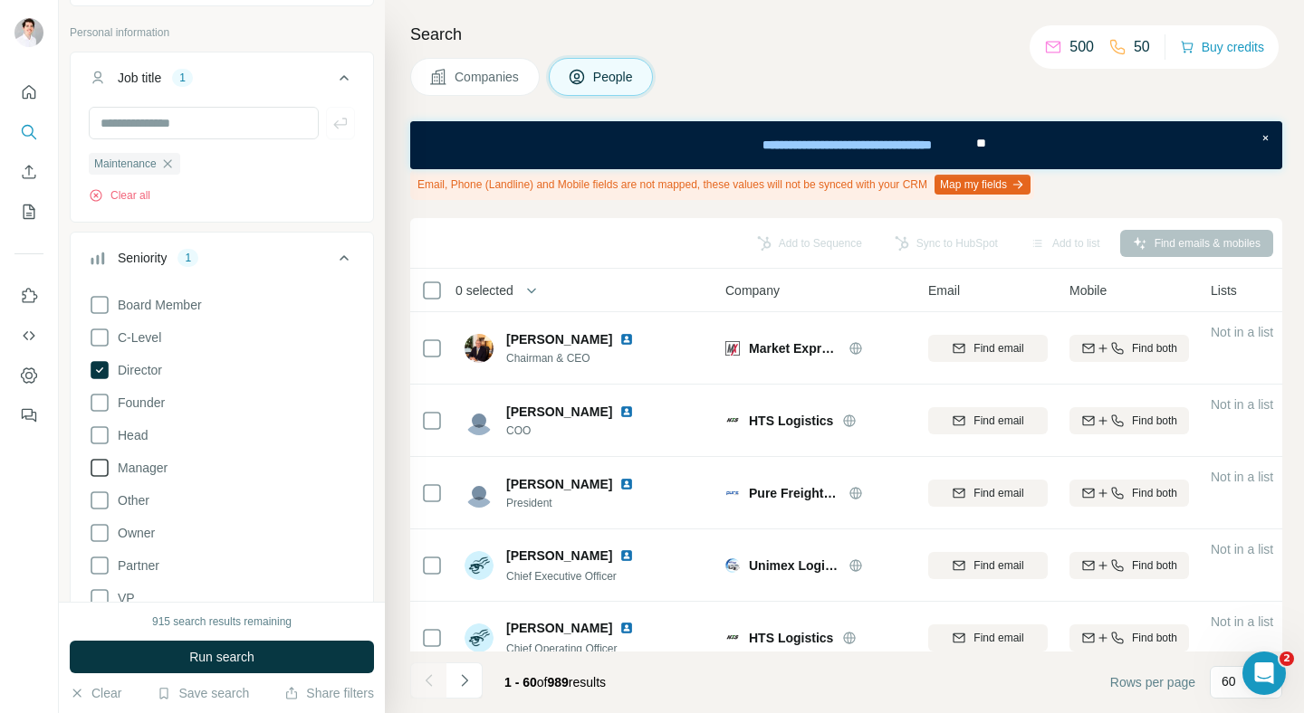
click at [158, 467] on span "Manager" at bounding box center [138, 468] width 57 height 18
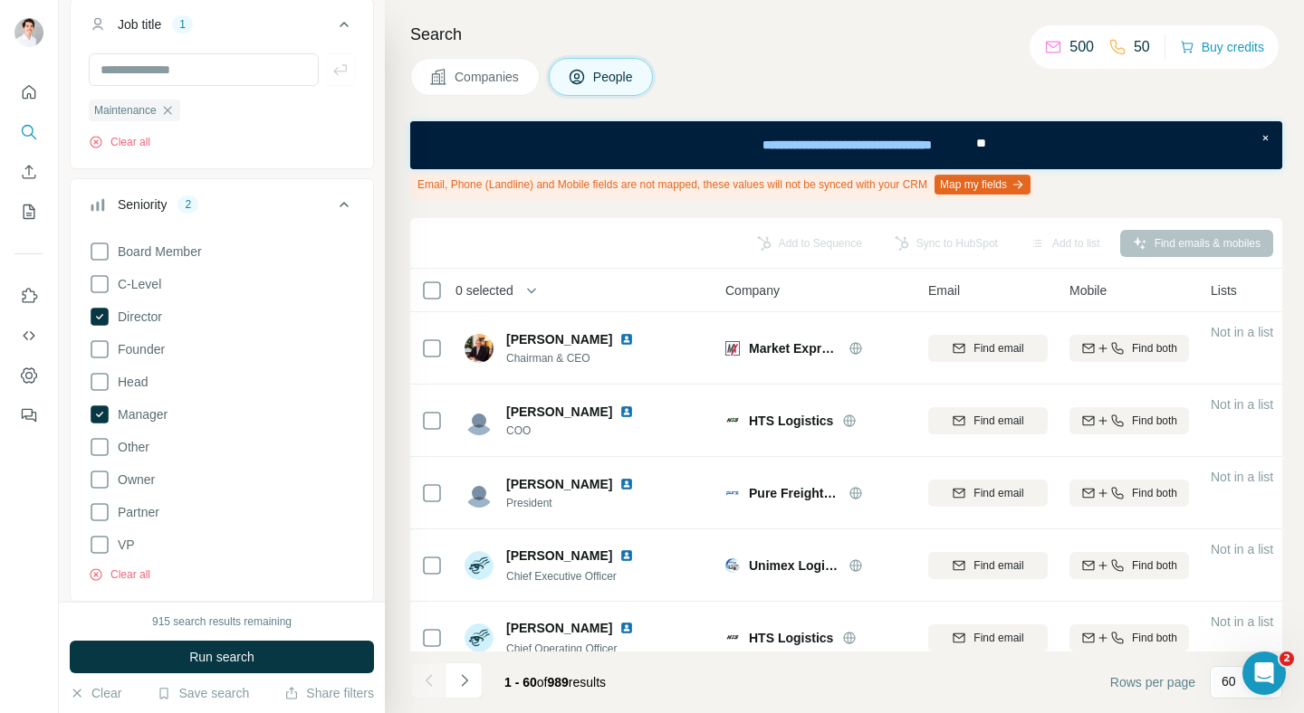
click at [135, 545] on div "Board Member C-Level Director Founder Head Manager Other Owner Partner VP Clear…" at bounding box center [222, 408] width 266 height 349
click at [127, 543] on span "VP" at bounding box center [122, 545] width 24 height 18
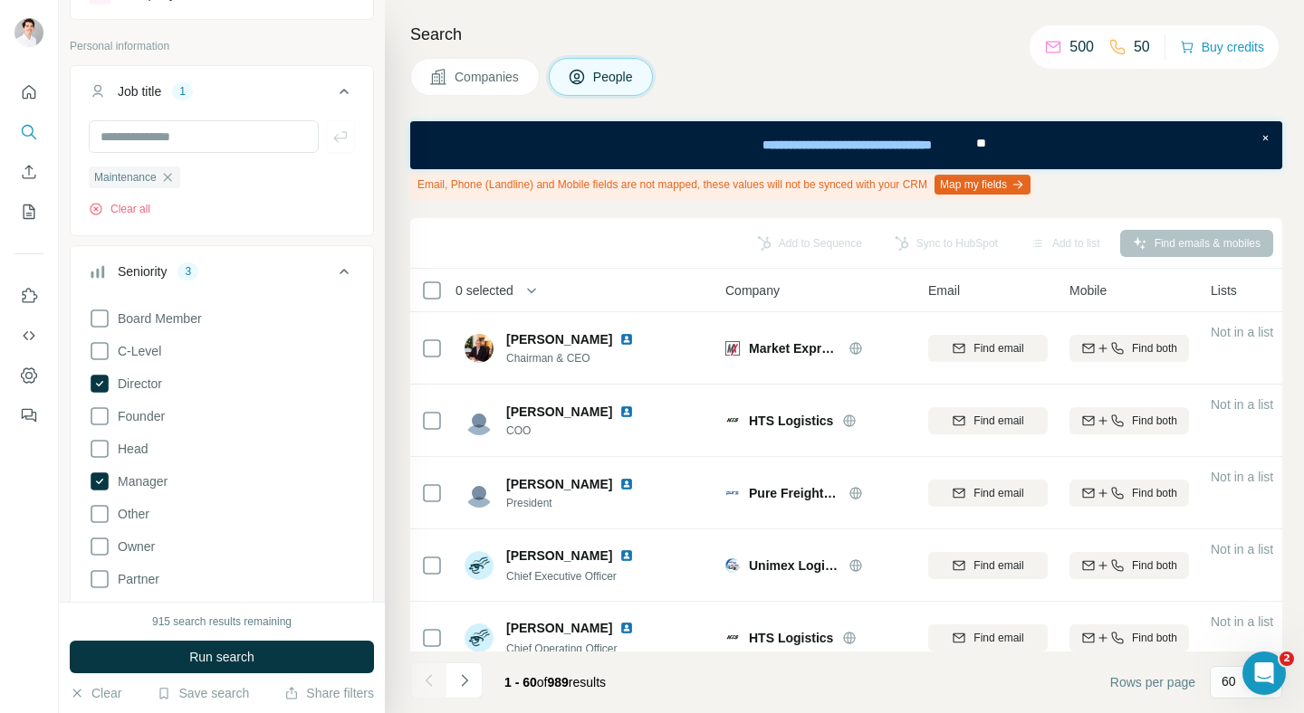
scroll to position [64, 0]
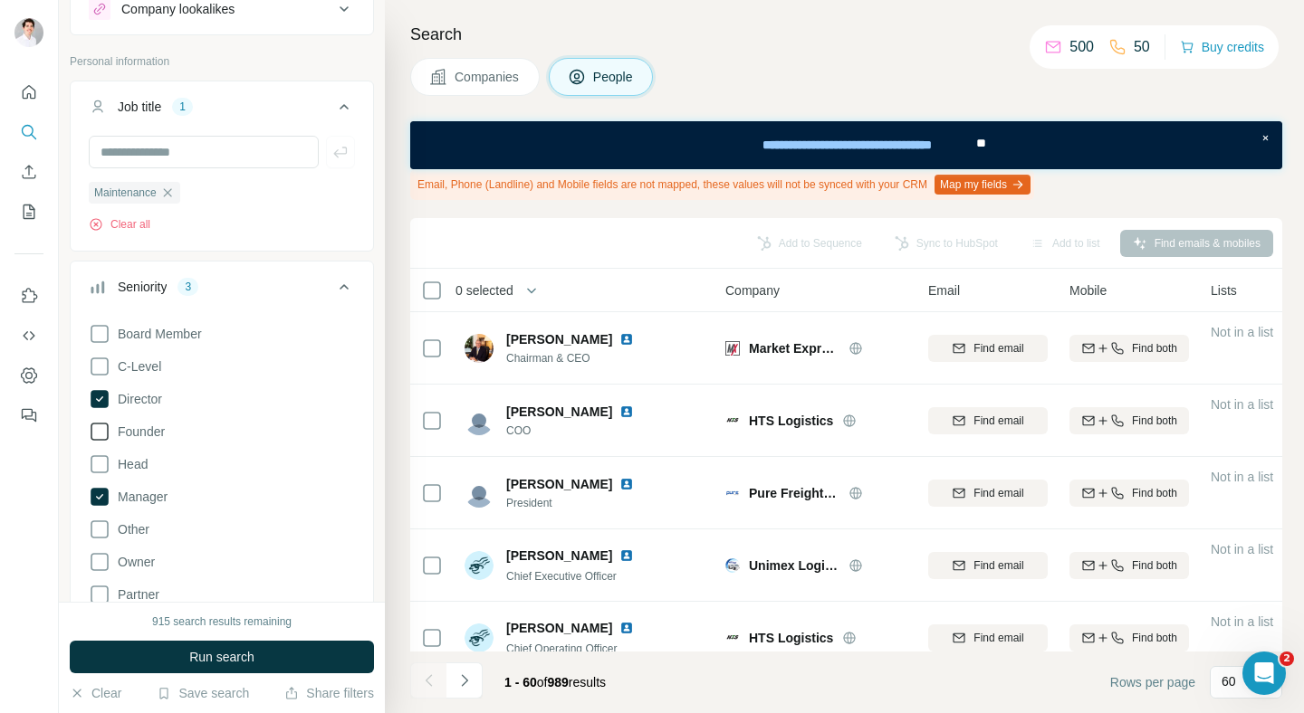
click at [150, 437] on span "Founder" at bounding box center [137, 432] width 54 height 18
click at [155, 370] on span "C-Level" at bounding box center [135, 367] width 51 height 18
click at [140, 473] on span "Head" at bounding box center [128, 464] width 37 height 18
click at [286, 656] on button "Run search" at bounding box center [222, 657] width 304 height 33
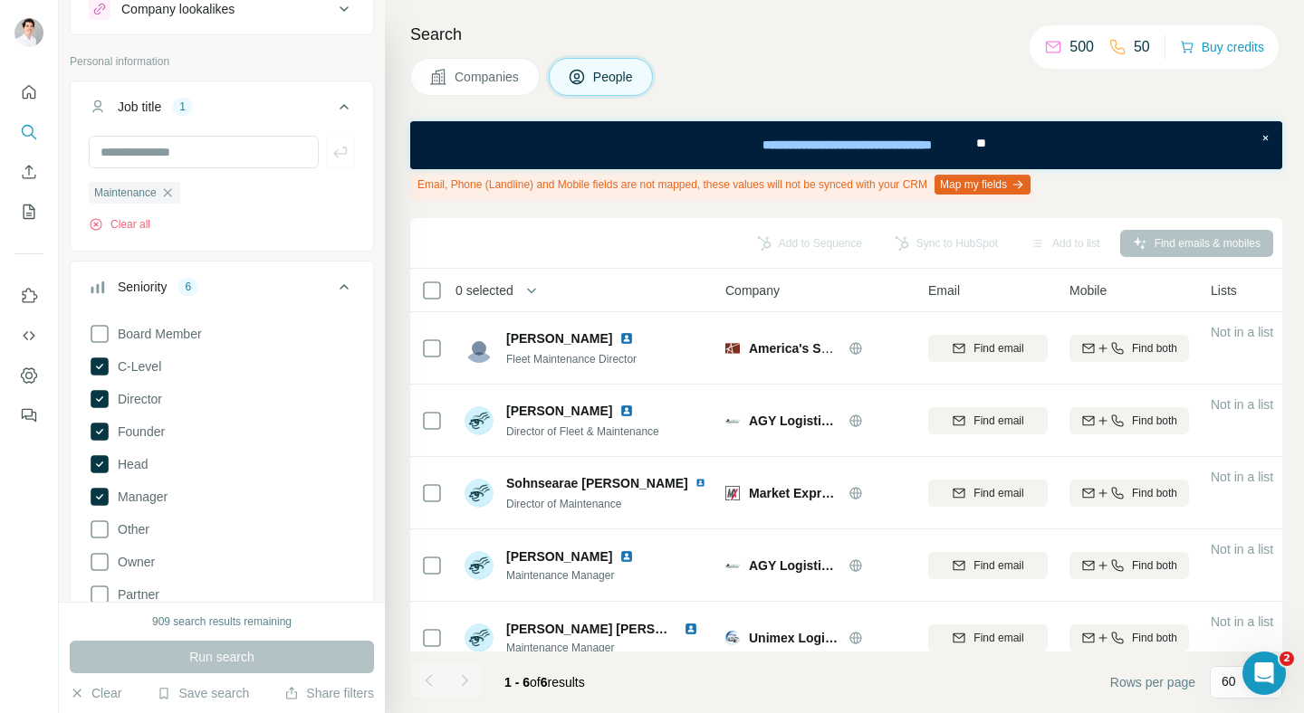
click at [351, 284] on icon at bounding box center [344, 287] width 22 height 22
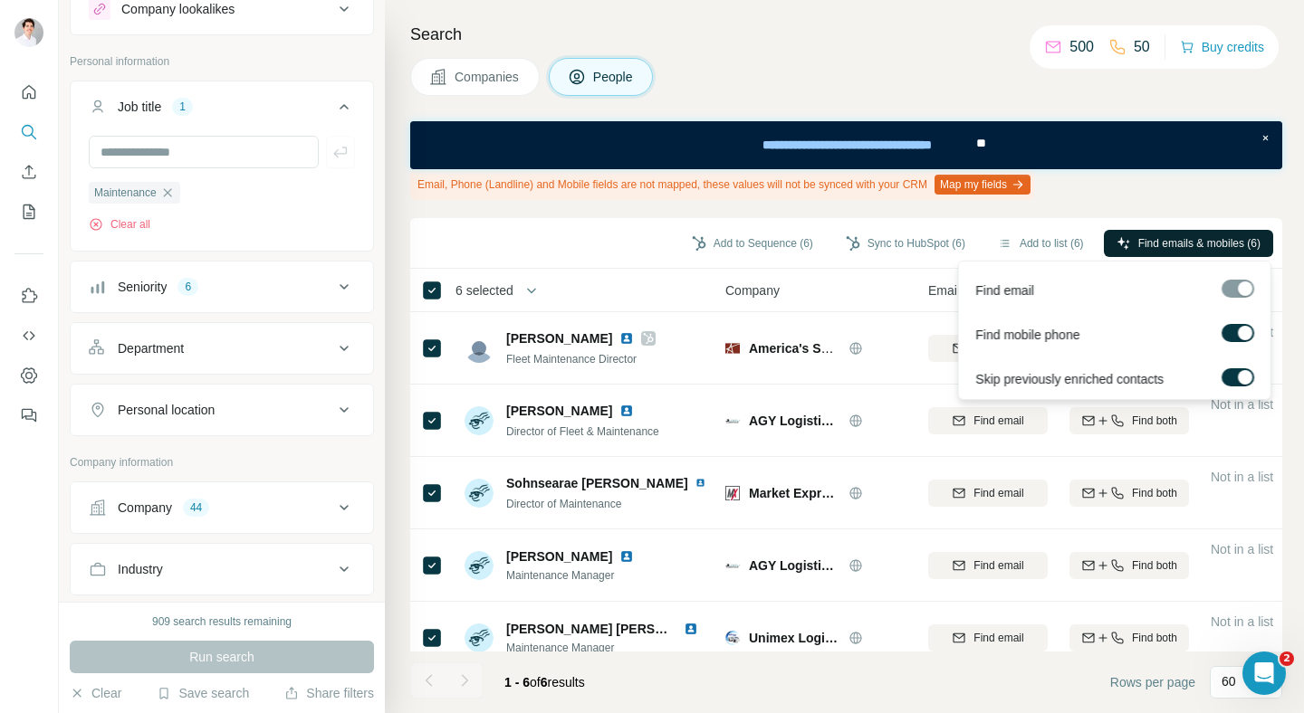
click at [1163, 249] on span "Find emails & mobiles (6)" at bounding box center [1199, 243] width 122 height 16
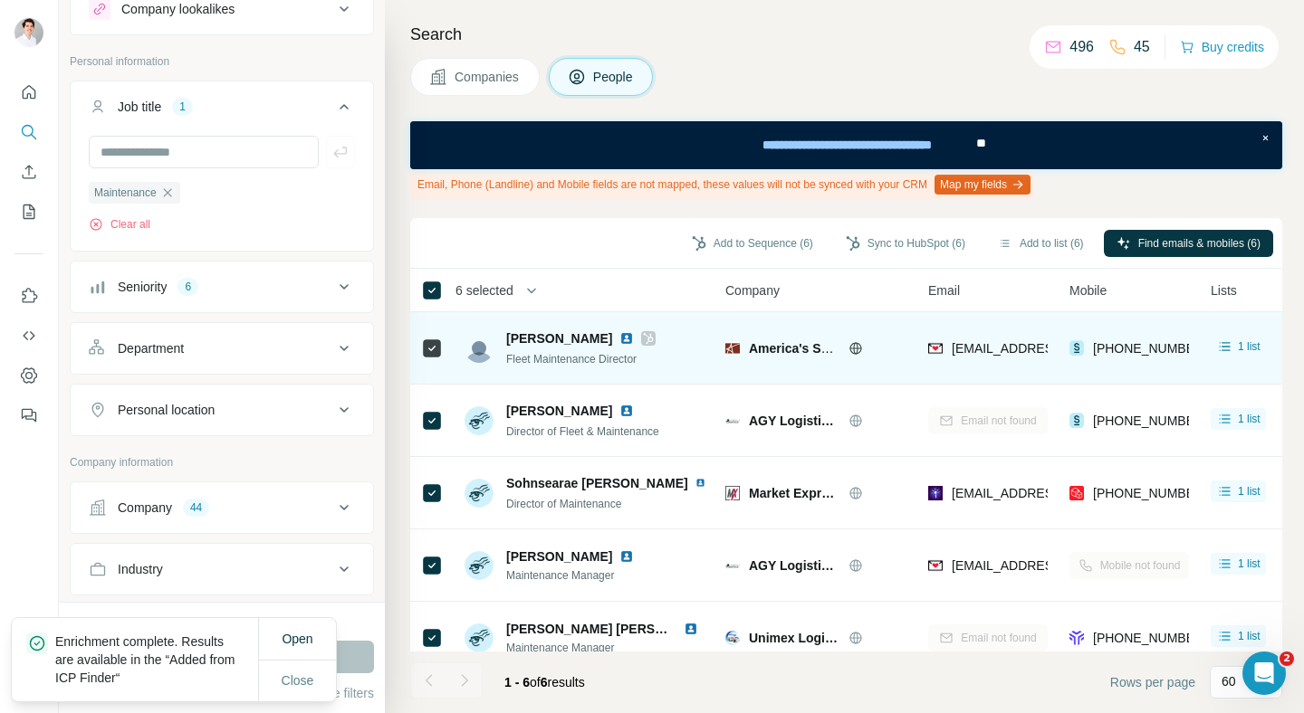
scroll to position [95, 0]
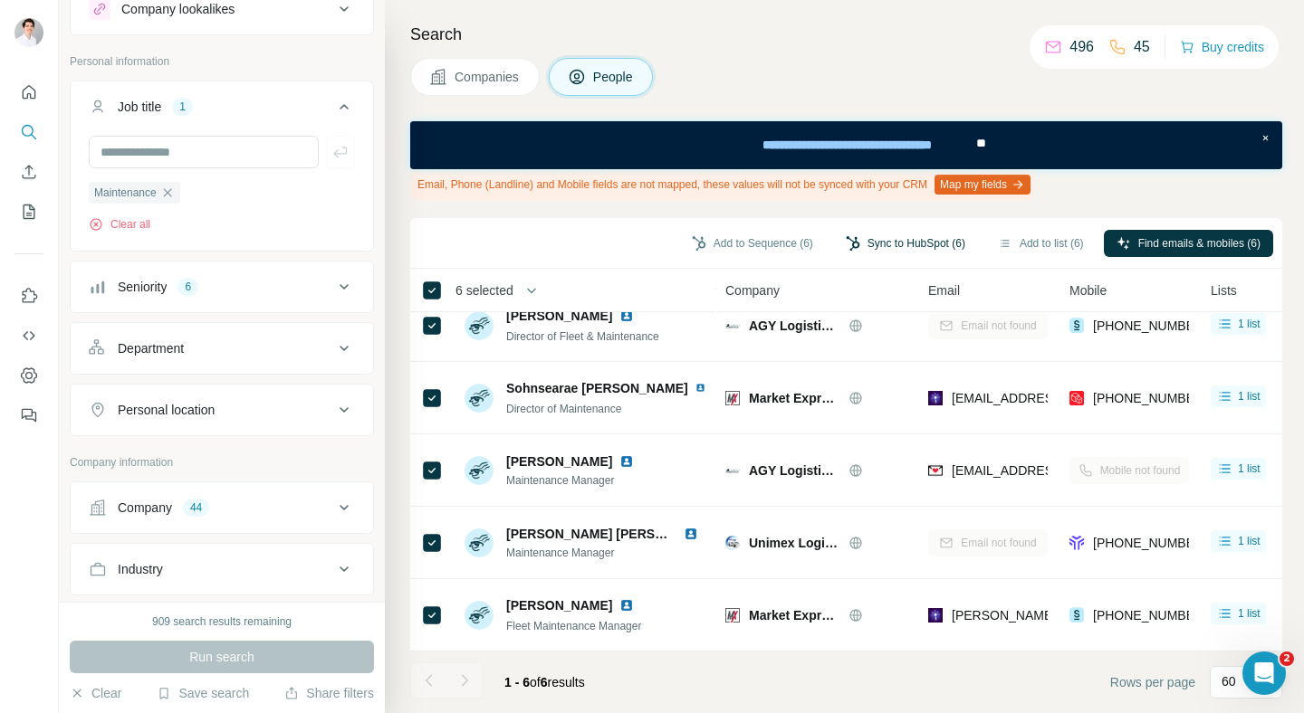
click at [888, 243] on button "Sync to HubSpot (6)" at bounding box center [905, 243] width 145 height 27
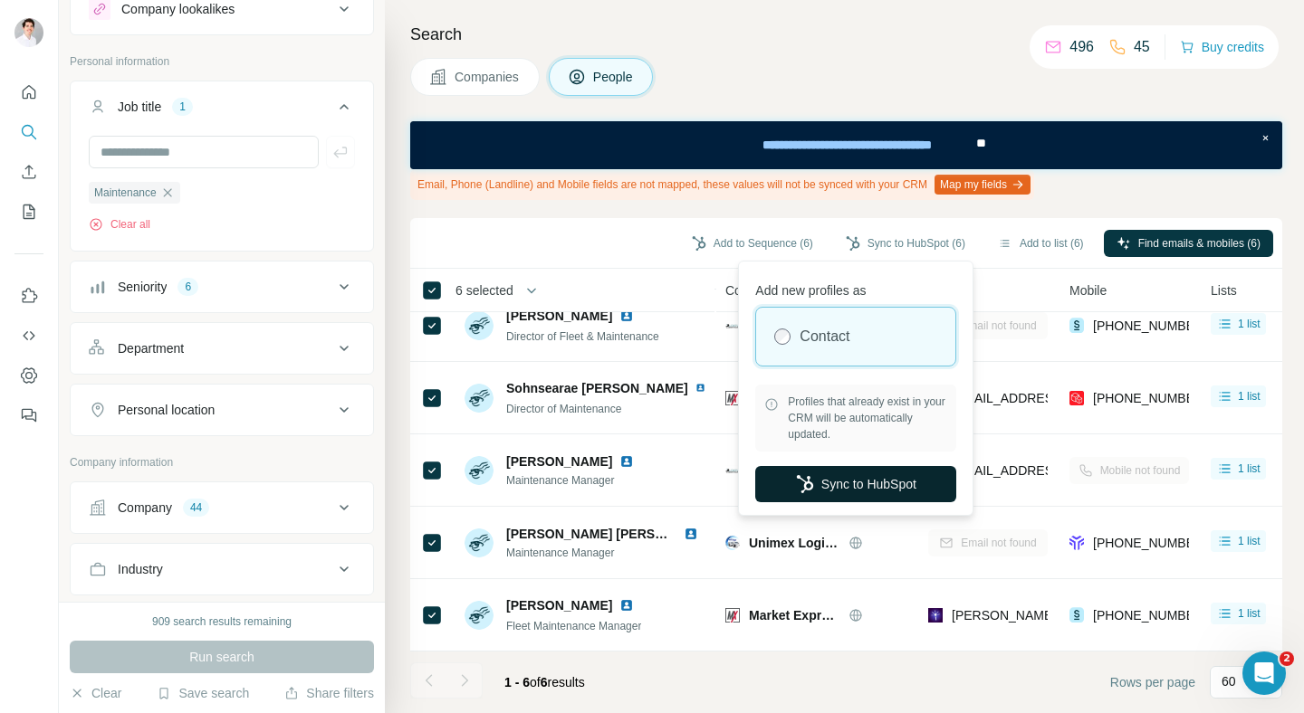
click at [847, 490] on button "Sync to HubSpot" at bounding box center [855, 484] width 201 height 36
